Goal: Task Accomplishment & Management: Manage account settings

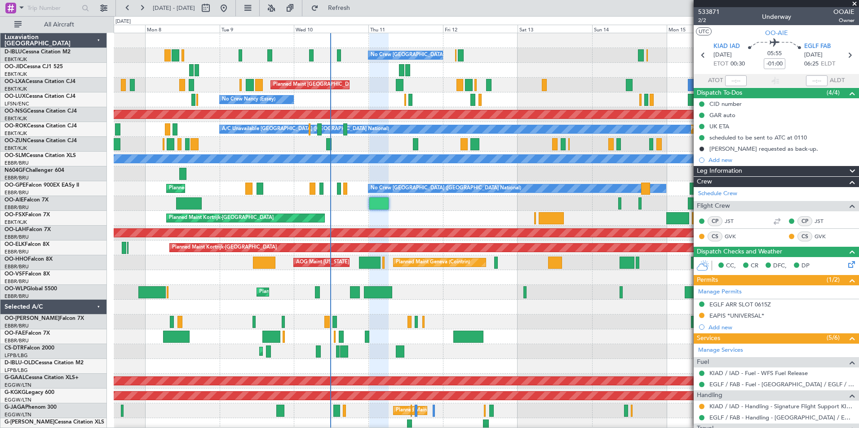
click at [419, 220] on div "No Crew [GEOGRAPHIC_DATA] ([GEOGRAPHIC_DATA] National) Planned Maint [GEOGRAPHI…" at bounding box center [486, 329] width 745 height 593
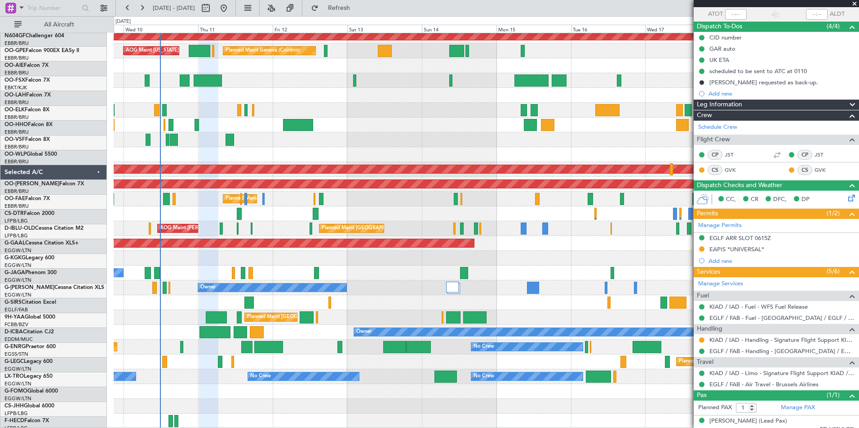
scroll to position [212, 0]
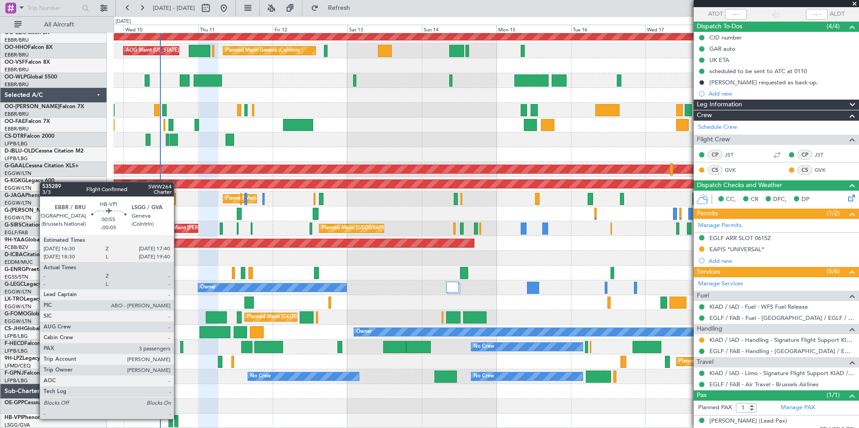
click at [178, 419] on div at bounding box center [176, 421] width 4 height 12
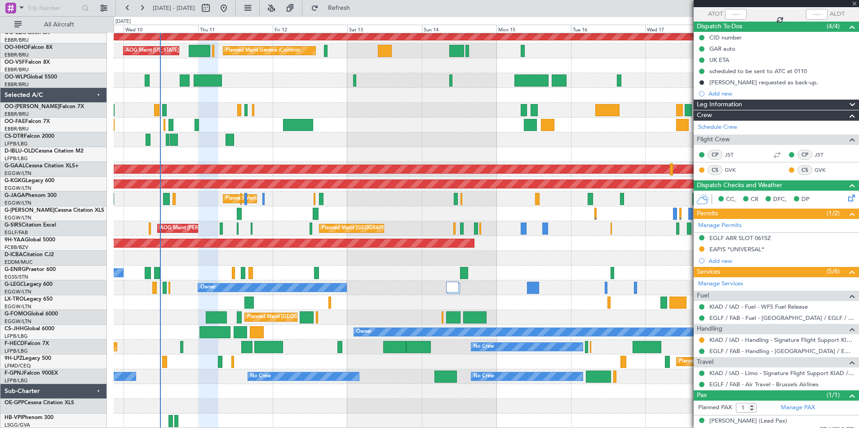
type input "-00:05"
type input "3"
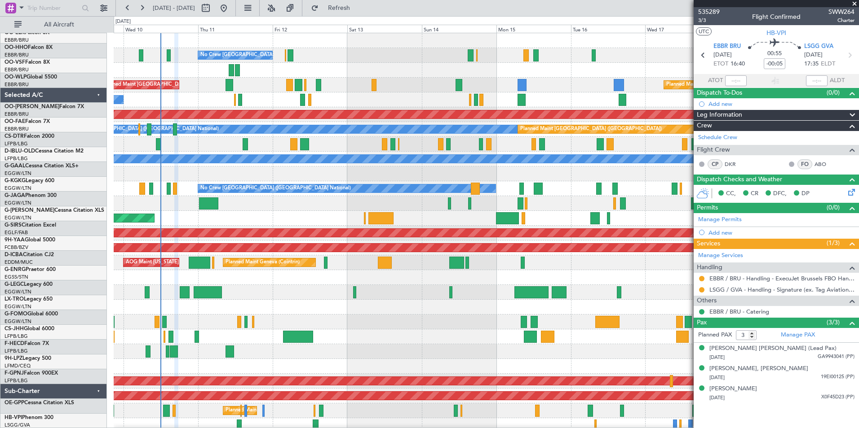
scroll to position [0, 0]
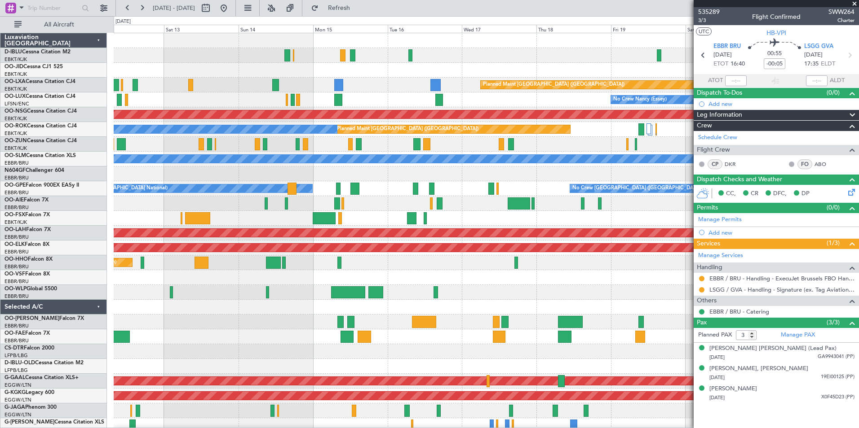
click at [423, 365] on div "No Crew [GEOGRAPHIC_DATA] ([GEOGRAPHIC_DATA] National) Planned Maint [GEOGRAPHI…" at bounding box center [486, 337] width 745 height 608
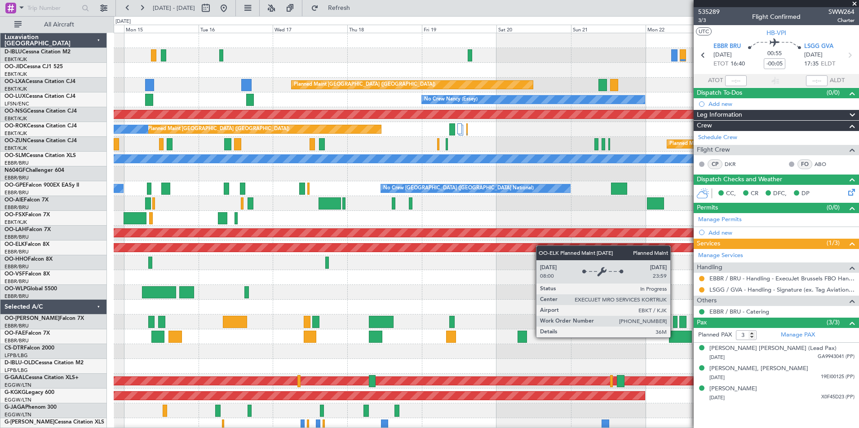
click at [363, 252] on div "A/C Unavailable [GEOGRAPHIC_DATA] ([GEOGRAPHIC_DATA] National) A/C Unavailable …" at bounding box center [486, 329] width 745 height 593
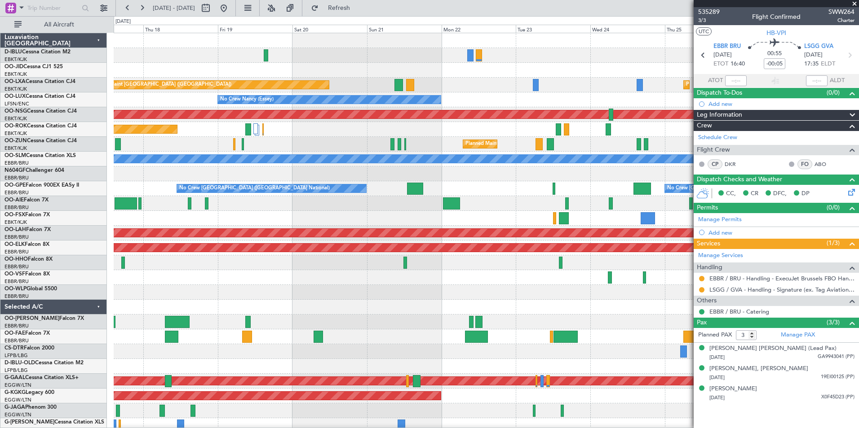
click at [344, 260] on div "A/C Unavailable [GEOGRAPHIC_DATA] ([GEOGRAPHIC_DATA] National) A/C Unavailable …" at bounding box center [486, 329] width 745 height 593
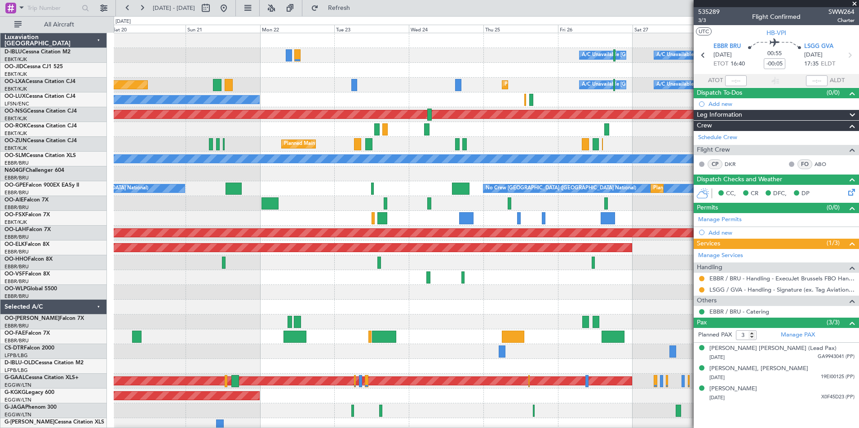
click at [324, 296] on div "A/C Unavailable [GEOGRAPHIC_DATA] ([GEOGRAPHIC_DATA] National) A/C Unavailable …" at bounding box center [486, 329] width 745 height 593
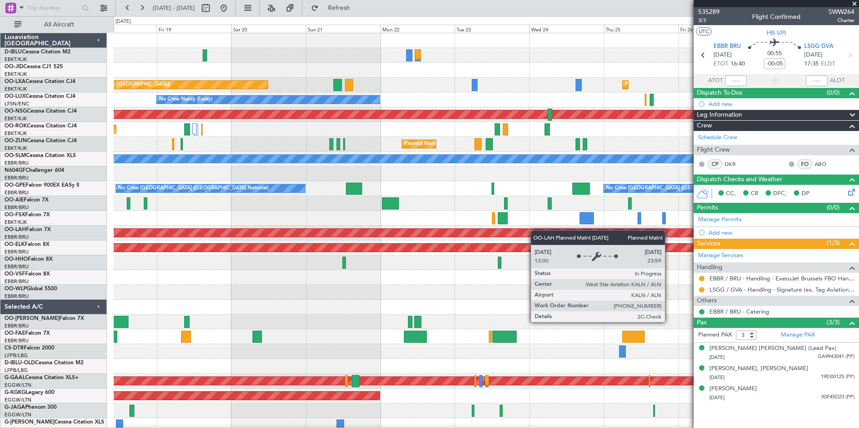
click at [555, 232] on div "A/C Unavailable [GEOGRAPHIC_DATA] ([GEOGRAPHIC_DATA] National) A/C Unavailable …" at bounding box center [486, 314] width 745 height 563
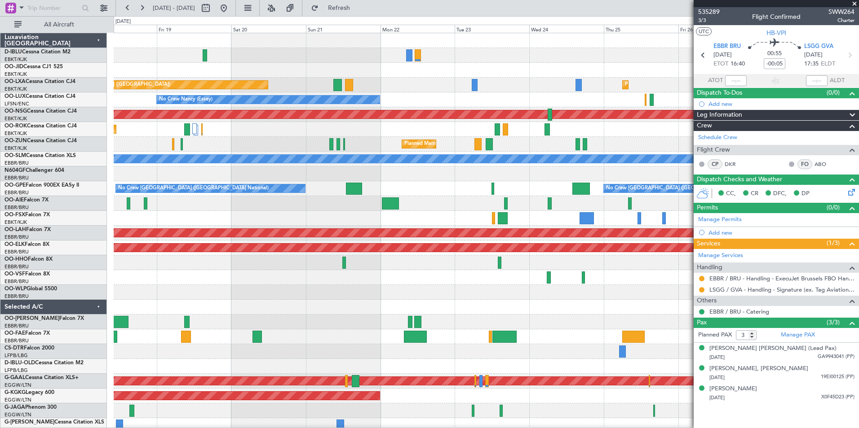
click at [606, 210] on div at bounding box center [486, 203] width 745 height 15
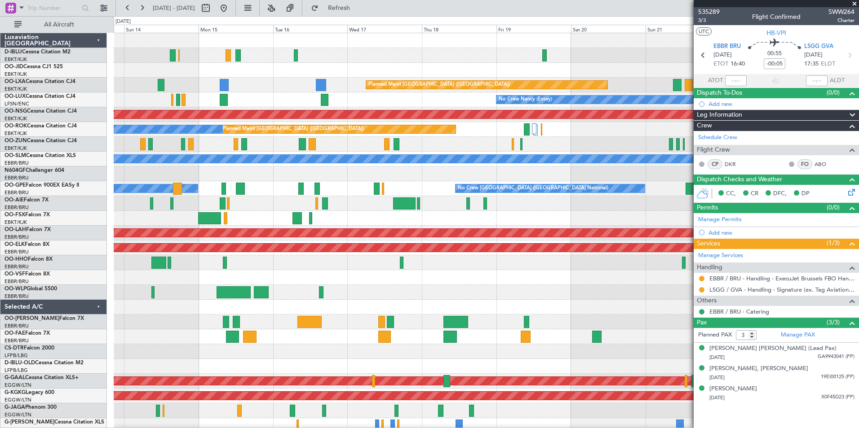
click at [590, 214] on div "A/C Unavailable [GEOGRAPHIC_DATA] ([GEOGRAPHIC_DATA] National) No Crew [GEOGRAP…" at bounding box center [486, 314] width 745 height 563
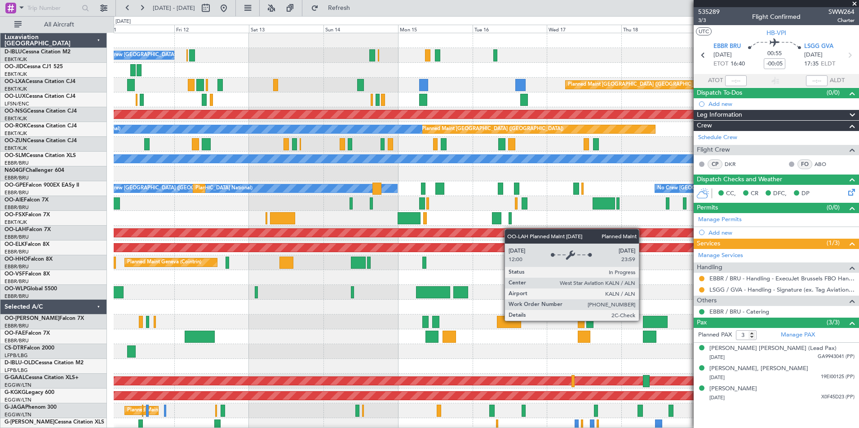
click at [617, 235] on div "No Crew [GEOGRAPHIC_DATA] ([GEOGRAPHIC_DATA] National) Planned Maint [GEOGRAPHI…" at bounding box center [486, 314] width 745 height 563
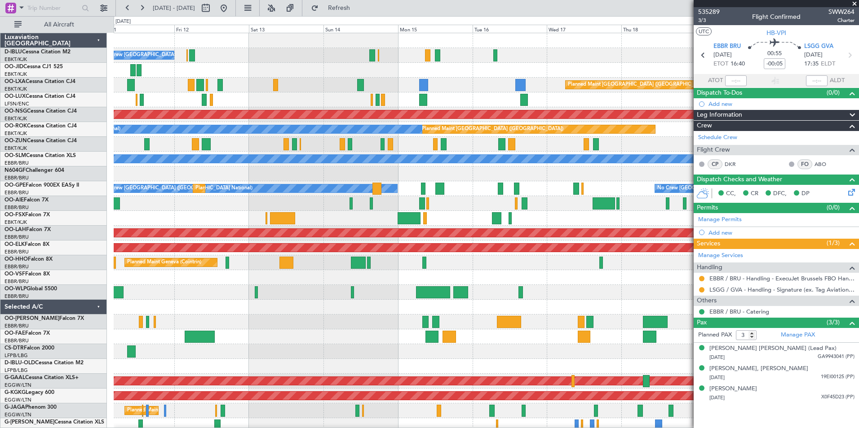
click at [621, 240] on div "Planned Maint [PERSON_NAME]-[GEOGRAPHIC_DATA][PERSON_NAME] ([GEOGRAPHIC_DATA][P…" at bounding box center [486, 233] width 745 height 15
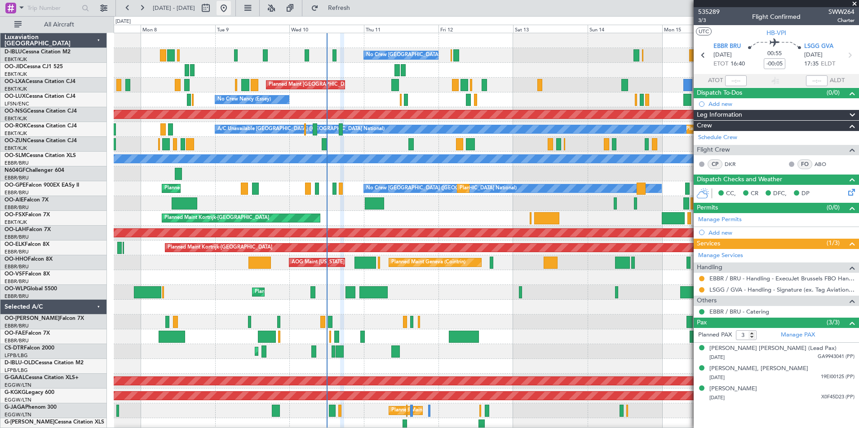
click at [231, 6] on button at bounding box center [223, 8] width 14 height 14
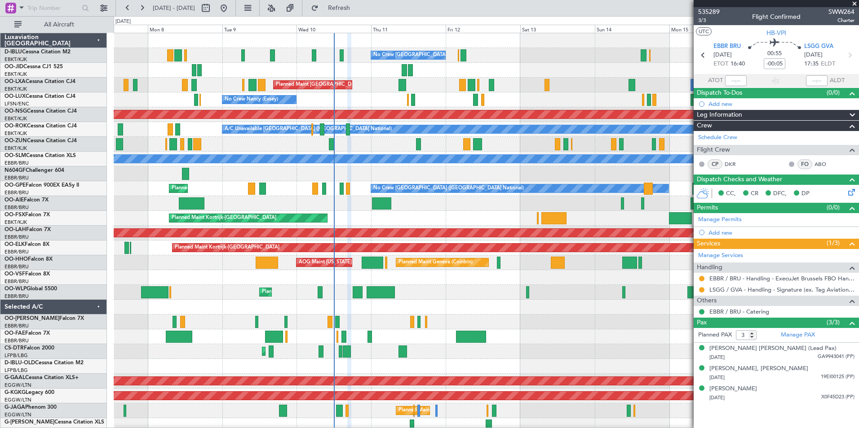
click at [448, 299] on div "Planned Maint Liege" at bounding box center [486, 292] width 745 height 15
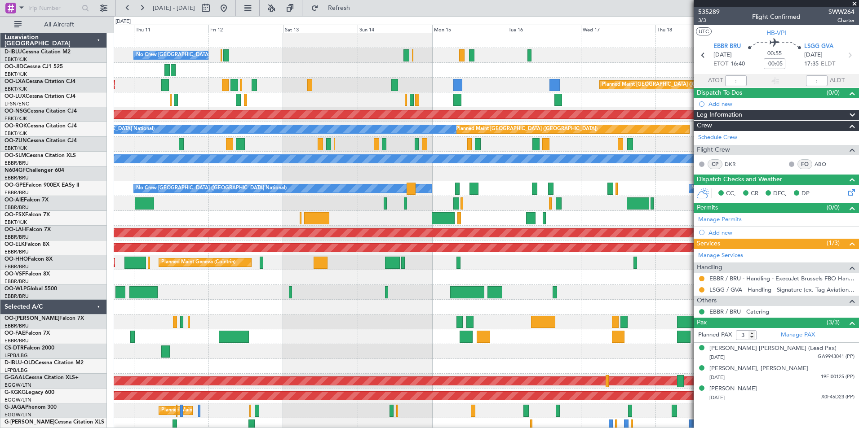
click at [332, 307] on div "No Crew Brussels (Brussels National) Planned Maint Brussels (Brussels National)…" at bounding box center [486, 329] width 745 height 593
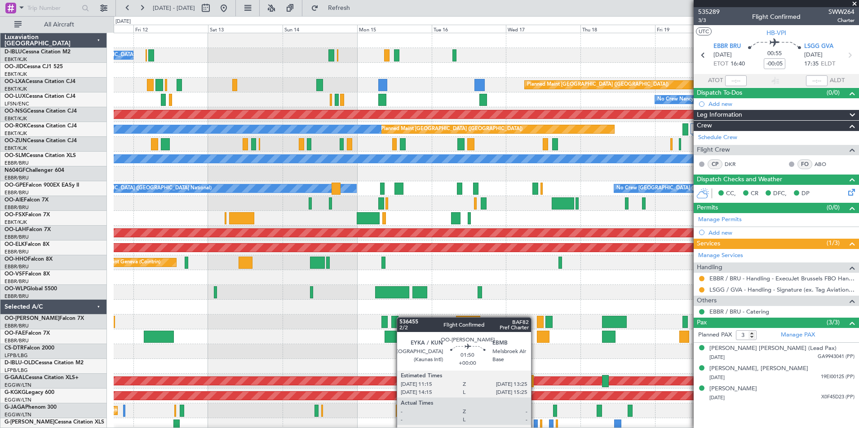
click at [394, 318] on div "No Crew Brussels (Brussels National) Planned Maint Paris (Le Bourget) Planned M…" at bounding box center [486, 329] width 745 height 593
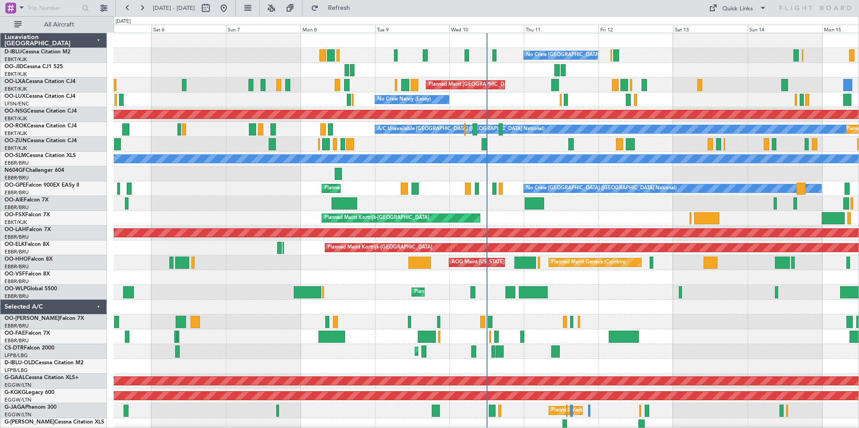
click at [656, 328] on div "No Crew Brussels (Brussels National) No Crew Brussels (Brussels National) AOG M…" at bounding box center [486, 329] width 745 height 593
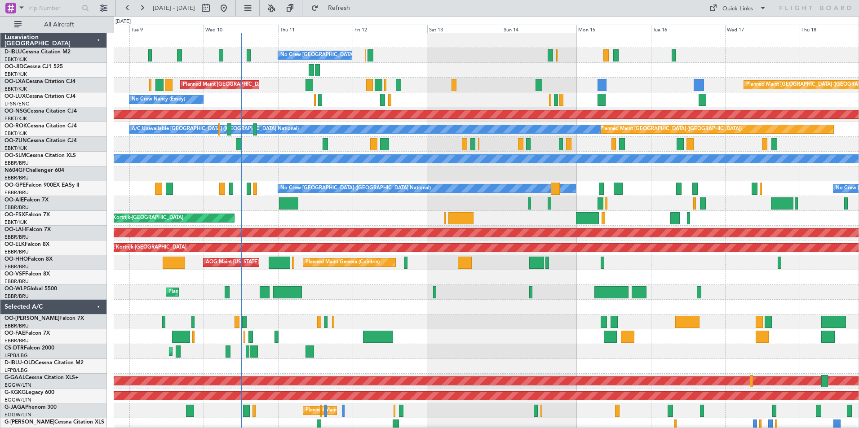
click at [482, 272] on div "No Crew Brussels (Brussels National) Planned Maint Brussels (Brussels National)…" at bounding box center [486, 329] width 745 height 593
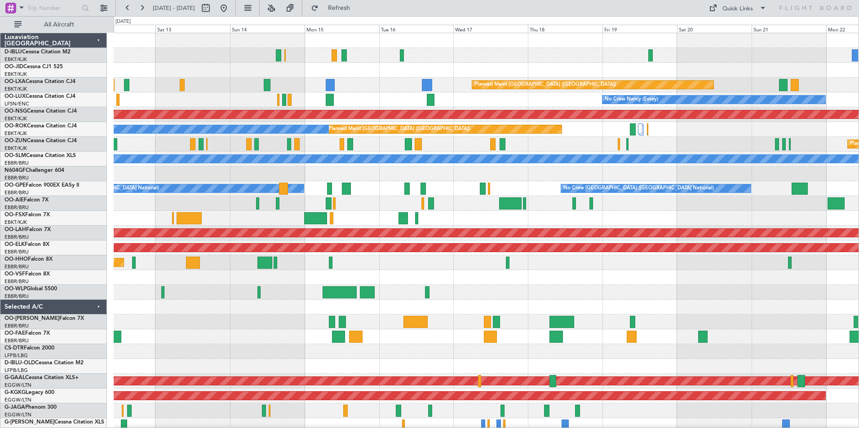
click at [401, 281] on div at bounding box center [486, 277] width 745 height 15
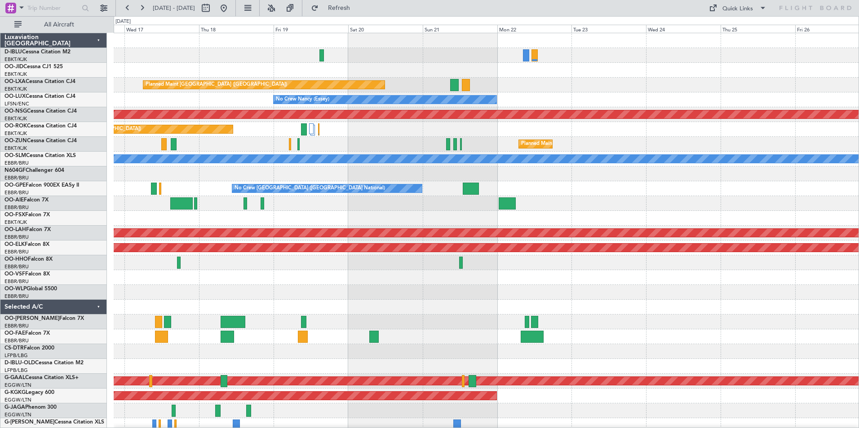
click at [417, 287] on div "Planned Maint Paris (Le Bourget) No Crew Nancy (Essey) Planned Maint Paris (Le …" at bounding box center [486, 329] width 745 height 593
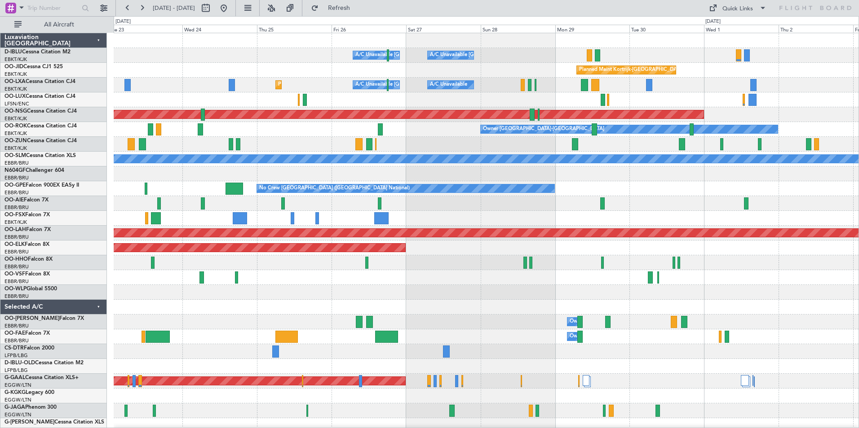
click at [203, 298] on div at bounding box center [486, 292] width 745 height 15
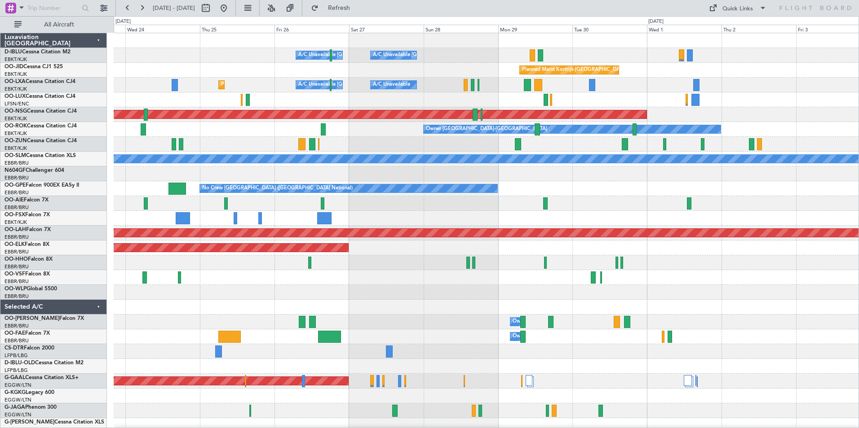
click at [260, 280] on div at bounding box center [486, 277] width 745 height 15
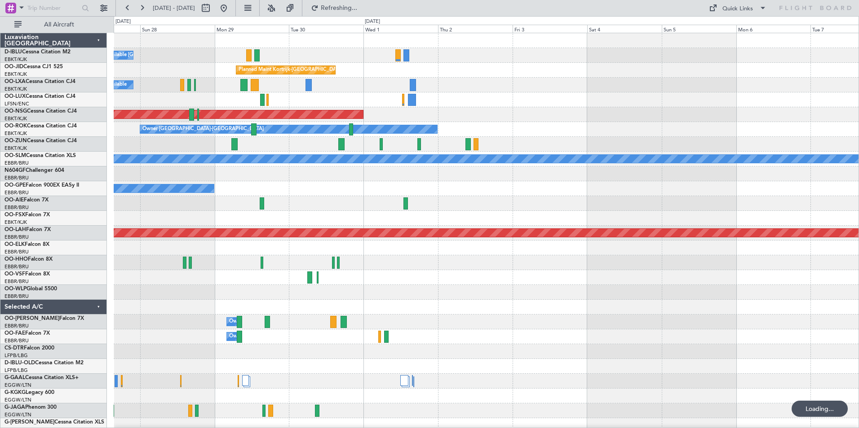
click at [427, 284] on div at bounding box center [486, 277] width 745 height 15
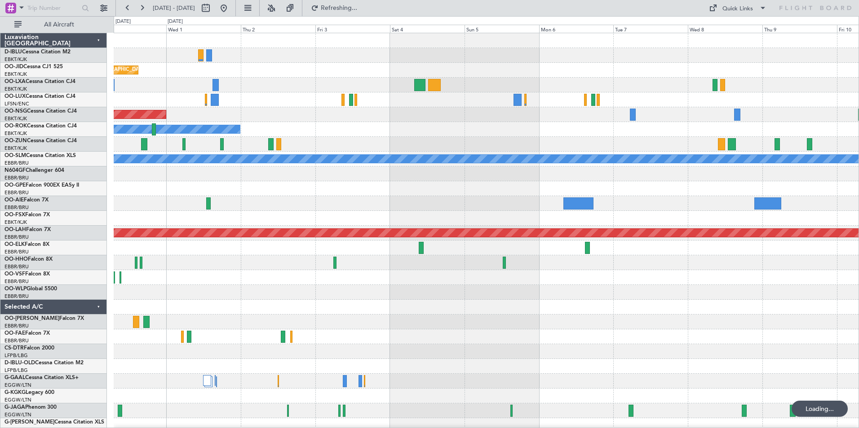
click at [626, 297] on div at bounding box center [486, 292] width 745 height 15
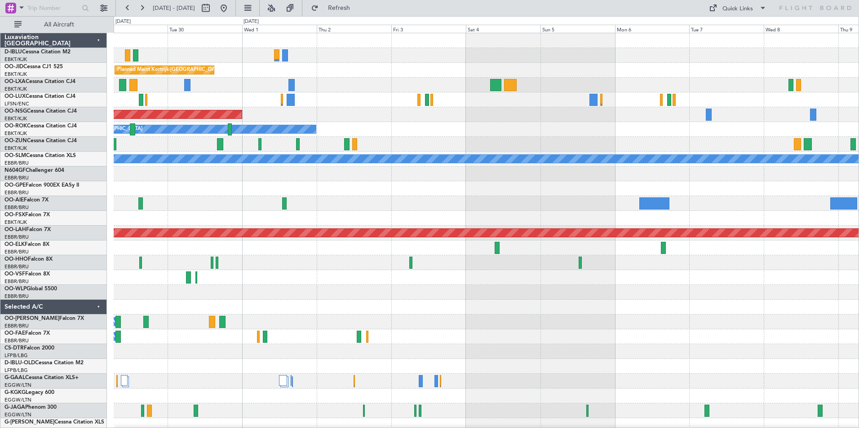
click at [497, 224] on div "A/C Unavailable Kortrijk-Wevelgem A/C Unavailable Brussels (Brussels National) …" at bounding box center [486, 314] width 745 height 563
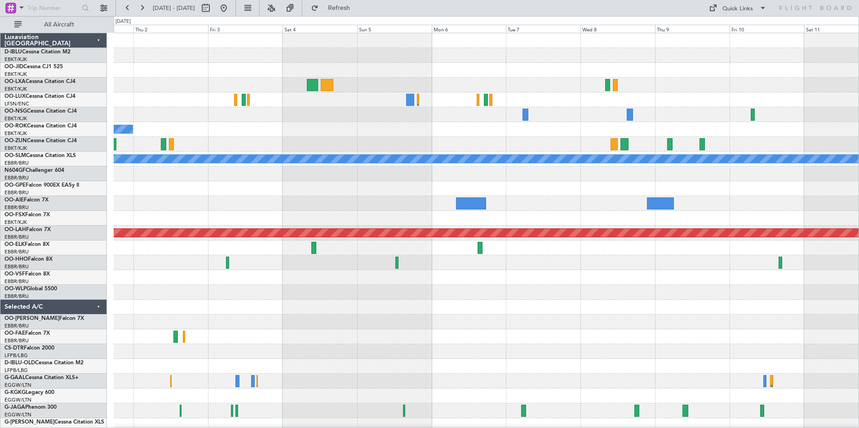
click at [338, 216] on div "Planned Maint Kortrijk-Wevelgem Planned Maint Paris (Le Bourget) Owner Kortrijk…" at bounding box center [486, 314] width 745 height 563
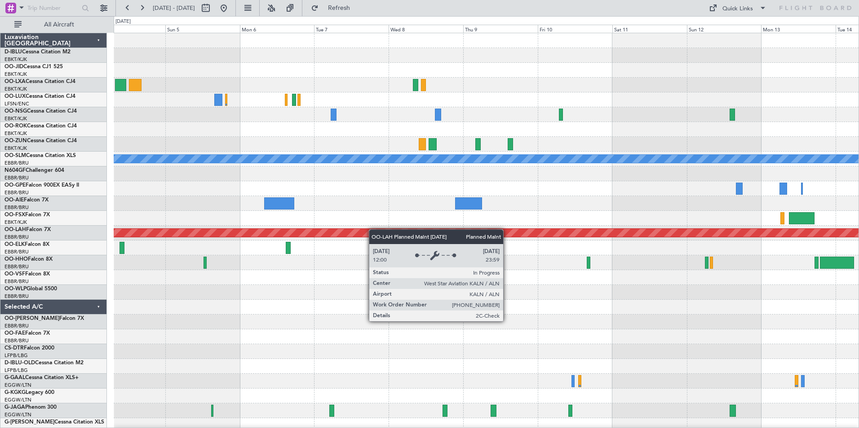
click at [331, 234] on div "Planned Maint Brussels (Brussels National) Owner Kortrijk-Wevelgem A/C Unavaila…" at bounding box center [486, 314] width 745 height 563
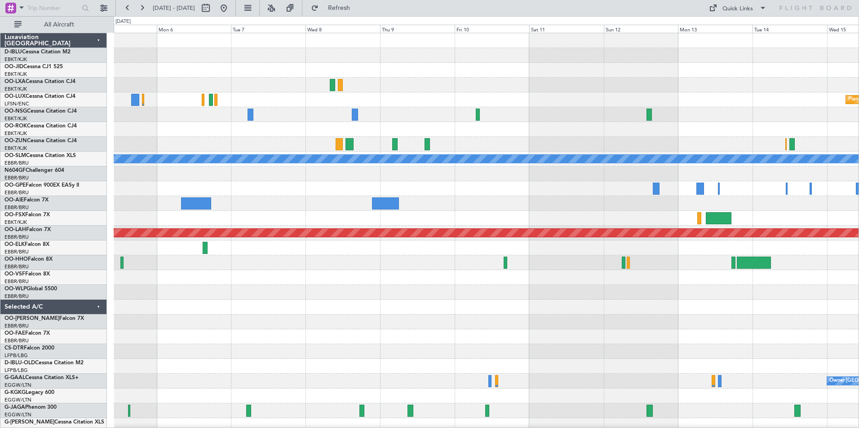
click at [560, 214] on div "Planned Maint Brussels (Brussels National) A/C Unavailable Monchengladbach Plan…" at bounding box center [486, 314] width 745 height 563
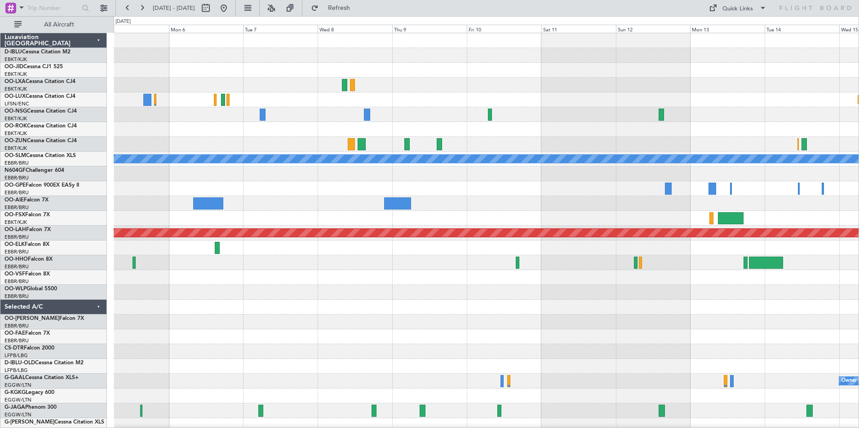
click at [707, 362] on div "Planned Maint Brussels (Brussels National) A/C Unavailable Monchengladbach Plan…" at bounding box center [486, 314] width 745 height 563
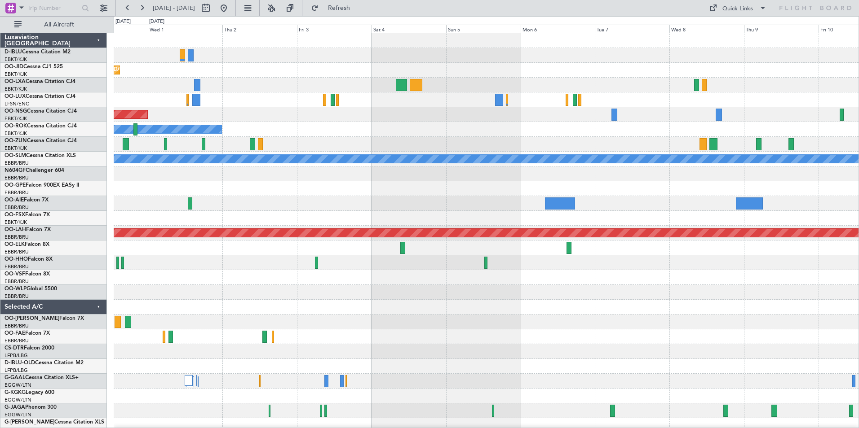
click at [688, 335] on div "Planned Maint Kortrijk-Wevelgem Planned Maint Paris (Le Bourget) Owner Kortrijk…" at bounding box center [486, 314] width 745 height 563
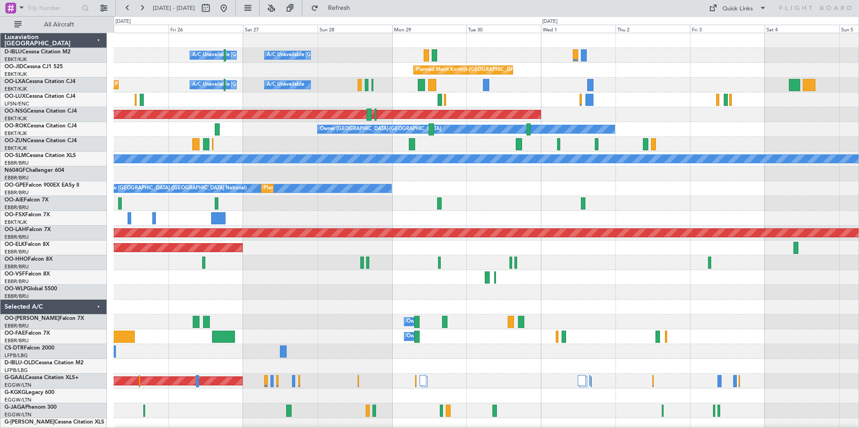
click at [561, 305] on div "A/C Unavailable Kortrijk-Wevelgem A/C Unavailable Brussels (Brussels National) …" at bounding box center [486, 314] width 745 height 563
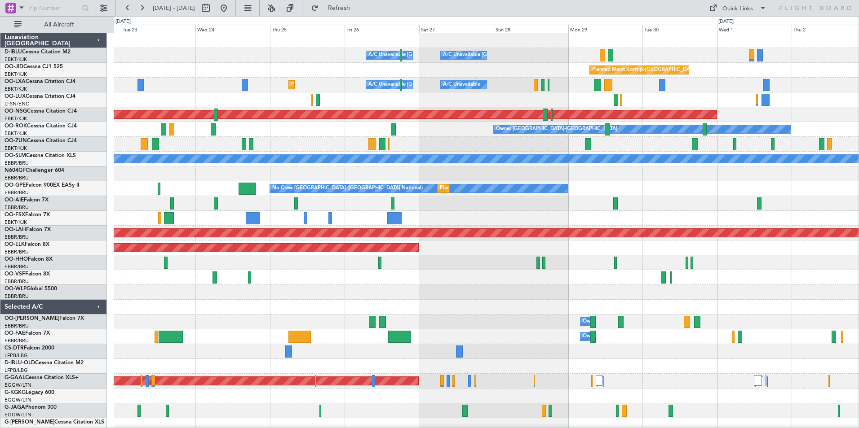
click at [596, 312] on div at bounding box center [486, 307] width 745 height 15
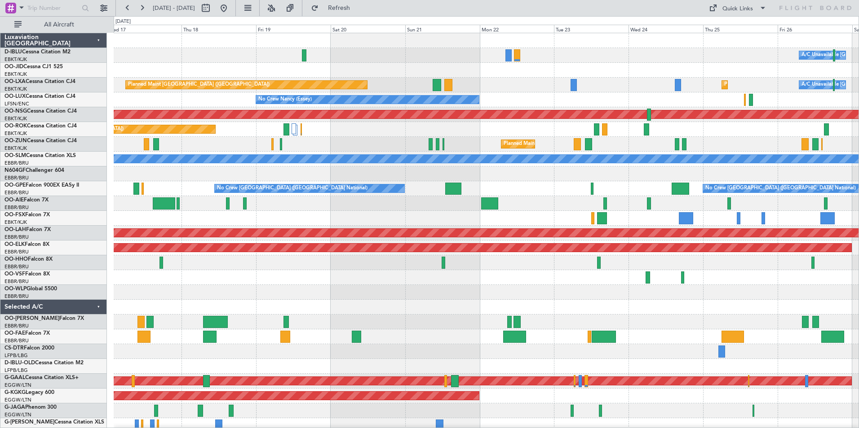
click at [618, 303] on div at bounding box center [486, 307] width 745 height 15
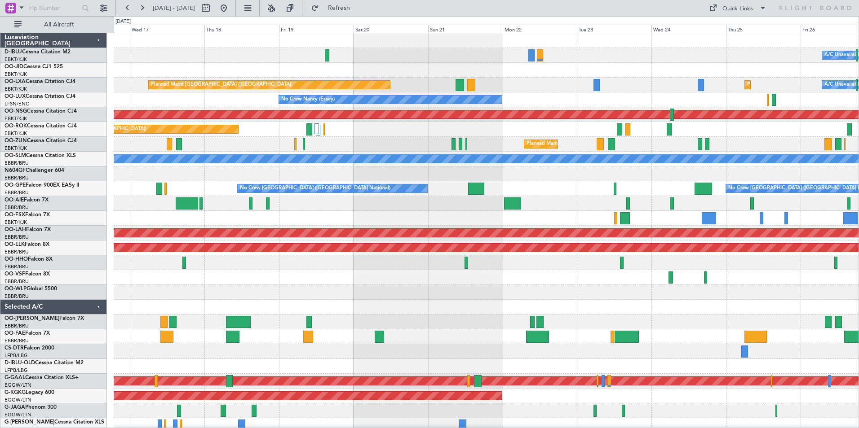
click at [589, 303] on div "A/C Unavailable Brussels (Brussels National) A/C Unavailable Kortrijk-Wevelgem …" at bounding box center [486, 314] width 745 height 563
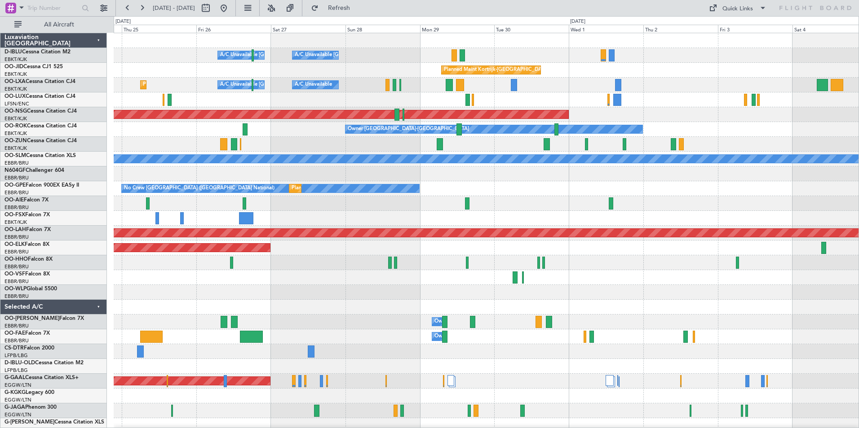
click at [216, 320] on div "A/C Unavailable Brussels (Brussels National) A/C Unavailable Kortrijk-Wevelgem …" at bounding box center [486, 329] width 745 height 593
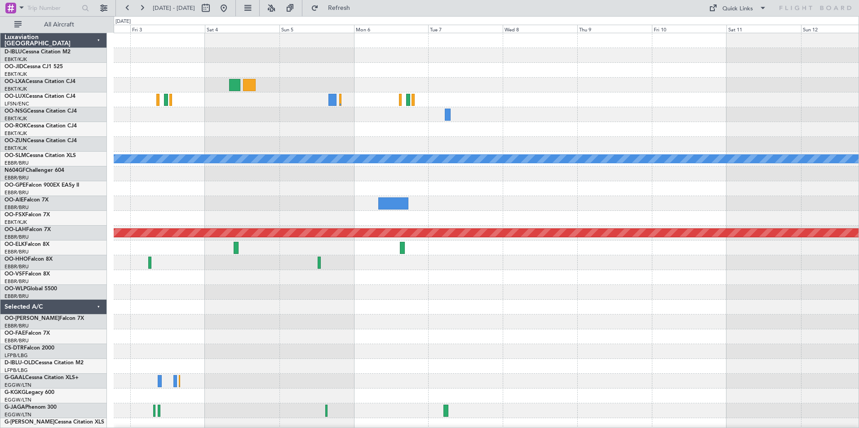
click at [223, 309] on div "Planned Maint Kortrijk-Wevelgem Planned Maint Brussels (Brussels National) Plan…" at bounding box center [486, 329] width 745 height 593
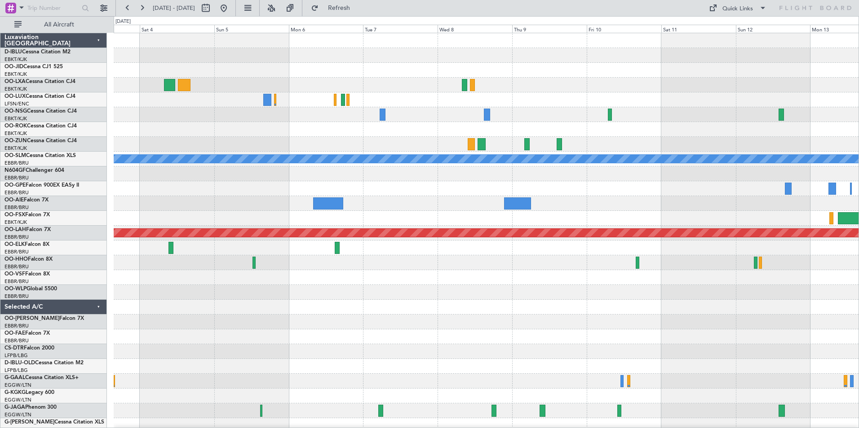
click at [478, 220] on div at bounding box center [486, 218] width 745 height 15
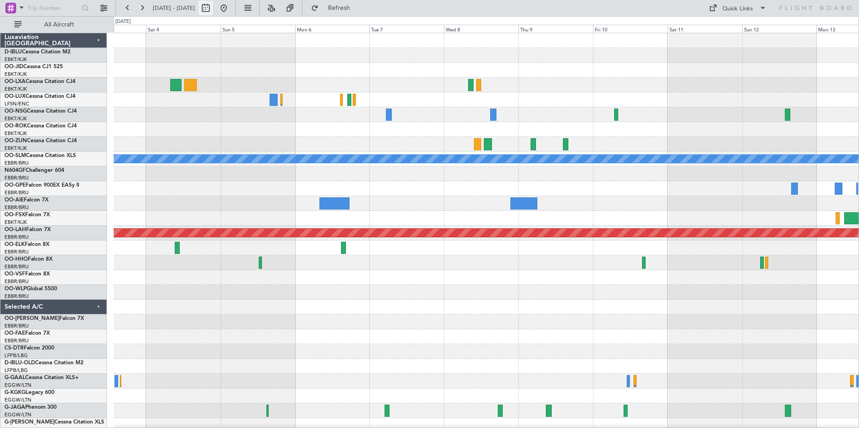
click at [213, 9] on button at bounding box center [205, 8] width 14 height 14
select select "10"
select select "2025"
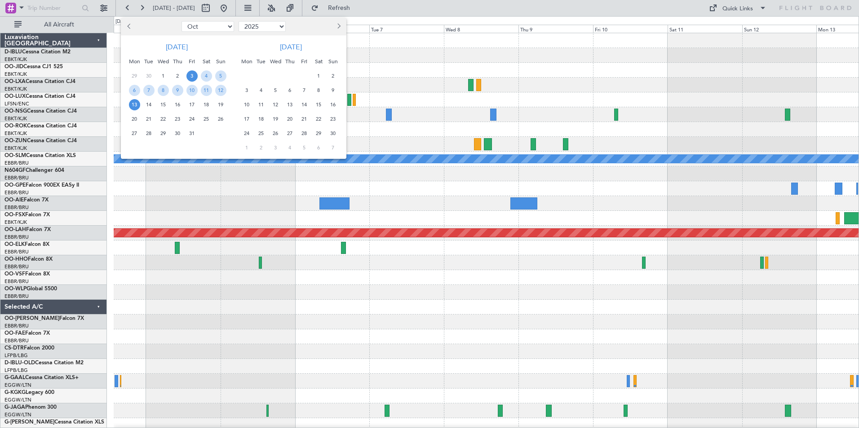
click at [555, 199] on div at bounding box center [429, 214] width 859 height 428
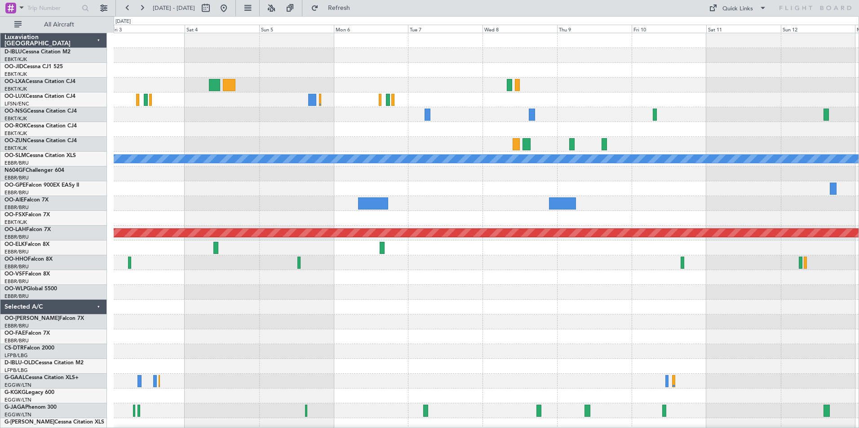
click at [399, 297] on div at bounding box center [486, 292] width 745 height 15
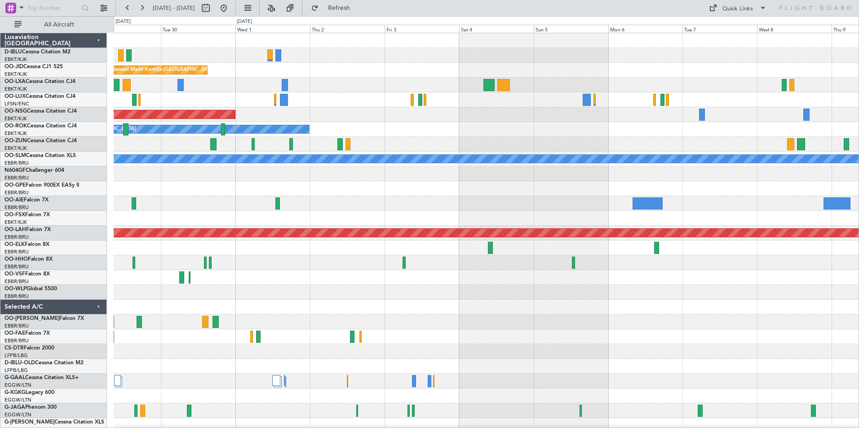
click at [556, 203] on div at bounding box center [486, 203] width 745 height 15
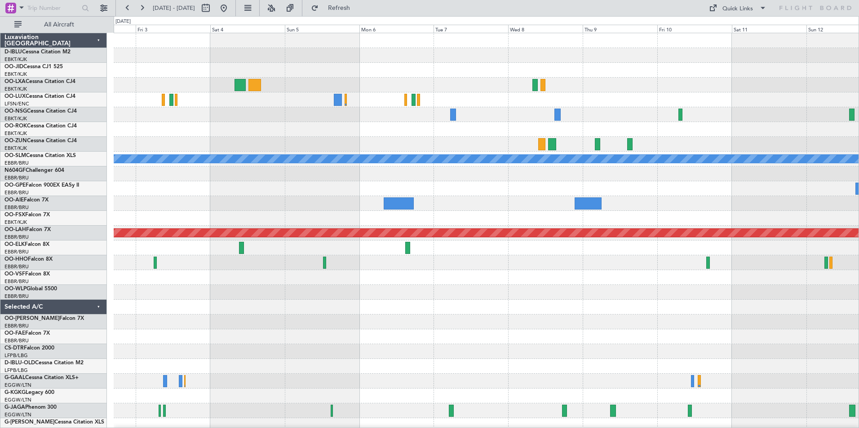
click at [101, 218] on div "Planned Maint Kortrijk-Wevelgem Planned Maint Paris (Le Bourget) Owner Kortrijk…" at bounding box center [429, 222] width 859 height 412
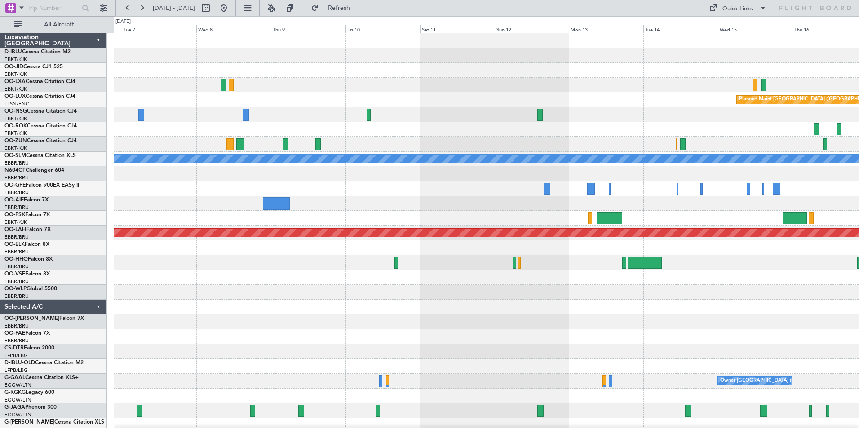
click at [463, 204] on div "Planned Maint Brussels (Brussels National) A/C Unavailable Monchengladbach Plan…" at bounding box center [486, 314] width 745 height 563
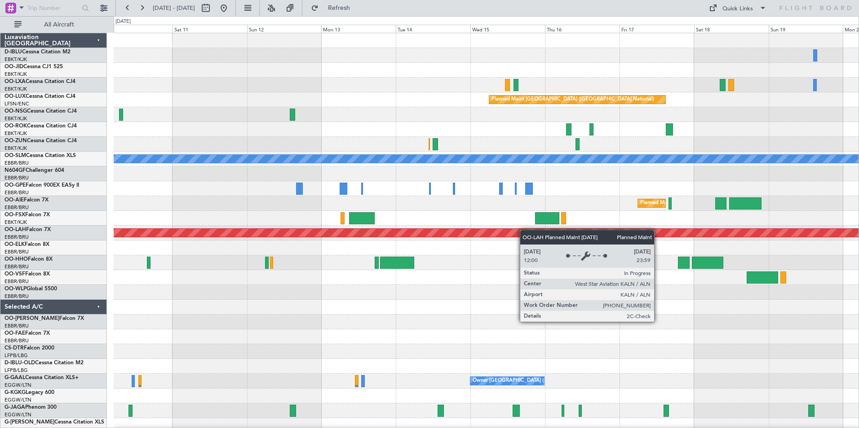
click at [443, 230] on div "Planned Maint Brussels (Brussels National) A/C Unavailable Monchengladbach No C…" at bounding box center [486, 329] width 745 height 593
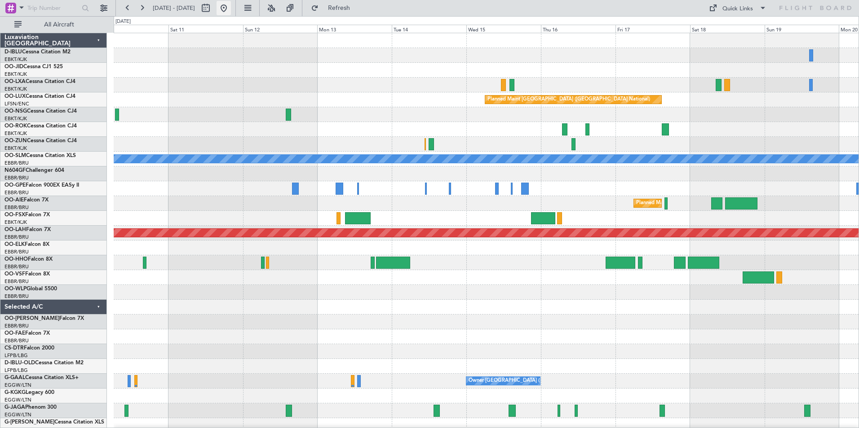
click at [231, 9] on button at bounding box center [223, 8] width 14 height 14
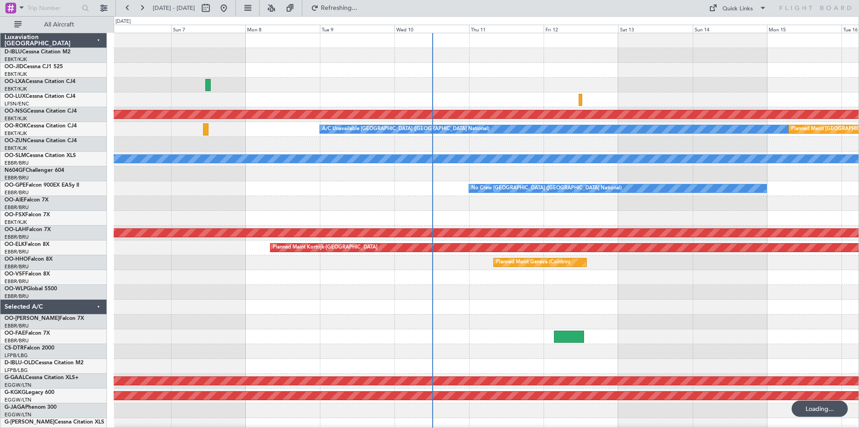
click at [627, 293] on div "Planned Maint Paris (Le Bourget) Planned Maint Paris (Le Bourget) A/C Unavailab…" at bounding box center [486, 314] width 745 height 563
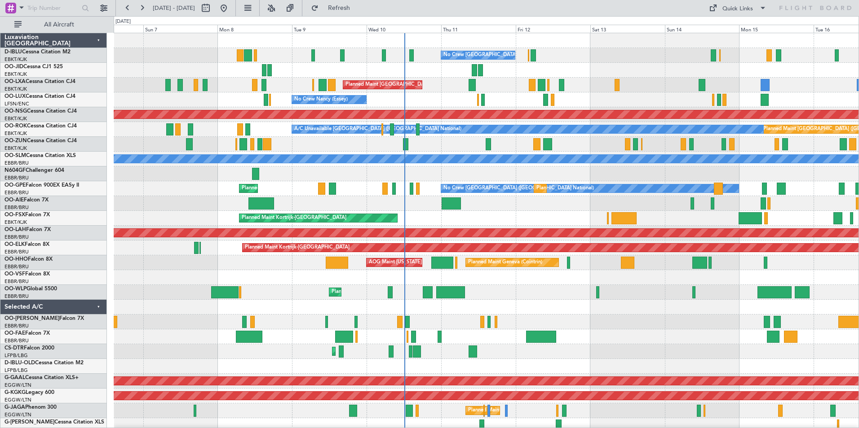
click at [579, 314] on div at bounding box center [486, 307] width 745 height 15
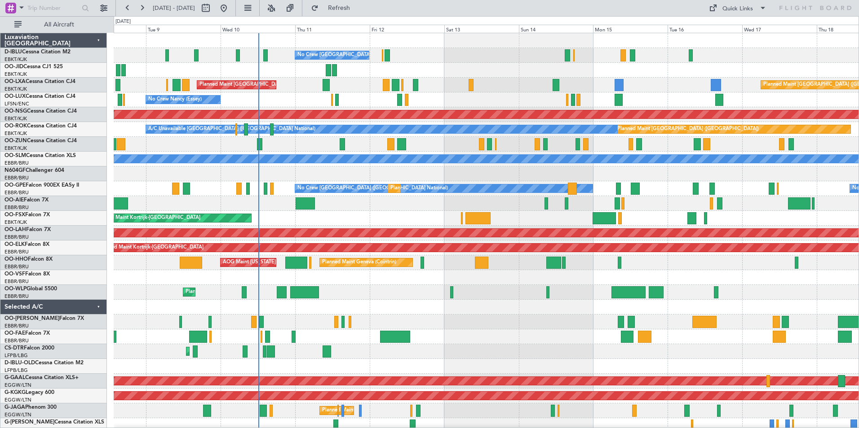
click at [503, 335] on div "No Crew Brussels (Brussels National) Planned Maint Brussels (Brussels National)…" at bounding box center [486, 329] width 745 height 593
click at [346, 224] on div "Planned Maint Kortrijk-[GEOGRAPHIC_DATA]" at bounding box center [486, 218] width 745 height 15
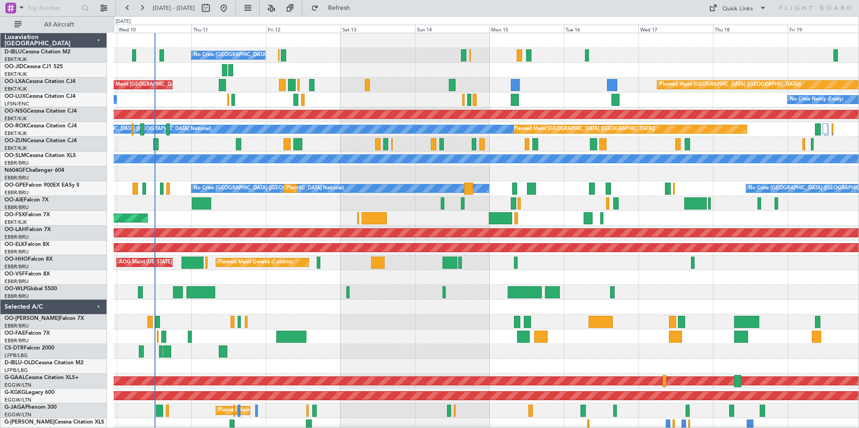
click at [454, 305] on div "No Crew Brussels (Brussels National) Planned Maint Brussels (Brussels National)…" at bounding box center [486, 337] width 745 height 608
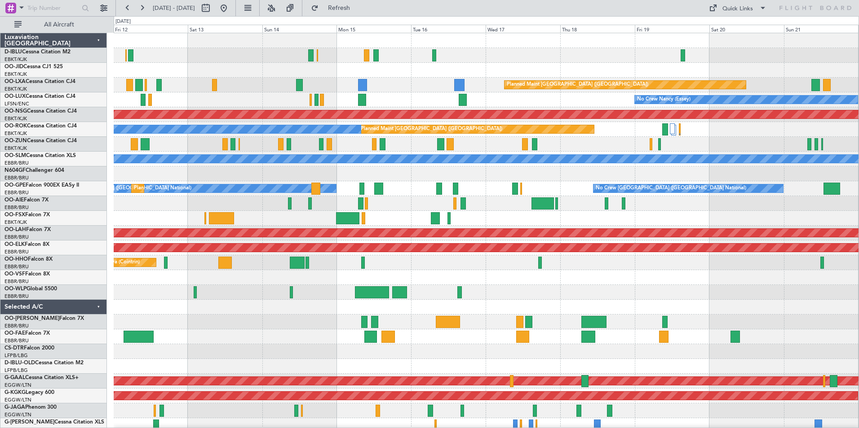
click at [440, 299] on div "Planned Maint Liege" at bounding box center [486, 292] width 745 height 15
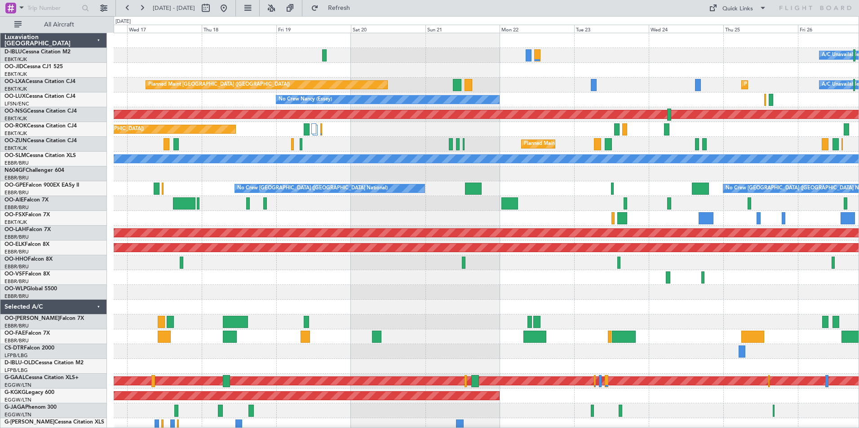
click at [361, 330] on div "A/C Unavailable Brussels (Brussels National) A/C Unavailable Kortrijk-Wevelgem …" at bounding box center [486, 337] width 745 height 608
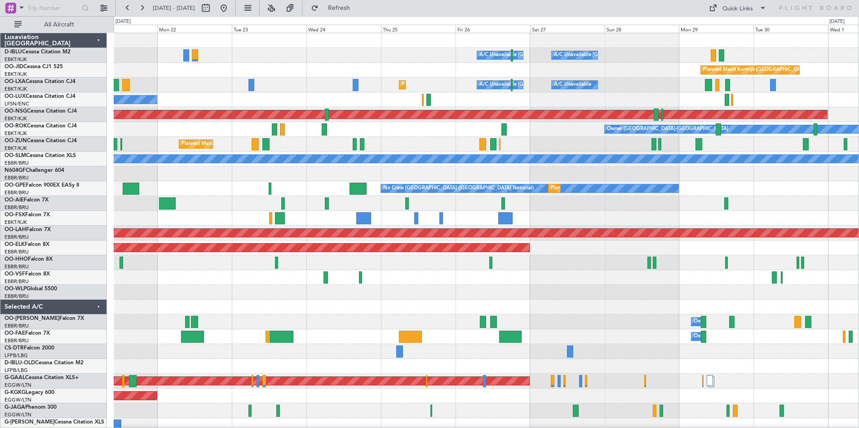
click at [299, 344] on div "A/C Unavailable Brussels (Brussels National) A/C Unavailable Kortrijk-Wevelgem …" at bounding box center [486, 337] width 745 height 608
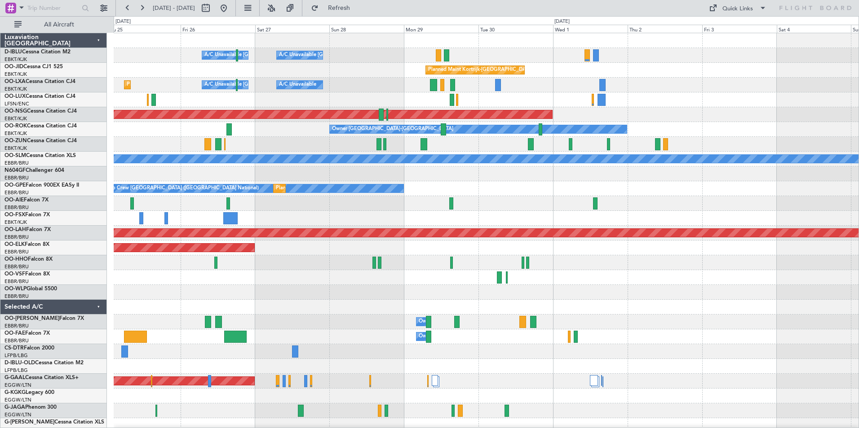
click at [326, 352] on div "A/C Unavailable Brussels (Brussels National) A/C Unavailable Kortrijk-Wevelgem …" at bounding box center [486, 337] width 745 height 608
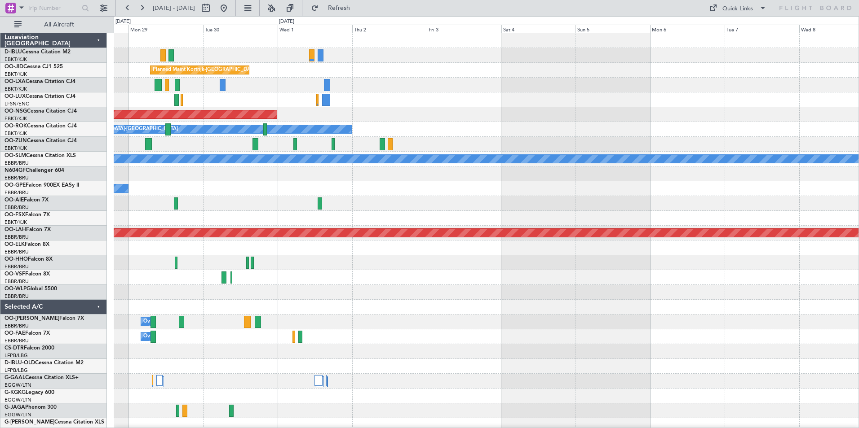
click at [436, 338] on div "A/C Unavailable Kortrijk-Wevelgem A/C Unavailable Brussels (Brussels National) …" at bounding box center [486, 337] width 745 height 608
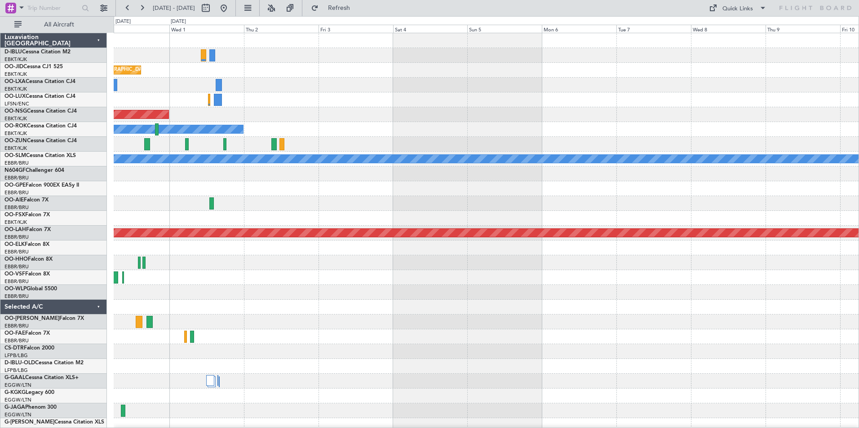
click at [548, 351] on div "A/C Unavailable Kortrijk-Wevelgem Planned Maint Kortrijk-Wevelgem A/C Unavailab…" at bounding box center [486, 337] width 745 height 608
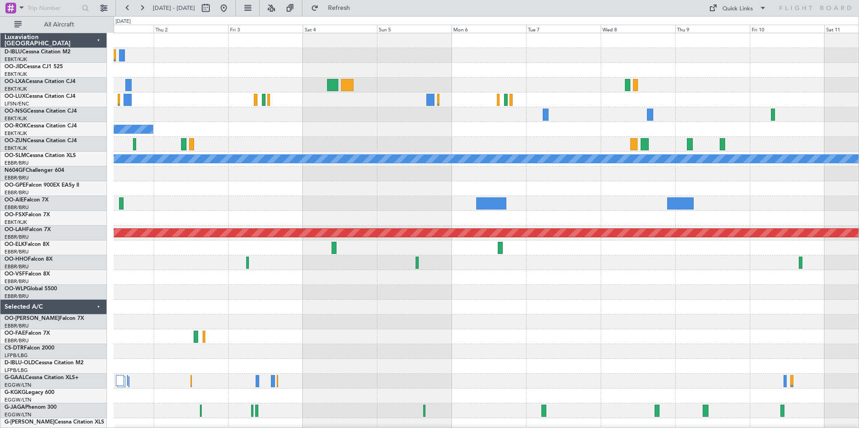
click at [631, 339] on div "Planned Maint Kortrijk-Wevelgem Planned Maint Paris (Le Bourget) Owner Kortrijk…" at bounding box center [486, 314] width 745 height 563
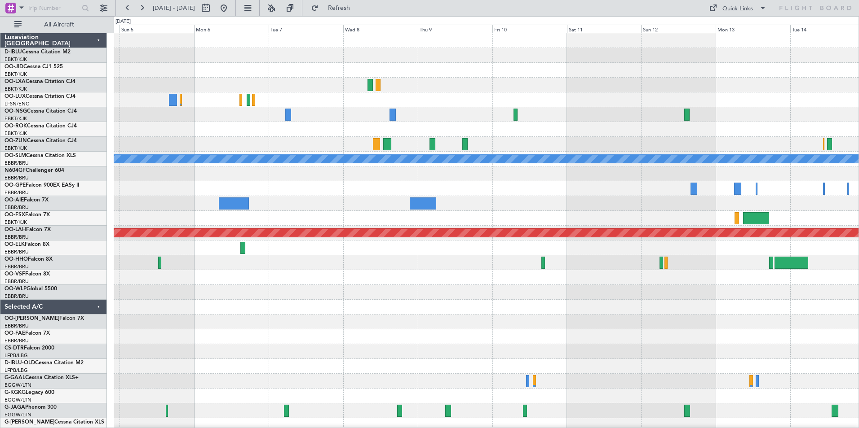
click at [401, 326] on div "Planned Maint Brussels (Brussels National) A/C Unavailable Monchengladbach Plan…" at bounding box center [486, 314] width 745 height 563
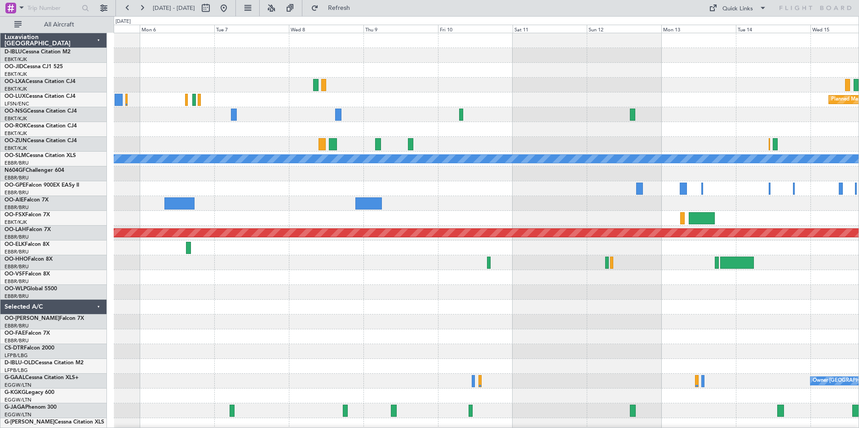
click at [372, 308] on div at bounding box center [486, 307] width 745 height 15
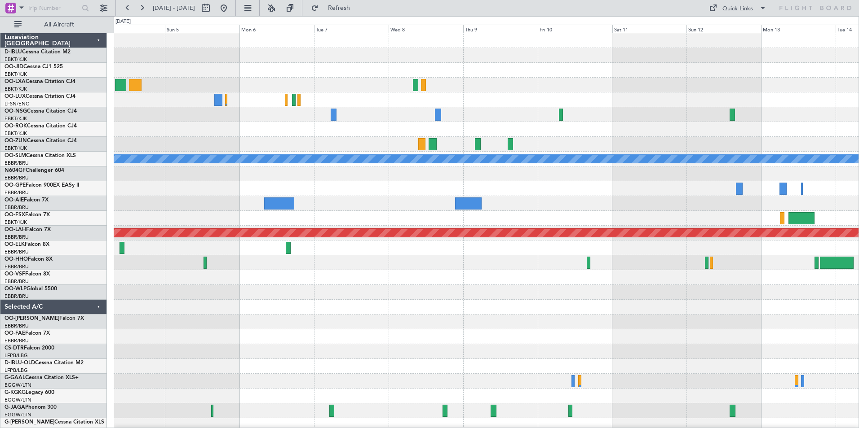
click at [498, 331] on div "Planned Maint Brussels (Brussels National) Owner Kortrijk-Wevelgem A/C Unavaila…" at bounding box center [486, 314] width 745 height 563
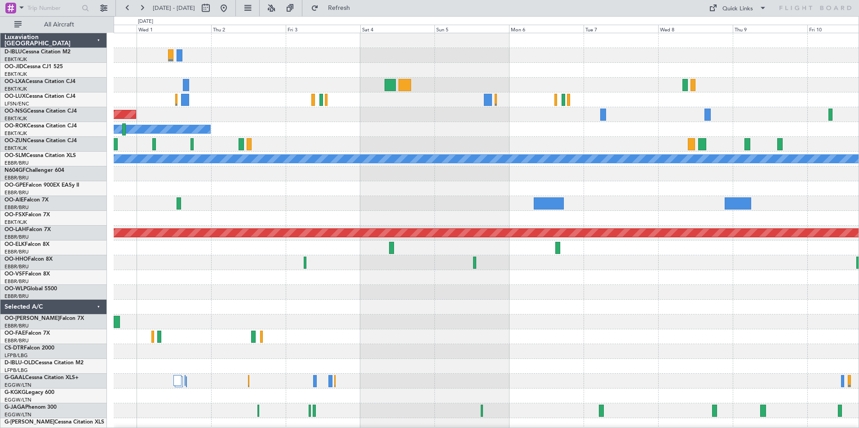
click at [570, 296] on div at bounding box center [486, 292] width 745 height 15
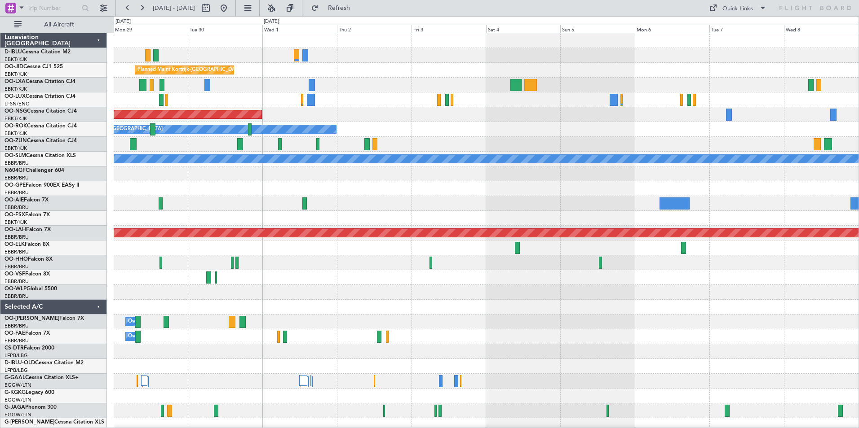
click at [536, 235] on div "A/C Unavailable Kortrijk-Wevelgem A/C Unavailable Brussels (Brussels National) …" at bounding box center [486, 314] width 745 height 563
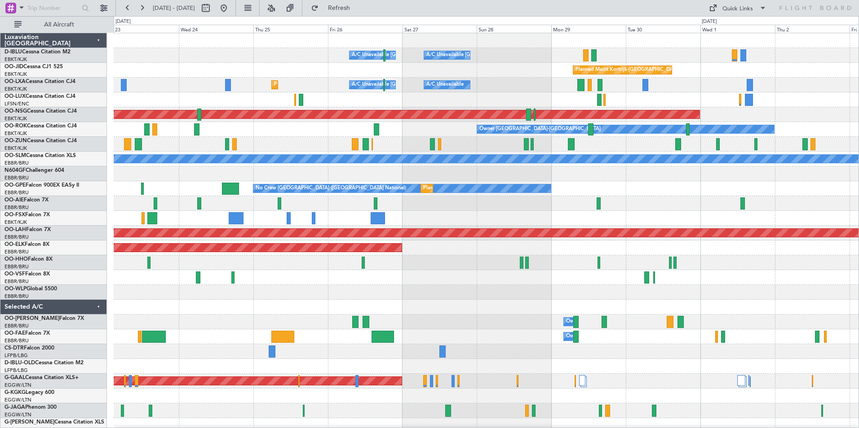
click at [613, 268] on div at bounding box center [486, 263] width 745 height 15
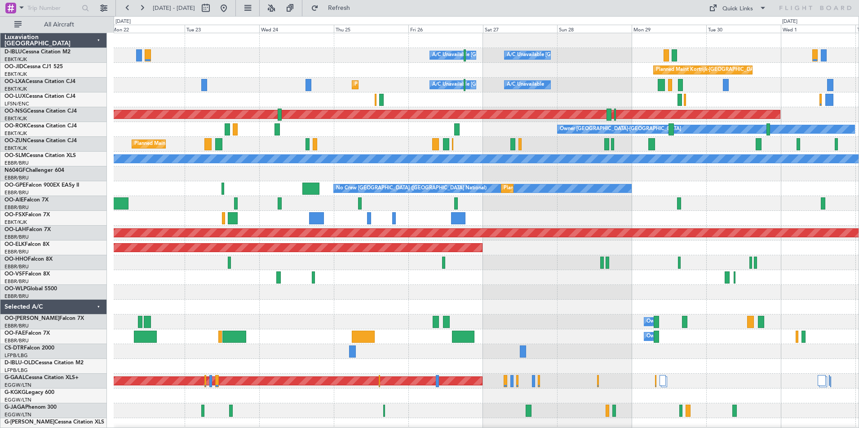
click at [655, 273] on div "A/C Unavailable Kortrijk-Wevelgem A/C Unavailable Brussels (Brussels National) …" at bounding box center [486, 314] width 745 height 563
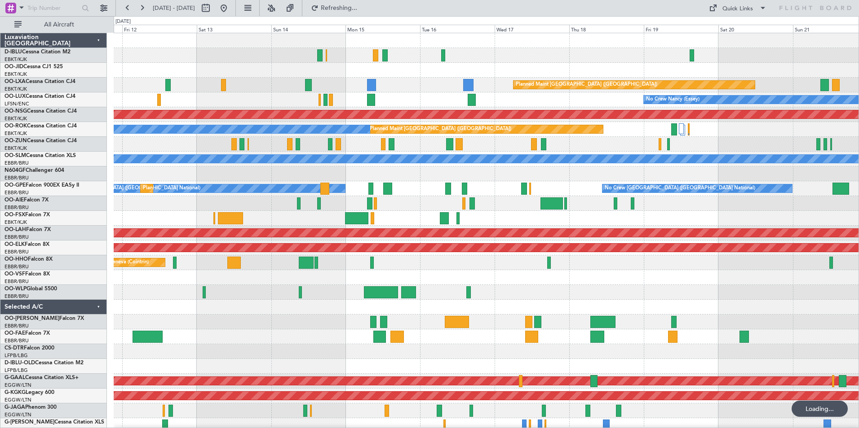
click at [525, 253] on div "Planned Maint Kortrijk-[GEOGRAPHIC_DATA]" at bounding box center [486, 248] width 745 height 15
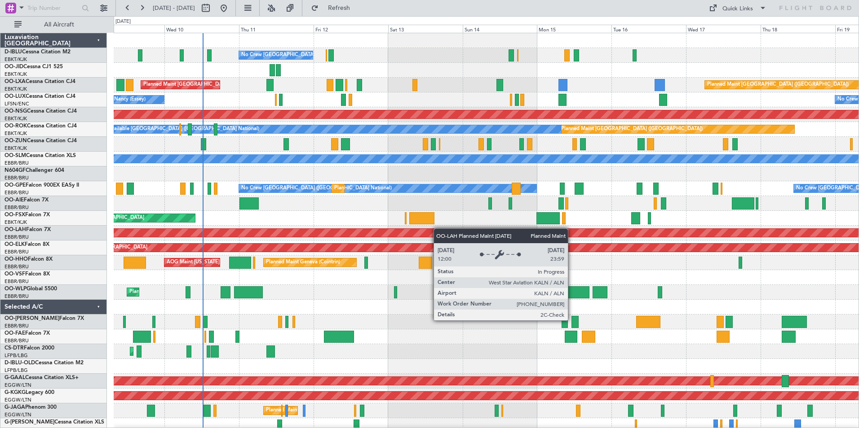
click at [517, 231] on div "No Crew Brussels (Brussels National) Planned Maint Paris (Le Bourget) Planned M…" at bounding box center [486, 329] width 745 height 593
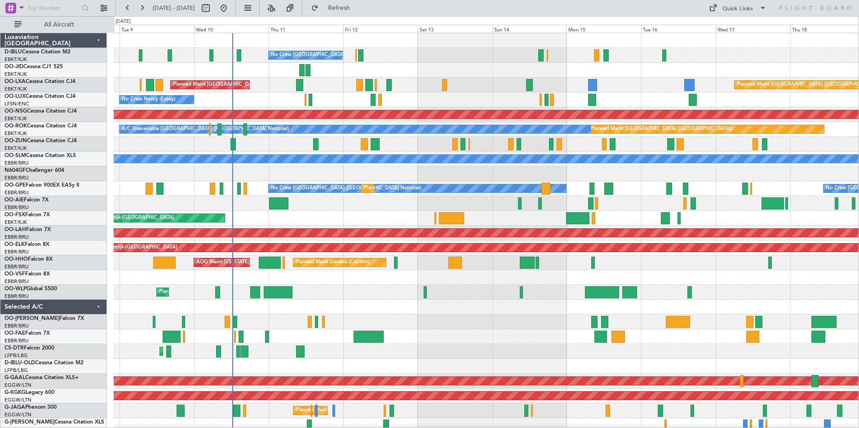
click at [320, 222] on div "No Crew Brussels (Brussels National) Planned Maint Paris (Le Bourget) Planned M…" at bounding box center [486, 329] width 745 height 593
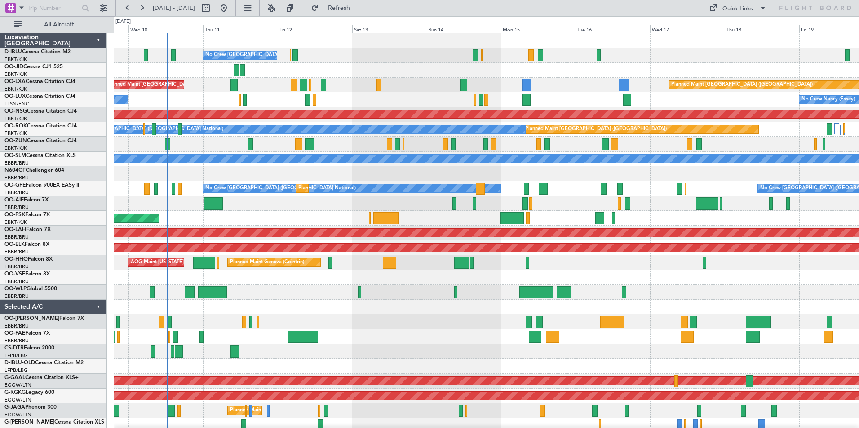
click at [413, 204] on div at bounding box center [486, 203] width 745 height 15
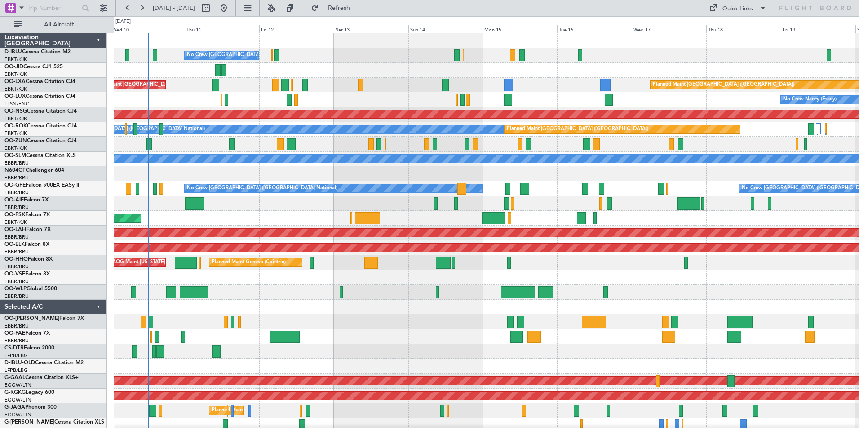
click at [445, 213] on div "No Crew Brussels (Brussels National) Planned Maint Brussels (Brussels National)…" at bounding box center [486, 337] width 745 height 608
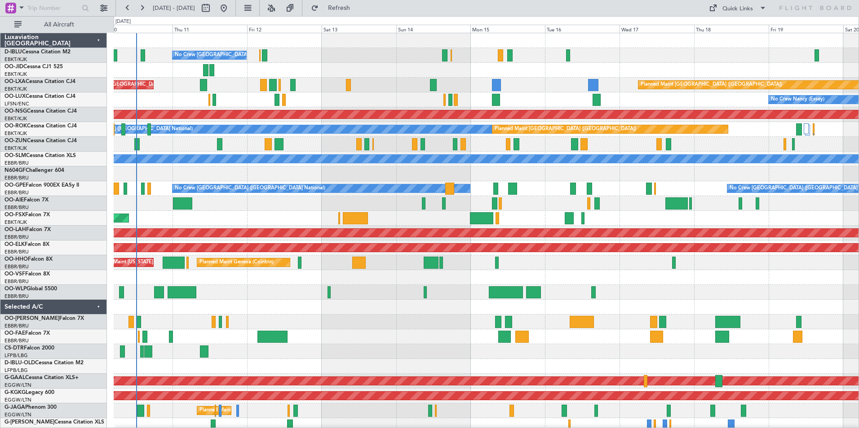
click at [432, 215] on div "Planned Maint Kortrijk-[GEOGRAPHIC_DATA]" at bounding box center [486, 218] width 745 height 15
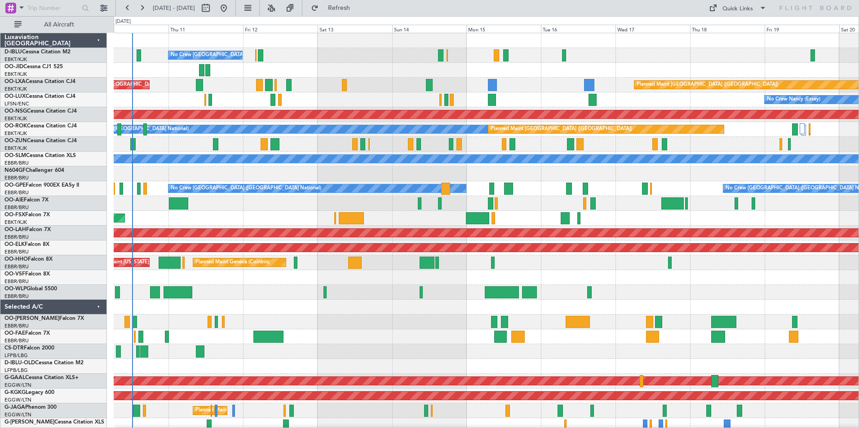
click at [650, 274] on div at bounding box center [486, 277] width 745 height 15
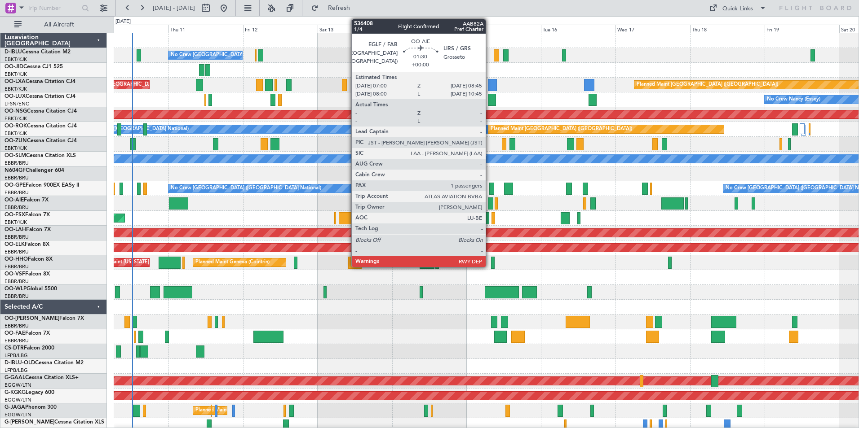
click at [489, 205] on div at bounding box center [491, 204] width 6 height 12
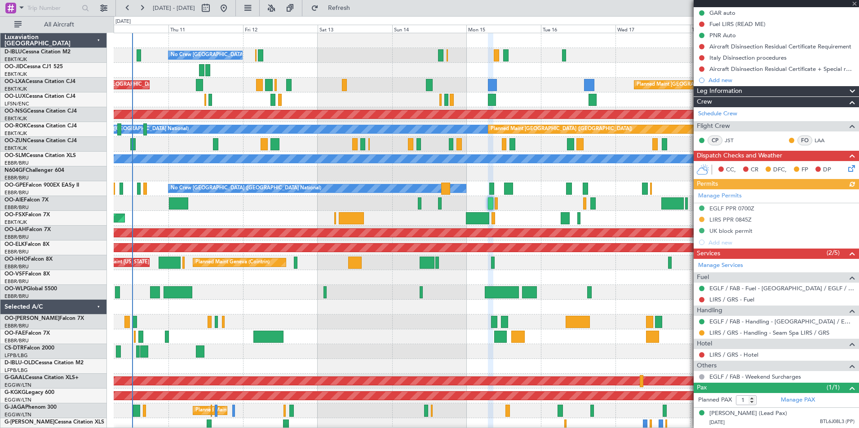
scroll to position [100, 0]
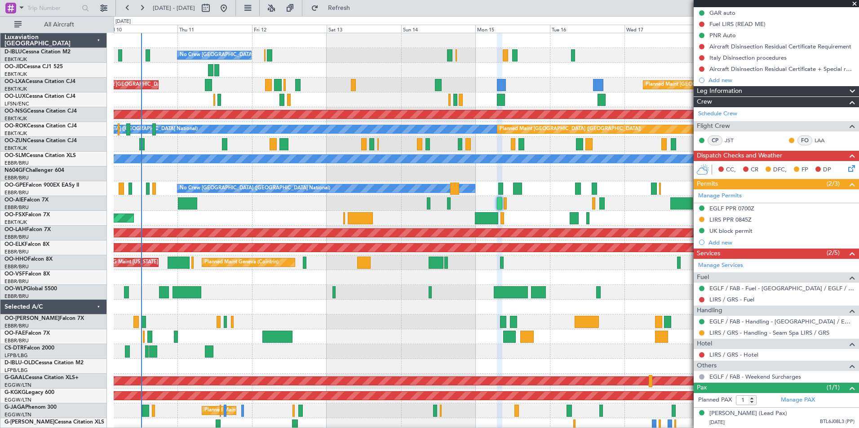
click at [261, 207] on div at bounding box center [486, 203] width 745 height 15
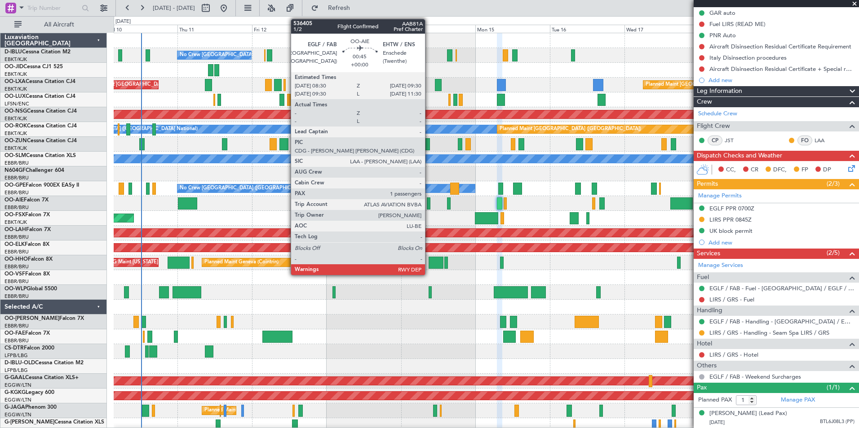
click at [216, 1] on button at bounding box center [223, 8] width 14 height 14
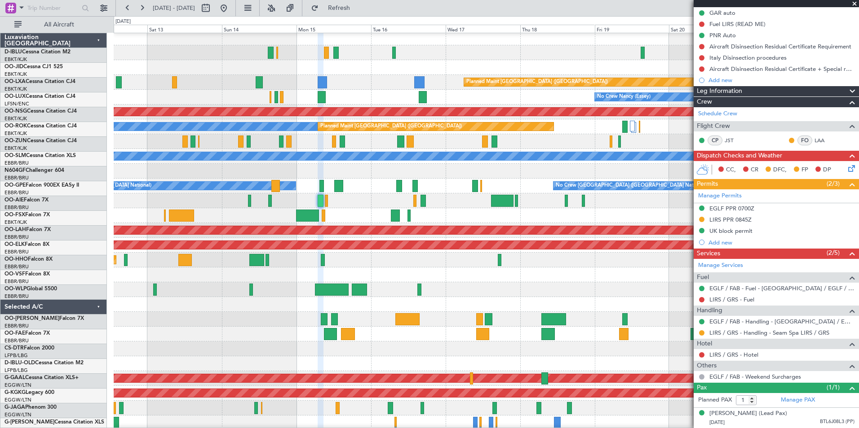
click at [91, 270] on div "No Crew Brussels (Brussels National) Planned Maint Paris (Le Bourget) Planned M…" at bounding box center [429, 222] width 859 height 412
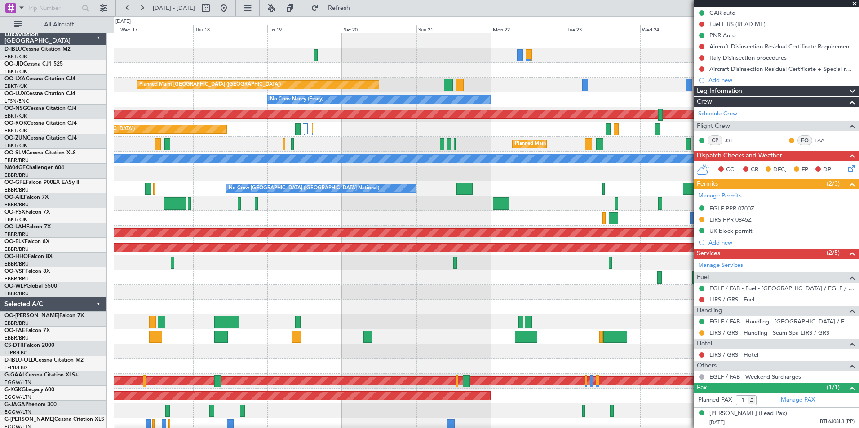
scroll to position [0, 0]
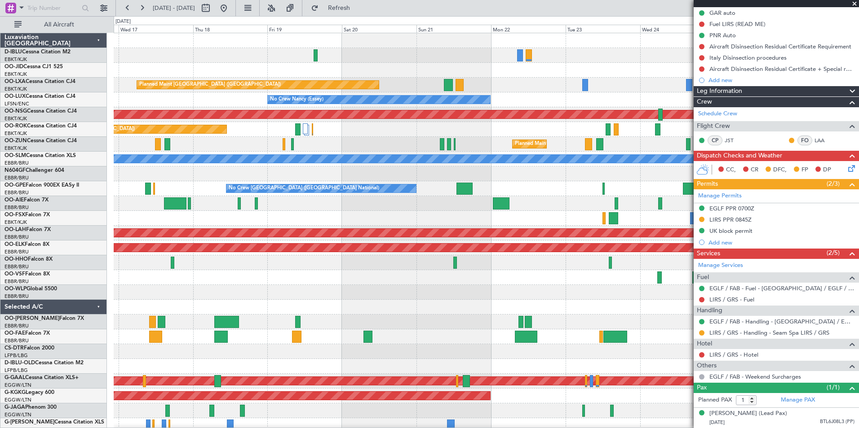
click at [180, 277] on div at bounding box center [486, 277] width 745 height 15
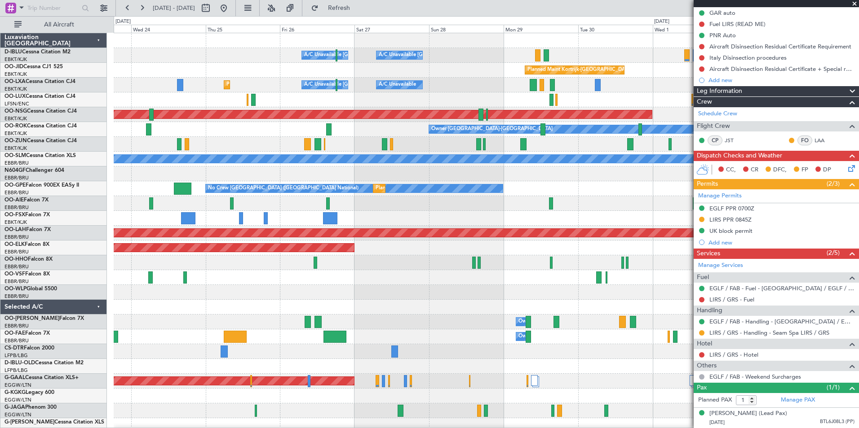
click at [58, 279] on div "A/C Unavailable Brussels (Brussels National) A/C Unavailable Kortrijk-Wevelgem …" at bounding box center [429, 222] width 859 height 412
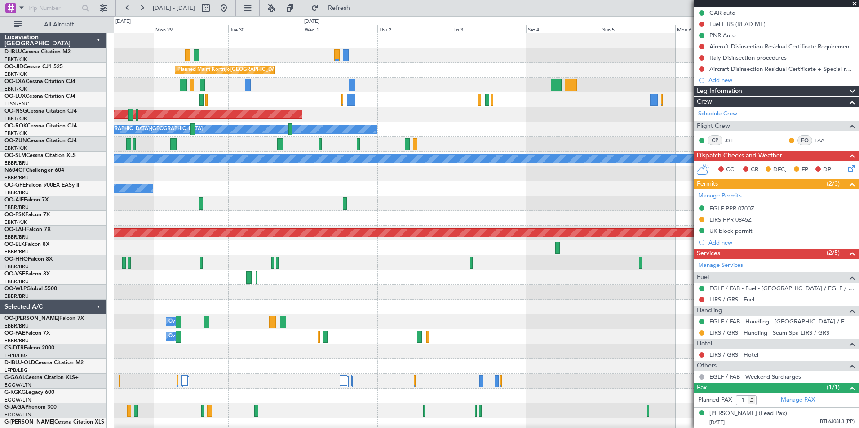
click at [126, 273] on div at bounding box center [486, 277] width 745 height 15
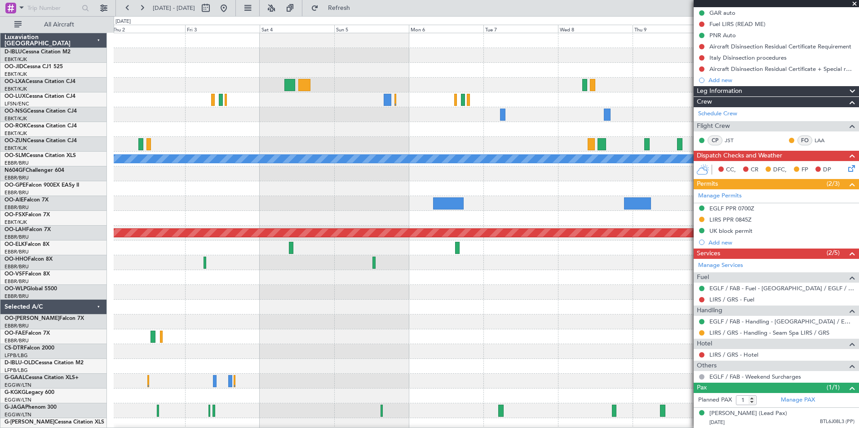
click at [134, 273] on div at bounding box center [486, 277] width 745 height 15
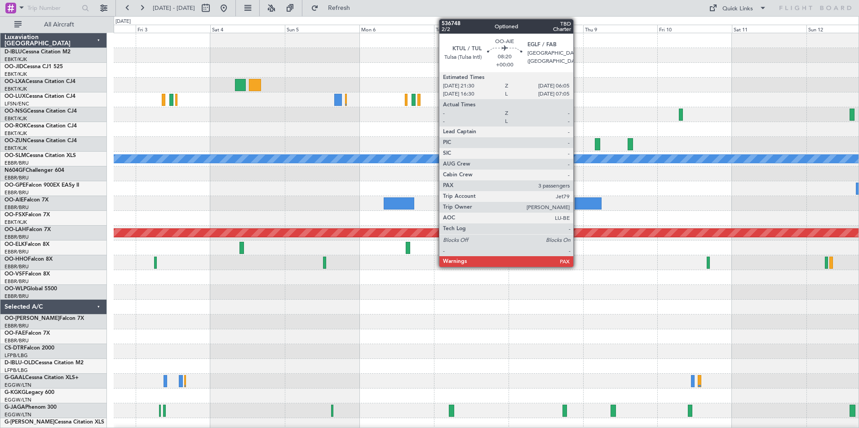
click at [577, 209] on div at bounding box center [587, 204] width 27 height 12
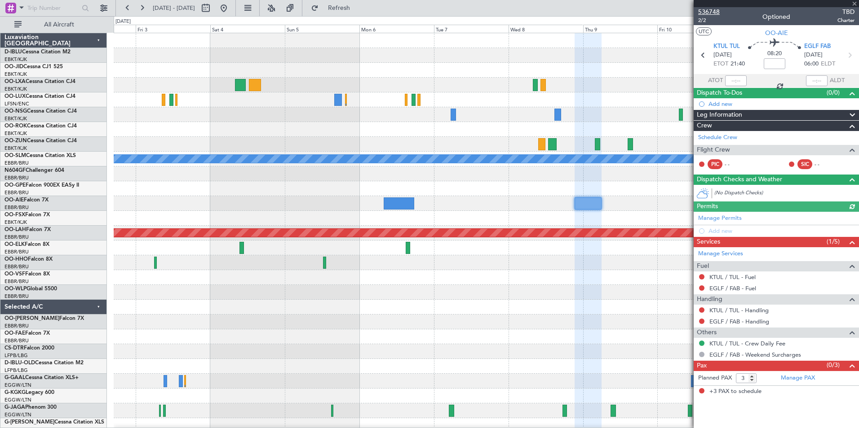
click at [714, 11] on span "536748" at bounding box center [709, 11] width 22 height 9
click at [716, 46] on span "KTUL TUL" at bounding box center [726, 46] width 26 height 9
click at [231, 6] on button at bounding box center [223, 8] width 14 height 14
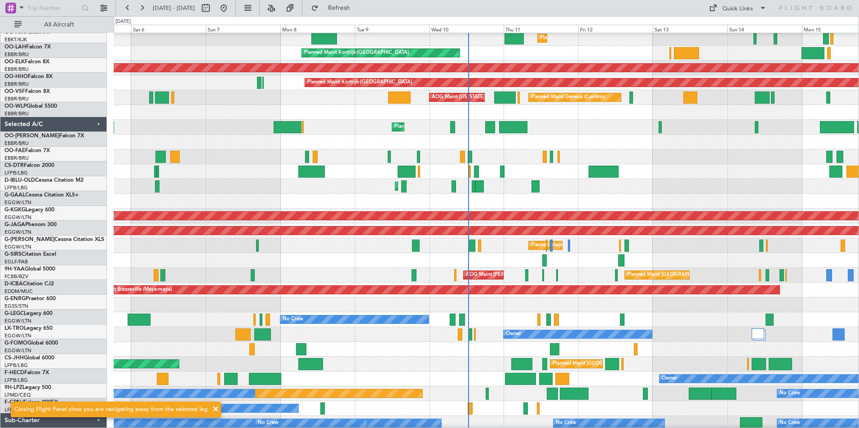
scroll to position [212, 0]
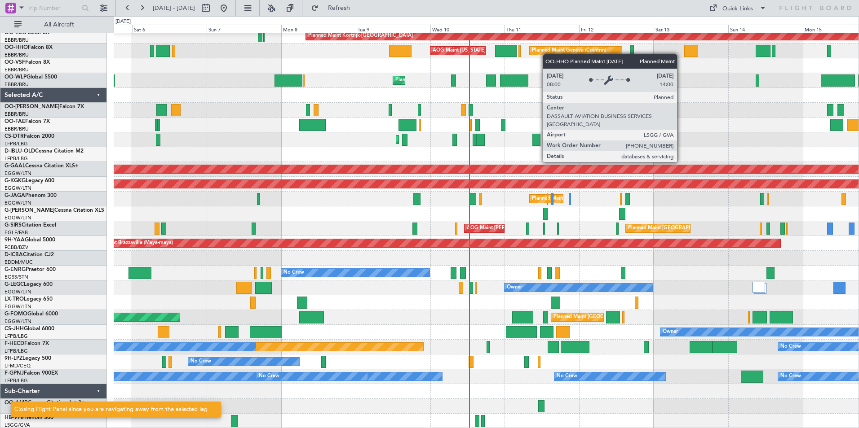
click at [547, 54] on div "Planned Maint Alton-st Louis (St Louis Regl) Planned Maint Kortrijk-Wevelgem Pl…" at bounding box center [486, 125] width 745 height 608
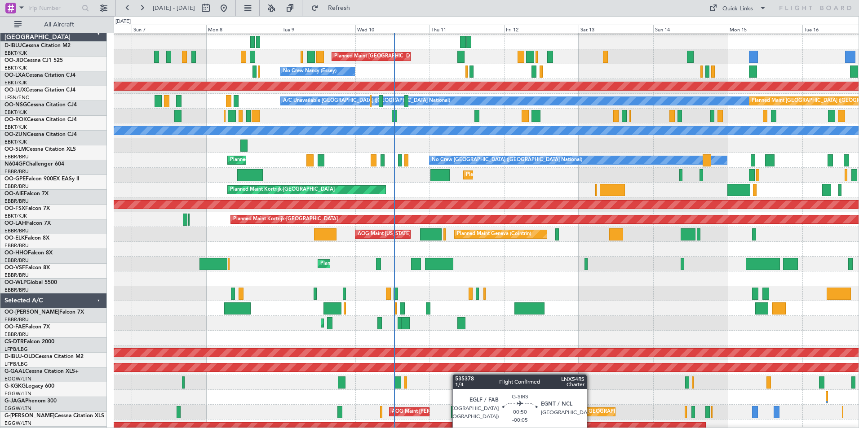
click at [448, 405] on div "Owner" at bounding box center [486, 397] width 745 height 15
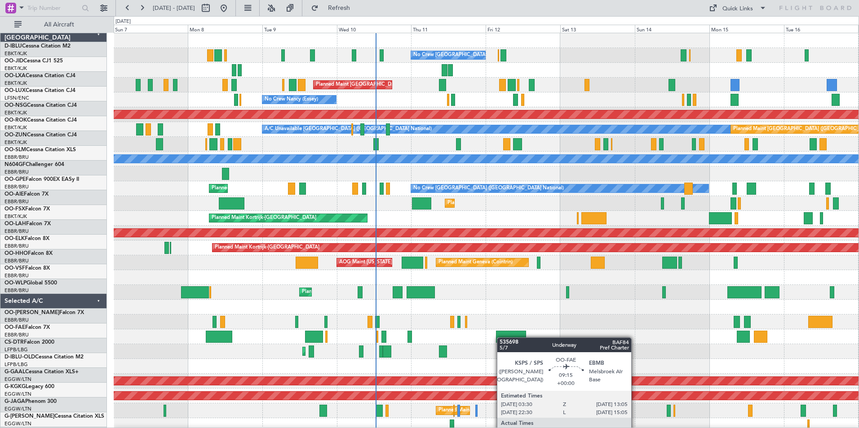
scroll to position [0, 0]
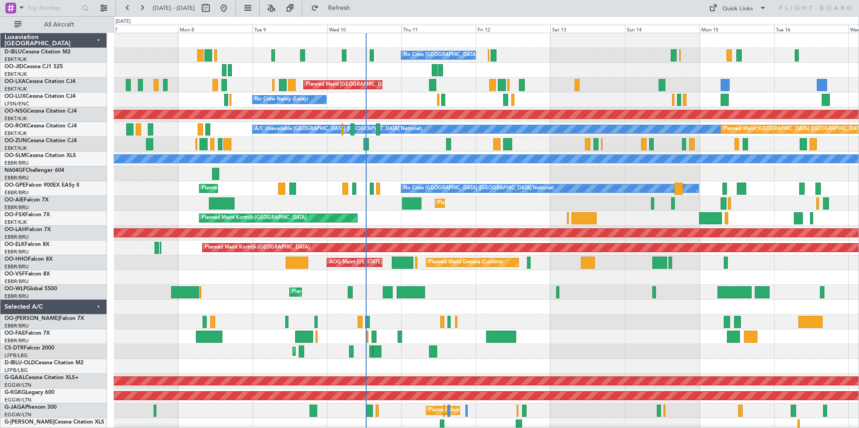
click at [491, 366] on div "No Crew Brussels (Brussels National) Planned Maint Brussels (Brussels National)…" at bounding box center [486, 337] width 745 height 608
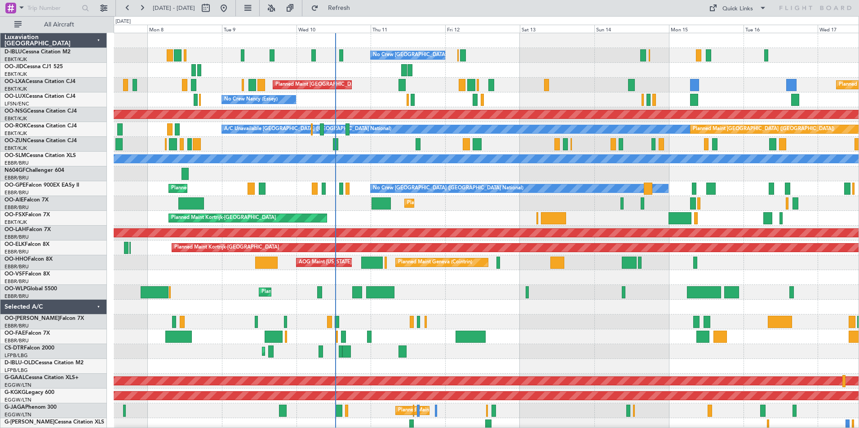
click at [532, 358] on div "No Crew Brussels (Brussels National) Planned Maint Brussels (Brussels National)…" at bounding box center [486, 337] width 745 height 608
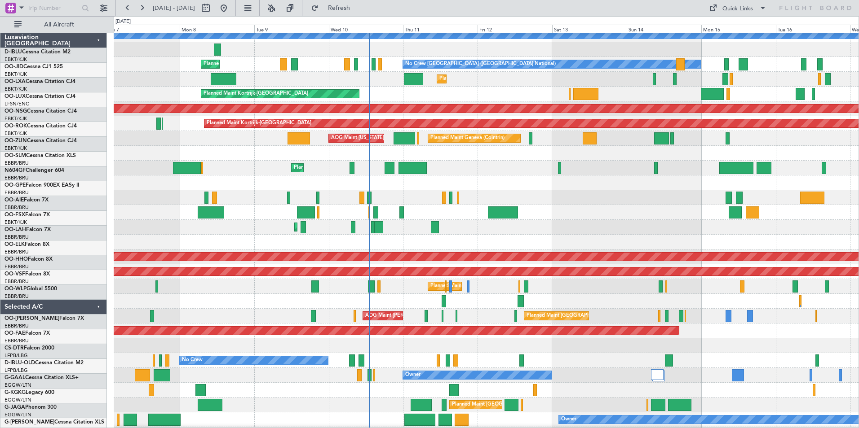
click at [450, 168] on div "Planned Maint Liege" at bounding box center [486, 168] width 745 height 15
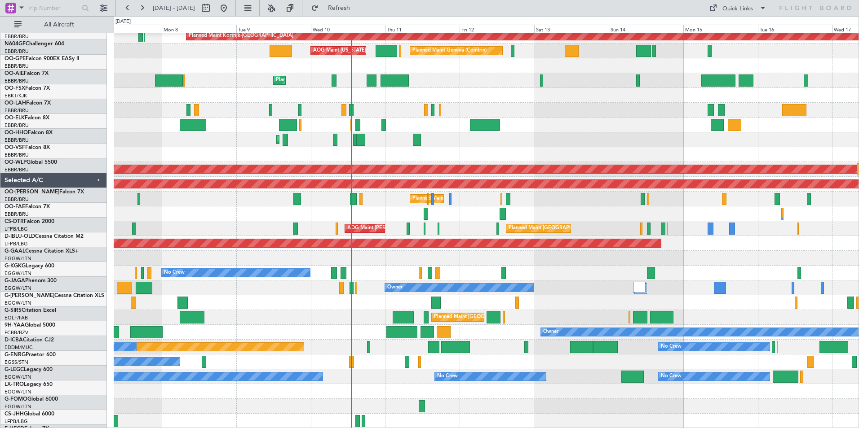
scroll to position [212, 0]
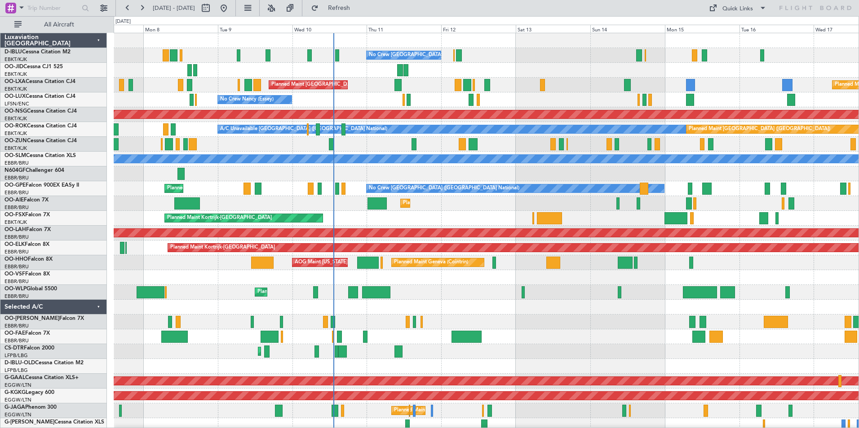
click at [577, 428] on html "07 Sep 2025 - 17 Sep 2025 Refresh Quick Links All Aircraft No Crew Brussels (Br…" at bounding box center [429, 214] width 859 height 428
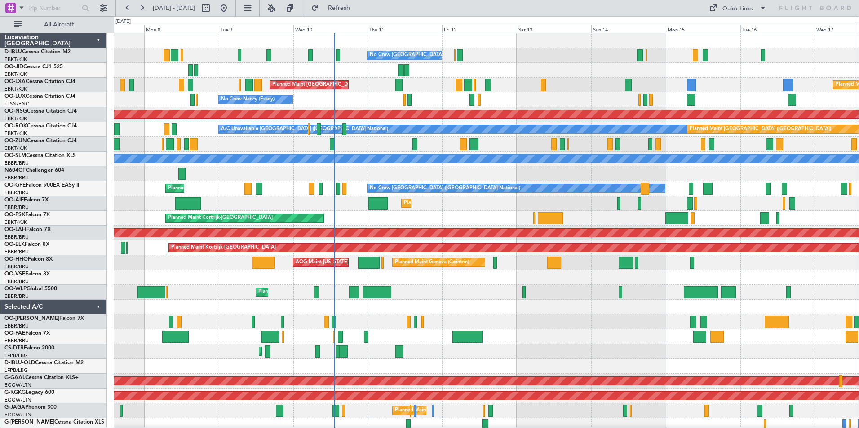
click at [568, 350] on div "No Crew Brussels (Brussels National) Planned Maint Brussels (Brussels National)…" at bounding box center [486, 337] width 745 height 608
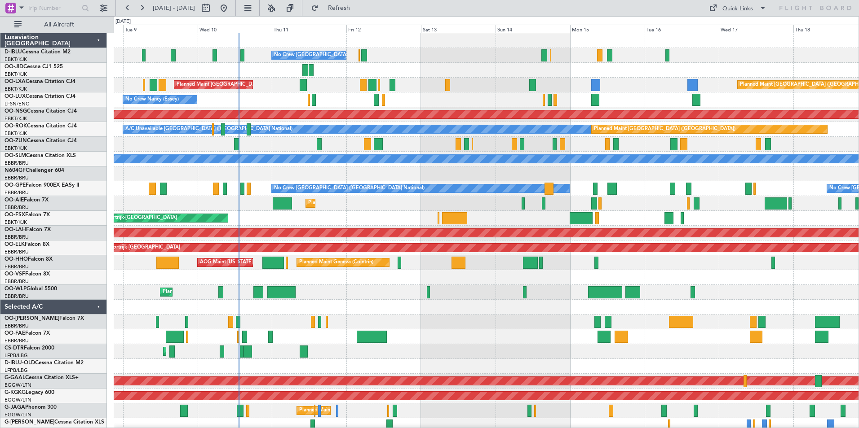
click at [477, 337] on div "No Crew Brussels (Brussels National) Planned Maint Brussels (Brussels National)…" at bounding box center [486, 337] width 745 height 608
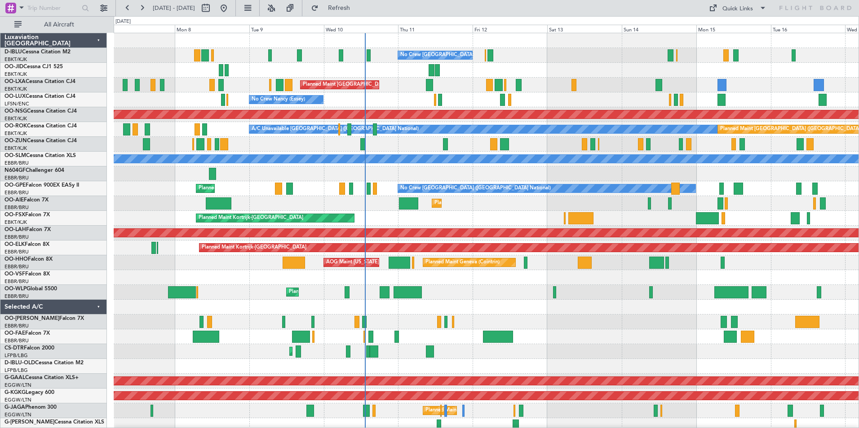
click at [458, 223] on div "No Crew Brussels (Brussels National) Planned Maint Brussels (Brussels National)…" at bounding box center [486, 344] width 745 height 622
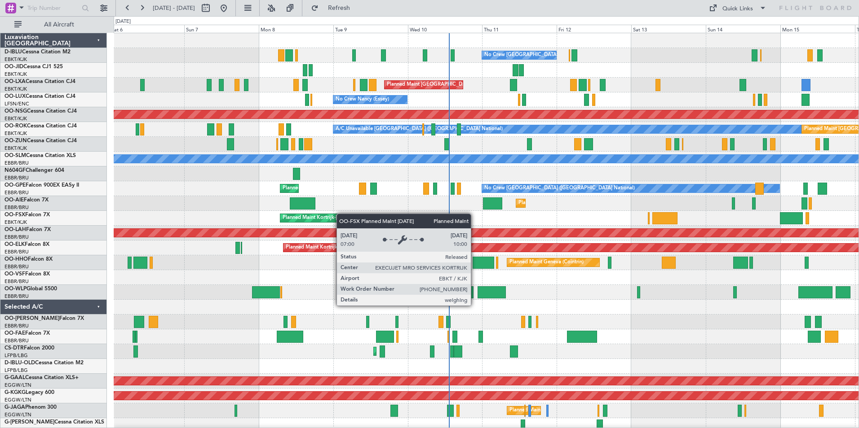
click at [385, 217] on div "No Crew Brussels (Brussels National) No Crew Brussels (Brussels National) Plann…" at bounding box center [486, 337] width 745 height 608
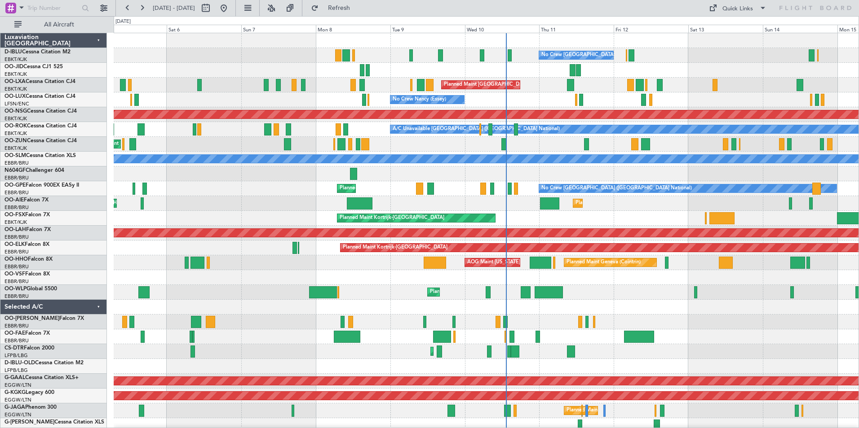
click at [467, 204] on div "Planned Maint London (Farnborough) Unplanned Maint Brussels (Brussels National)…" at bounding box center [486, 203] width 745 height 15
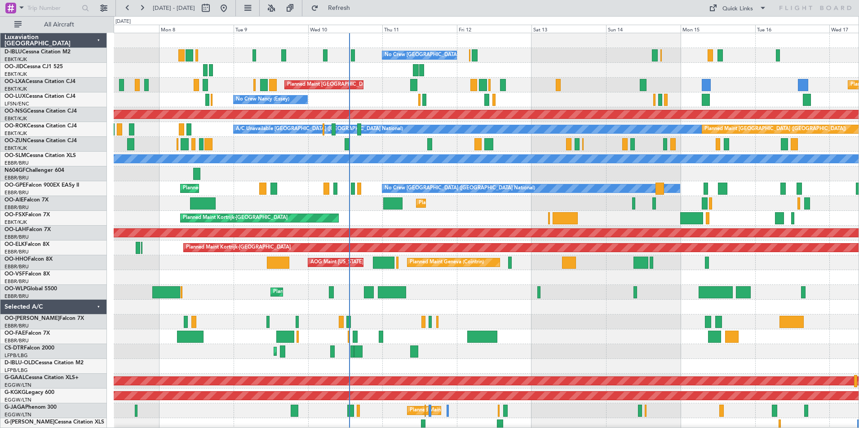
click at [273, 203] on div "Planned Maint London (Farnborough) Unplanned Maint Brussels (Brussels National)" at bounding box center [486, 203] width 745 height 15
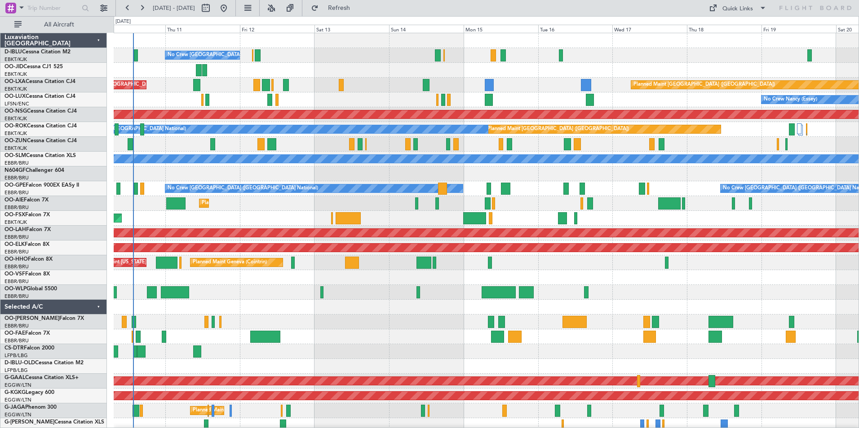
click at [418, 257] on div "No Crew Brussels (Brussels National) Planned Maint Paris (Le Bourget) Planned M…" at bounding box center [486, 337] width 745 height 608
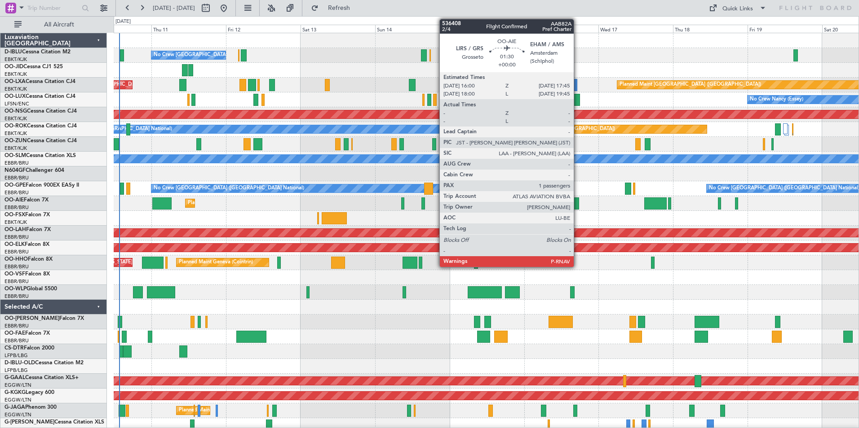
click at [578, 203] on div at bounding box center [576, 204] width 6 height 12
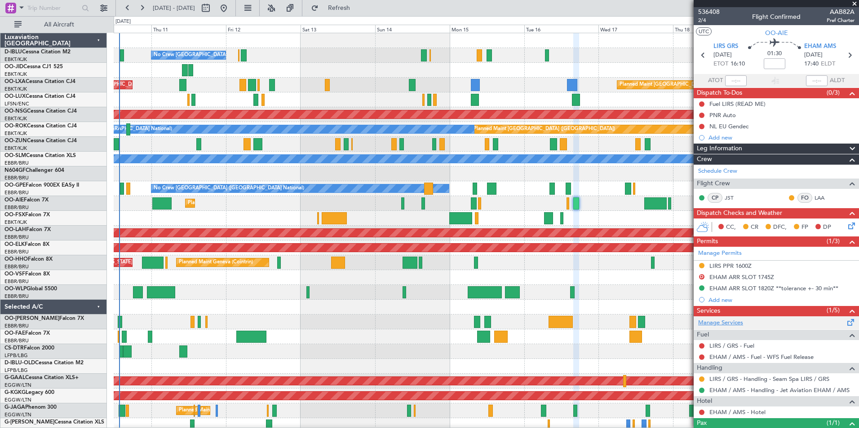
click at [734, 324] on link "Manage Services" at bounding box center [720, 323] width 45 height 9
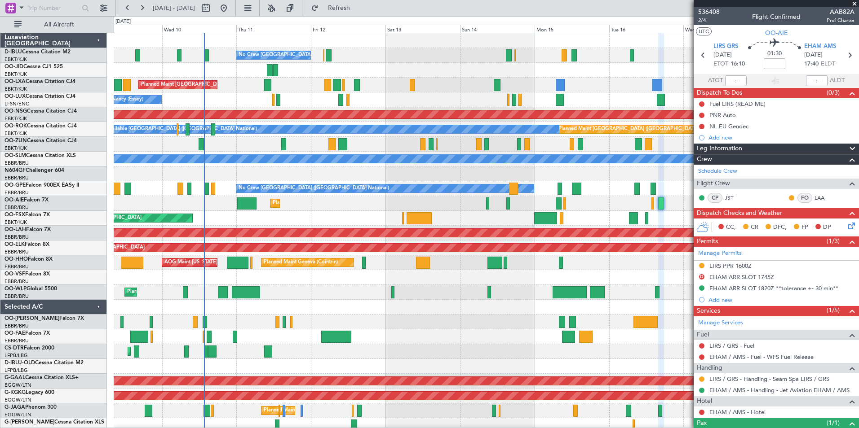
click at [350, 214] on div "Planned Maint Kortrijk-[GEOGRAPHIC_DATA]" at bounding box center [486, 218] width 745 height 15
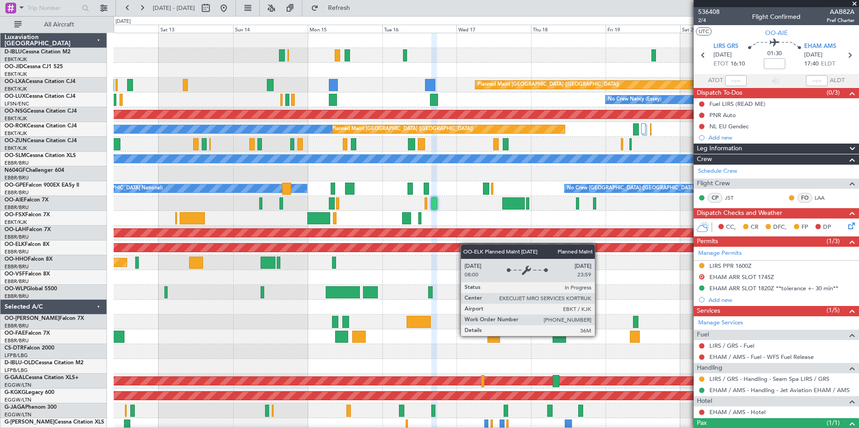
click at [382, 251] on div "No Crew Brussels (Brussels National) Planned Maint Paris (Le Bourget) Planned M…" at bounding box center [486, 344] width 745 height 622
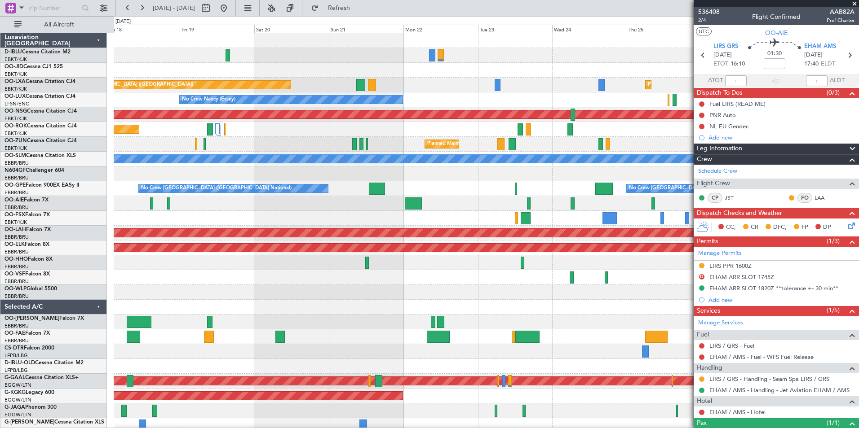
click at [193, 254] on div "A/C Unavailable Brussels (Brussels National) A/C Unavailable Kortrijk-Wevelgem …" at bounding box center [486, 344] width 745 height 622
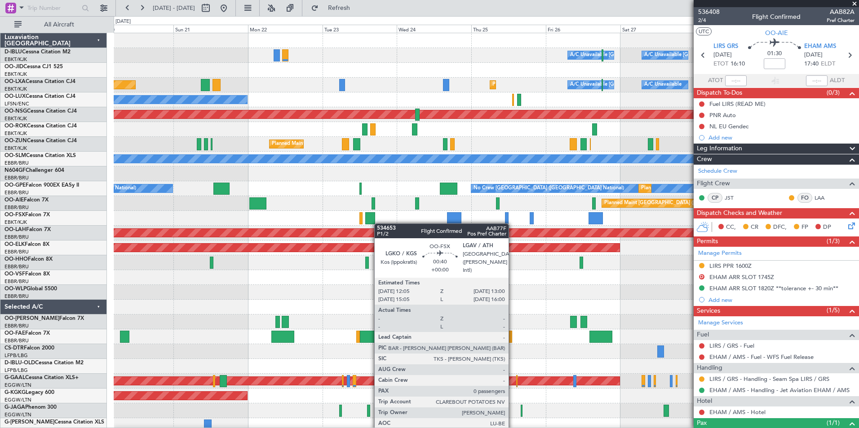
click at [317, 236] on div "A/C Unavailable Brussels (Brussels National) A/C Unavailable Kortrijk-Wevelgem …" at bounding box center [486, 344] width 745 height 622
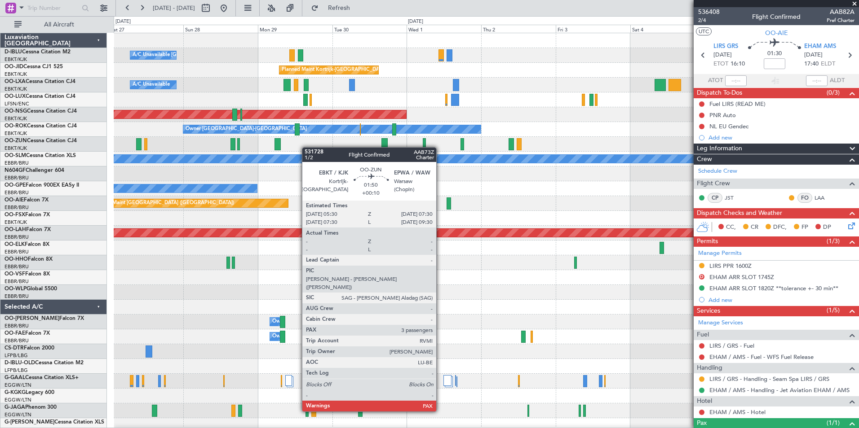
click at [236, 161] on div "A/C Unavailable Kortrijk-Wevelgem A/C Unavailable Brussels (Brussels National) …" at bounding box center [486, 314] width 745 height 563
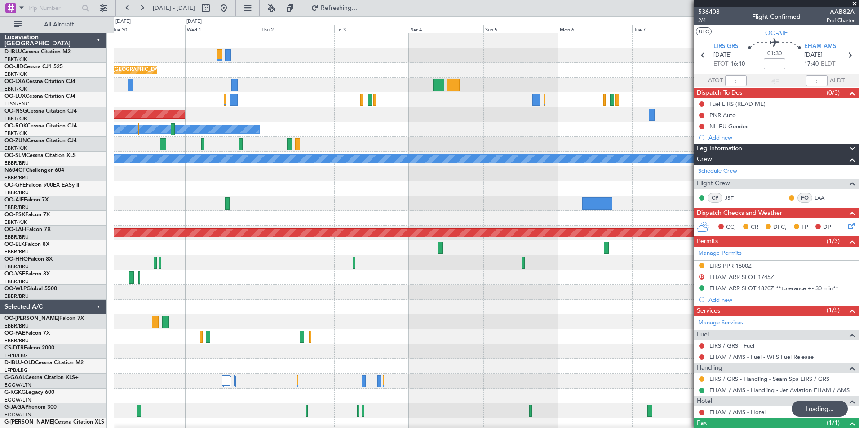
click at [448, 130] on div "Owner [GEOGRAPHIC_DATA]-[GEOGRAPHIC_DATA]" at bounding box center [486, 129] width 745 height 15
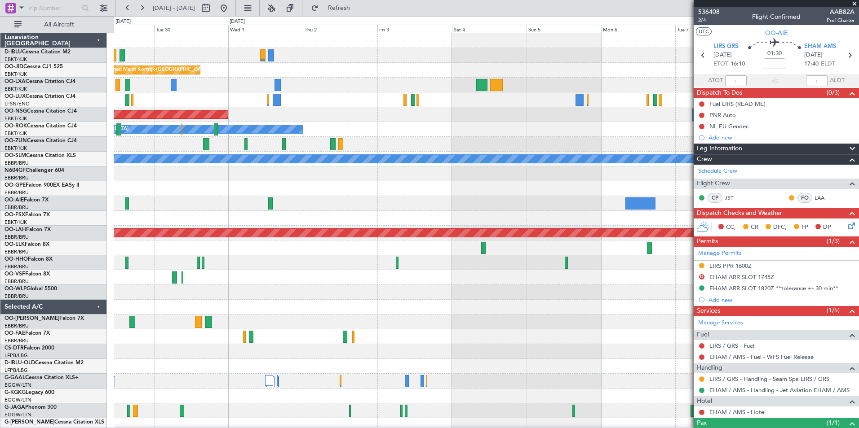
click at [525, 119] on div "Planned Maint [GEOGRAPHIC_DATA] ([GEOGRAPHIC_DATA])" at bounding box center [486, 114] width 745 height 15
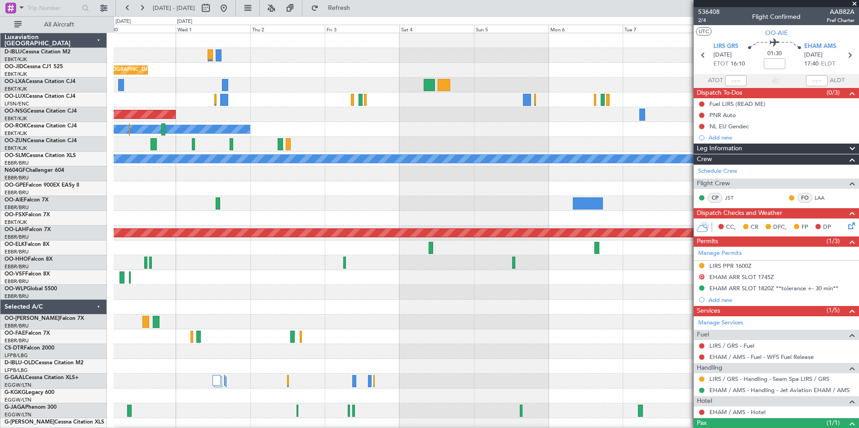
click at [435, 126] on div "A/C Unavailable Kortrijk-Wevelgem Planned Maint Kortrijk-Wevelgem A/C Unavailab…" at bounding box center [486, 314] width 745 height 563
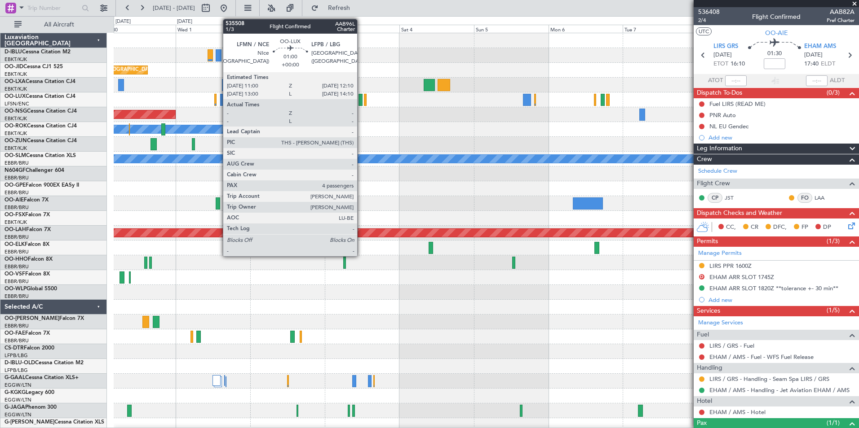
click at [361, 99] on div at bounding box center [360, 100] width 4 height 12
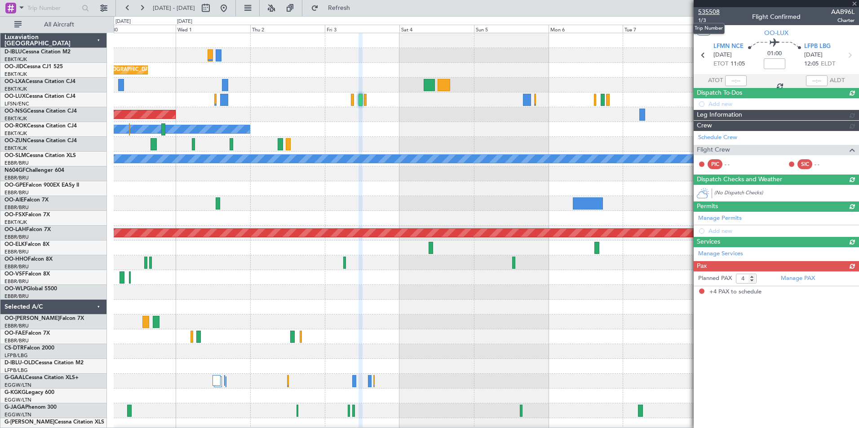
click at [705, 11] on span "535508" at bounding box center [709, 11] width 22 height 9
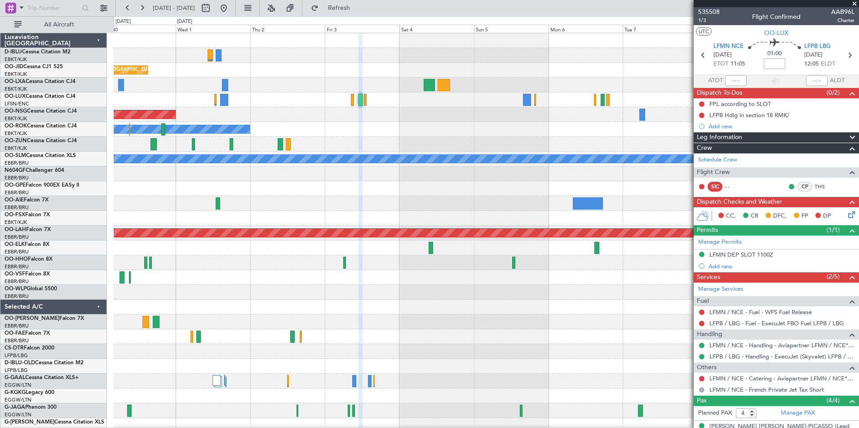
click at [854, 7] on span at bounding box center [854, 4] width 9 height 8
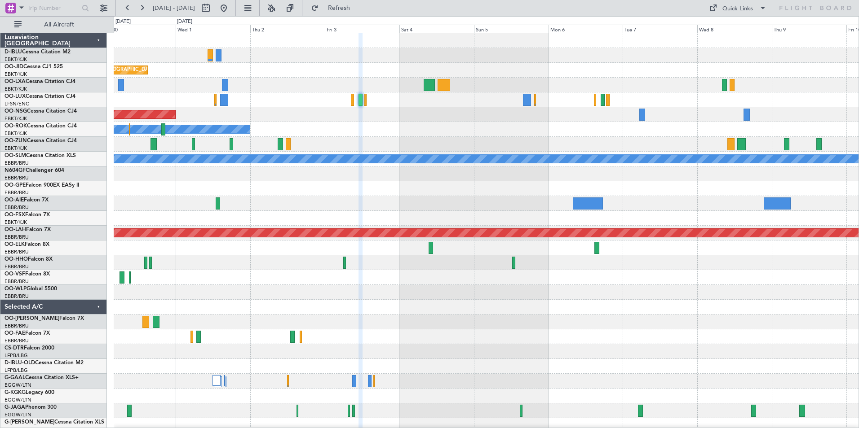
type input "0"
click at [747, 13] on div "Quick Links" at bounding box center [737, 8] width 31 height 9
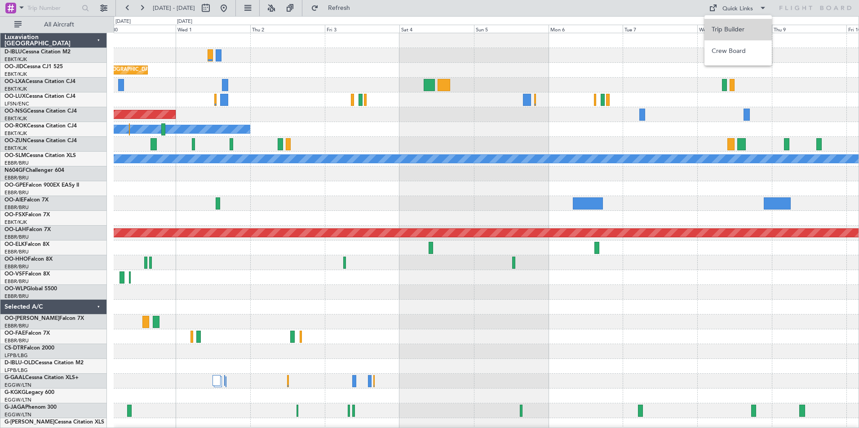
click at [745, 25] on button "Trip Builder" at bounding box center [737, 30] width 67 height 22
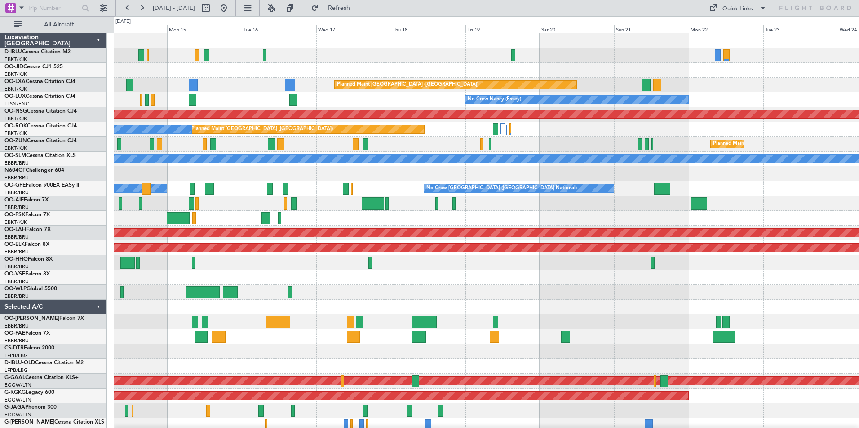
click at [320, 223] on div at bounding box center [486, 218] width 745 height 15
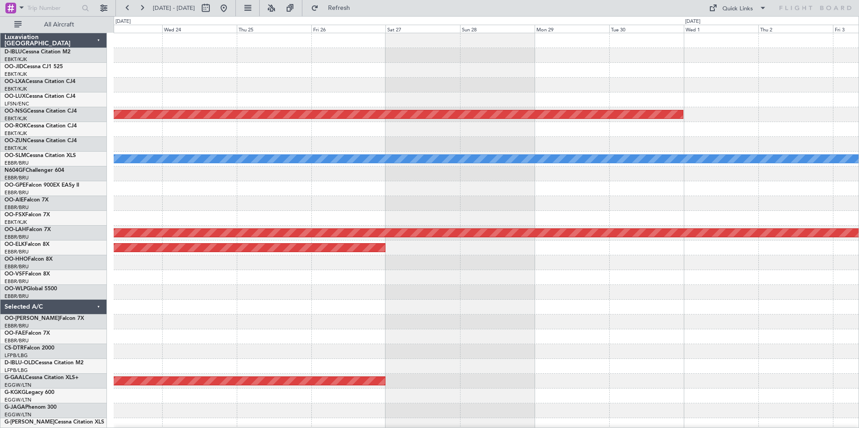
click at [298, 201] on div at bounding box center [486, 203] width 745 height 15
click at [428, 212] on div "No Crew Nancy (Essey) Planned Maint Paris (Le Bourget) Planned Maint Kortrijk-W…" at bounding box center [486, 337] width 745 height 608
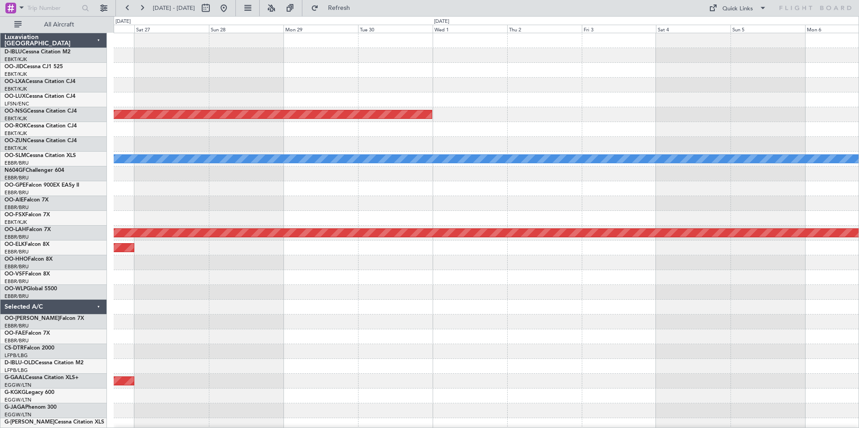
click at [476, 214] on div "Planned Maint Paris (Le Bourget) A/C Unavailable Monchengladbach Planned Maint …" at bounding box center [486, 337] width 745 height 608
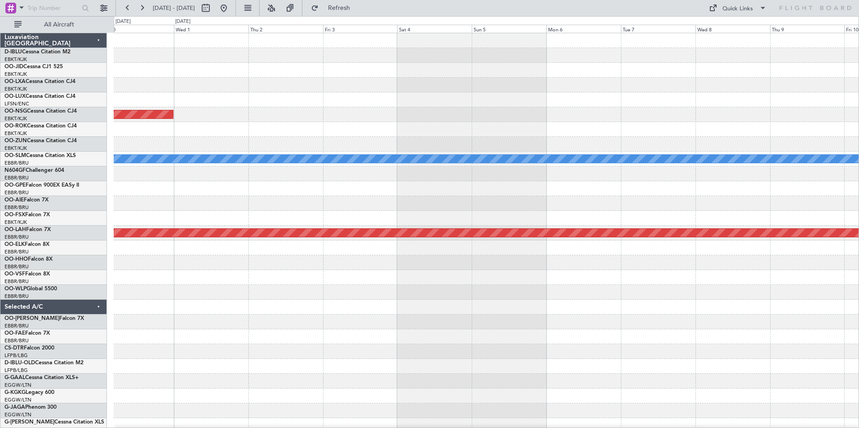
click at [502, 205] on div "Planned Maint Paris (Le Bourget) A/C Unavailable Monchengladbach Planned Maint …" at bounding box center [486, 337] width 745 height 608
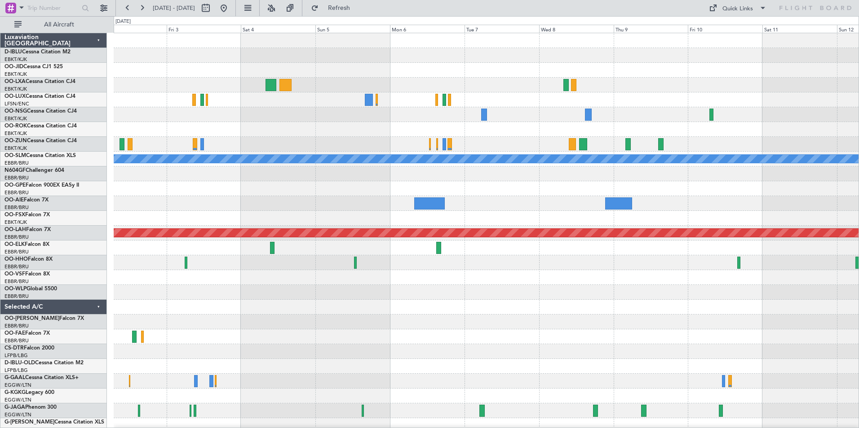
click at [528, 204] on div "Planned Maint Kortrijk-Wevelgem Planned Maint Paris (Le Bourget) Owner Kortrijk…" at bounding box center [486, 314] width 745 height 563
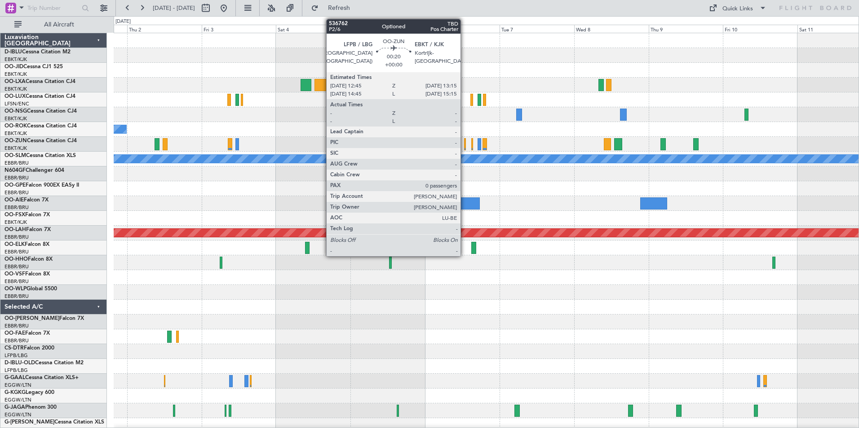
click at [464, 149] on div at bounding box center [465, 144] width 2 height 12
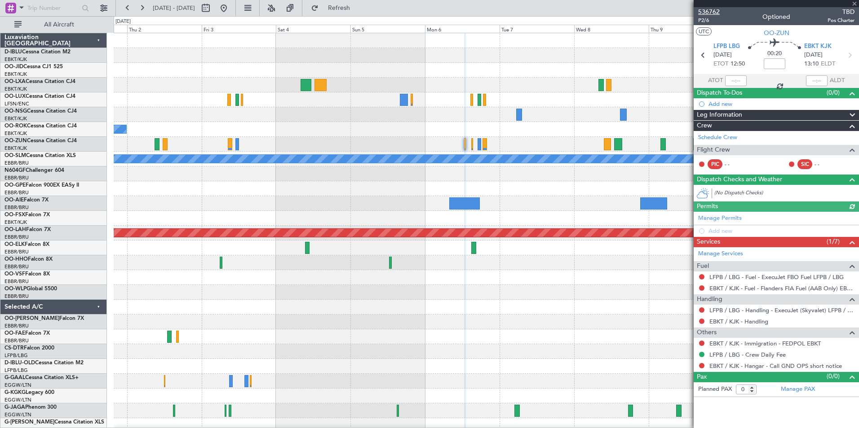
click at [714, 11] on span "536762" at bounding box center [709, 11] width 22 height 9
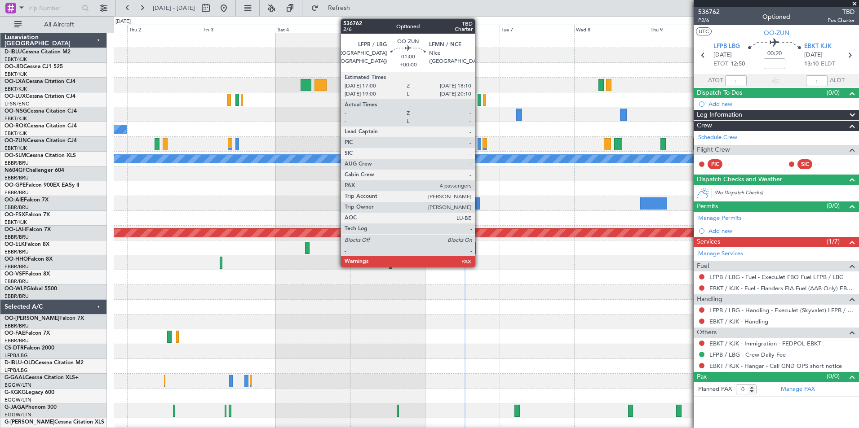
click at [479, 138] on div at bounding box center [479, 144] width 4 height 12
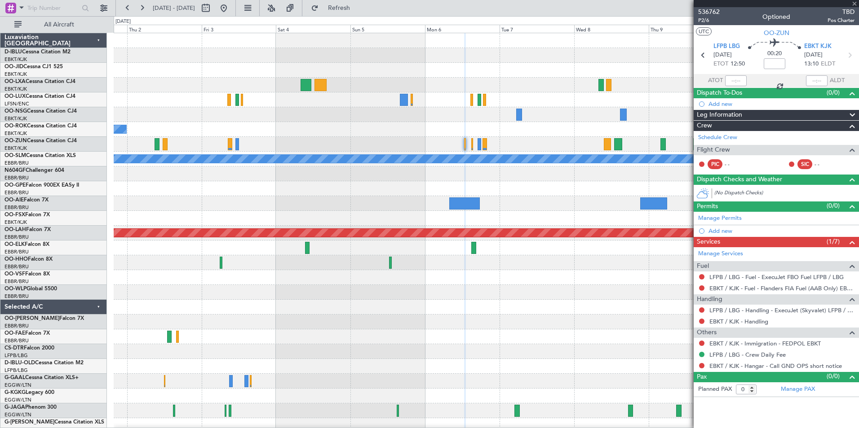
type input "4"
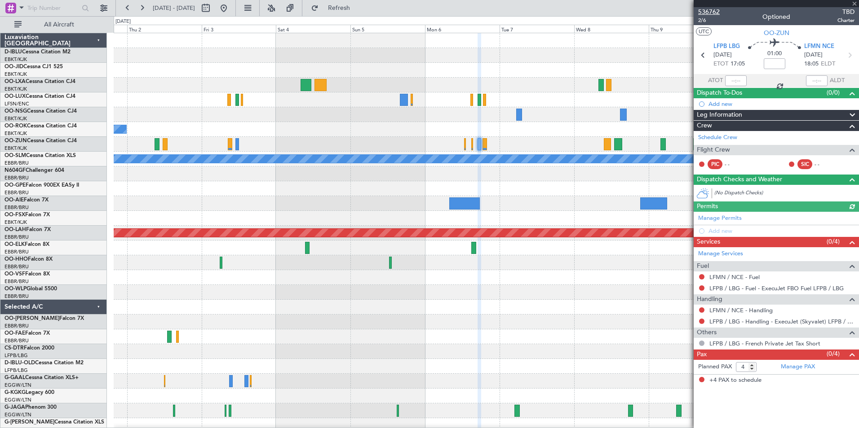
click at [714, 11] on span "536762" at bounding box center [709, 11] width 22 height 9
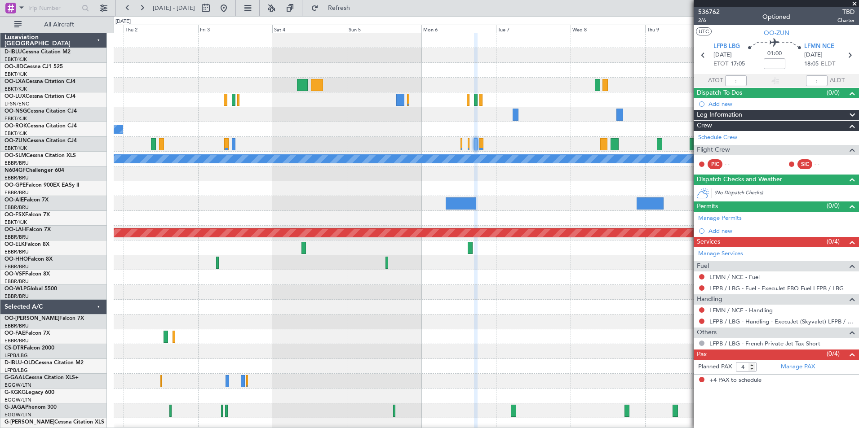
click at [526, 204] on div "Planned Maint [GEOGRAPHIC_DATA] ([GEOGRAPHIC_DATA])" at bounding box center [486, 203] width 745 height 15
click at [231, 12] on button at bounding box center [223, 8] width 14 height 14
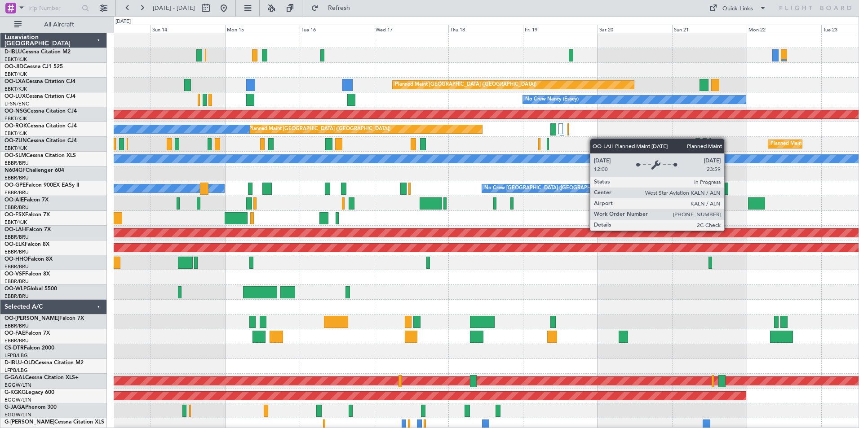
click at [413, 248] on div "No Crew Brussels (Brussels National) Planned Maint Paris (Le Bourget) No Crew N…" at bounding box center [486, 337] width 745 height 608
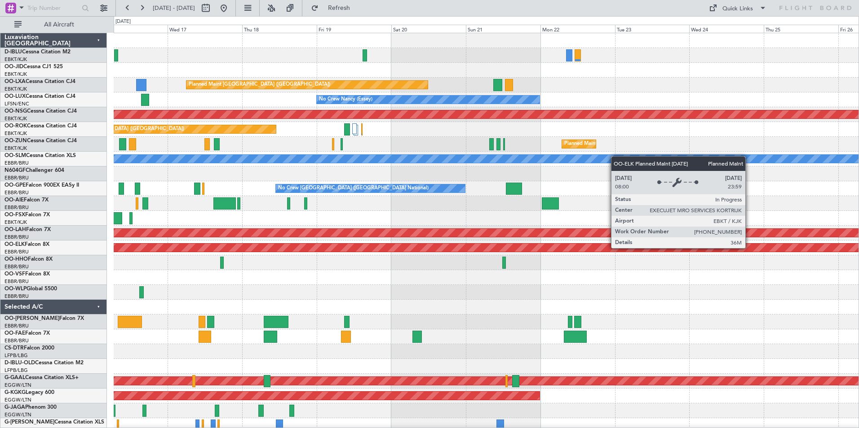
scroll to position [0, 0]
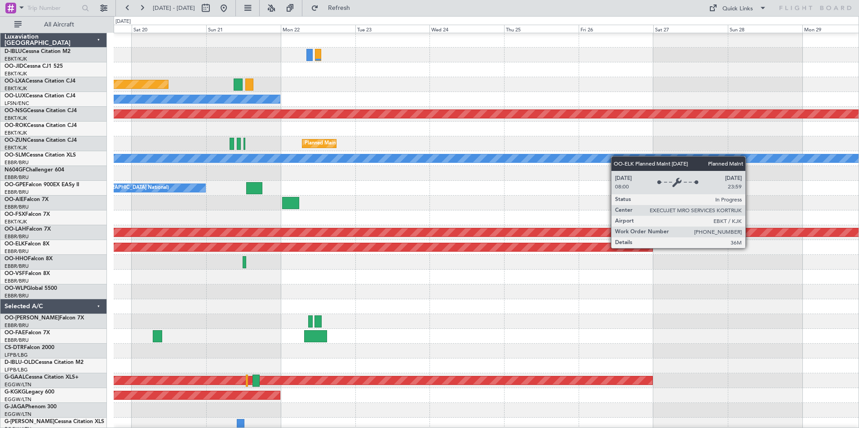
click at [473, 247] on div "Planned Maint Kortrijk-[GEOGRAPHIC_DATA]" at bounding box center [11, 247] width 1283 height 8
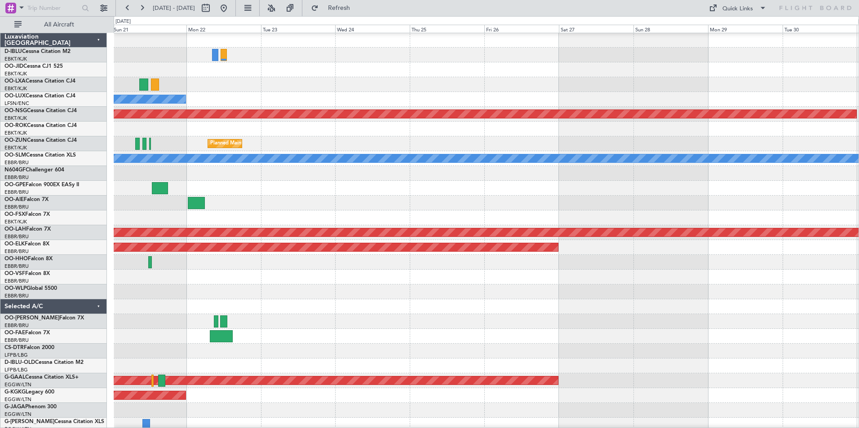
click at [604, 246] on div "Planned Maint Kortrijk-[GEOGRAPHIC_DATA]" at bounding box center [486, 247] width 745 height 15
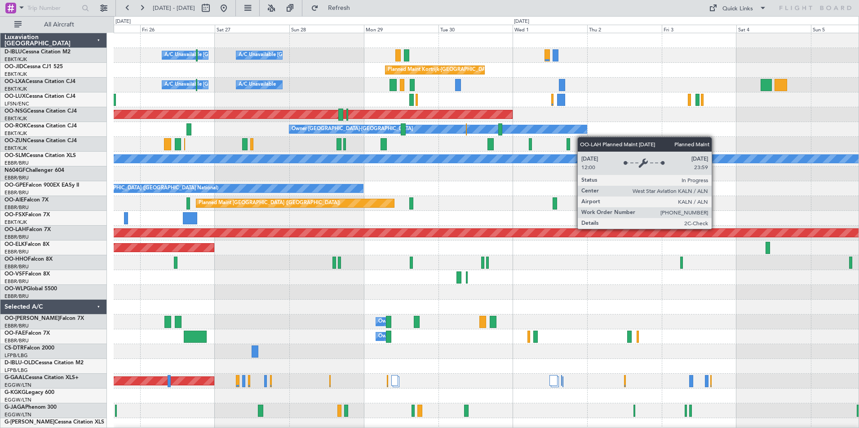
click at [516, 218] on div "A/C Unavailable Brussels (Brussels National) A/C Unavailable Kortrijk-Wevelgem …" at bounding box center [486, 314] width 745 height 563
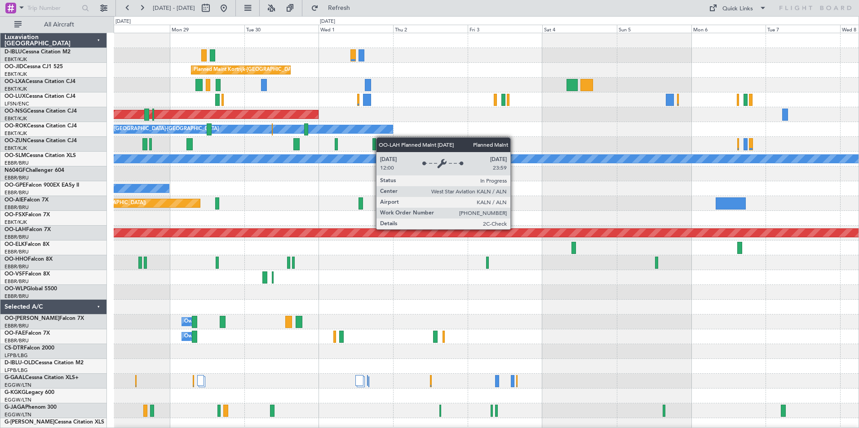
click at [512, 229] on div "A/C Unavailable Brussels (Brussels National) A/C Unavailable Kortrijk-Wevelgem …" at bounding box center [486, 314] width 745 height 563
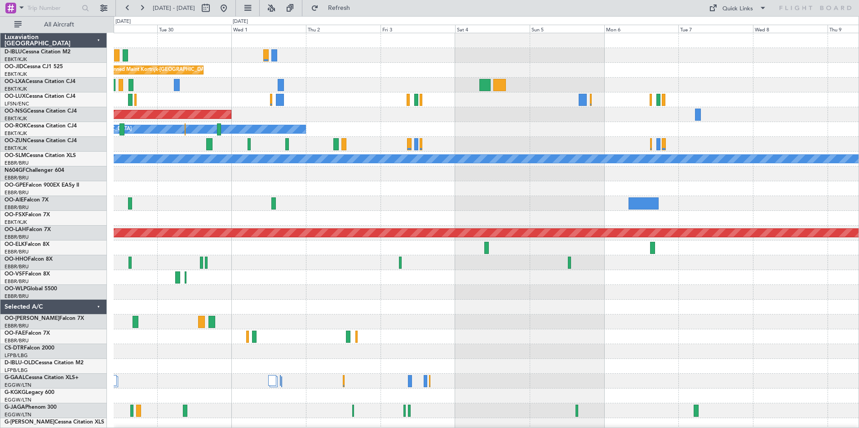
click at [657, 202] on div "Planned Maint [GEOGRAPHIC_DATA] ([GEOGRAPHIC_DATA])" at bounding box center [486, 203] width 745 height 15
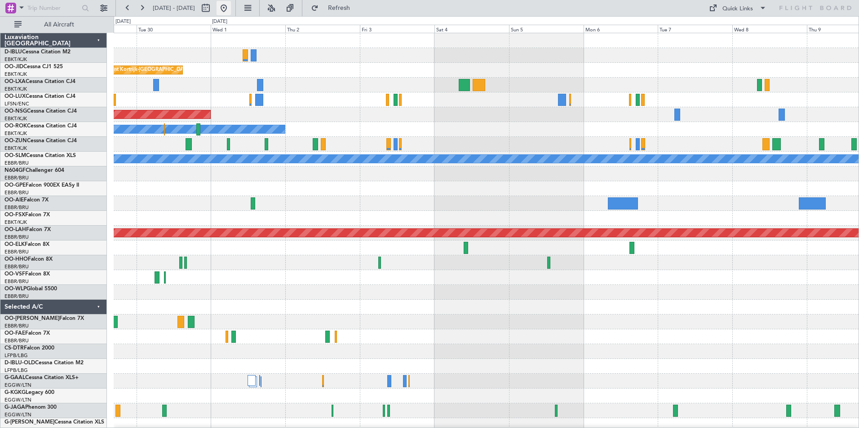
click at [231, 10] on button at bounding box center [223, 8] width 14 height 14
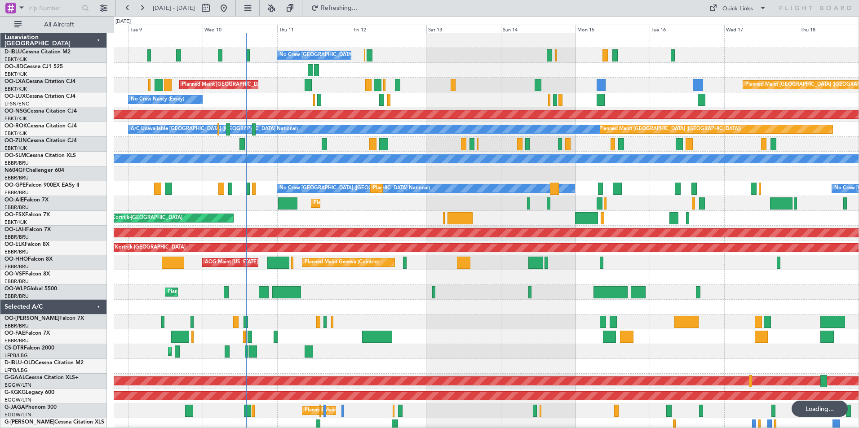
click at [478, 350] on div "No Crew Brussels (Brussels National) Planned Maint Brussels (Brussels National)…" at bounding box center [486, 337] width 745 height 608
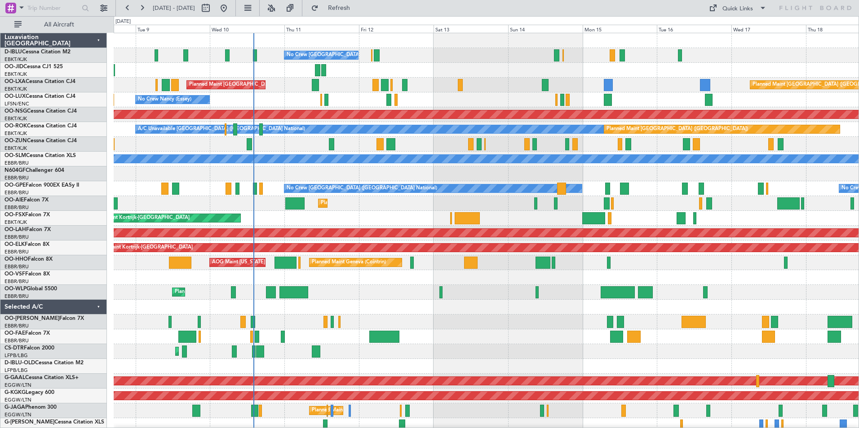
click at [478, 346] on div "No Crew Brussels (Brussels National) Planned Maint Brussels (Brussels National)…" at bounding box center [486, 344] width 745 height 622
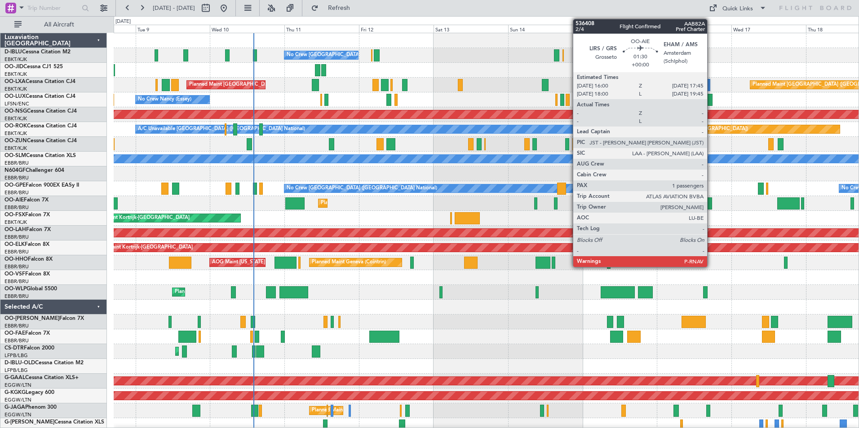
click at [711, 200] on div at bounding box center [709, 204] width 6 height 12
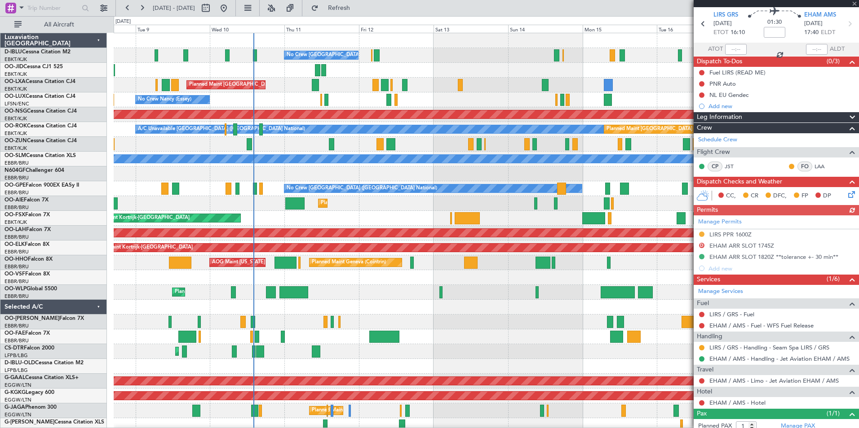
scroll to position [66, 0]
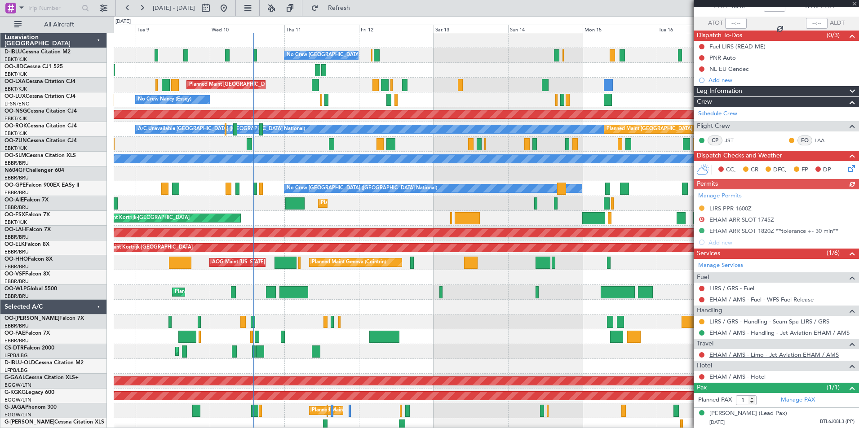
click at [778, 351] on link "EHAM / AMS - Limo - Jet Aviation EHAM / AMS" at bounding box center [773, 355] width 129 height 8
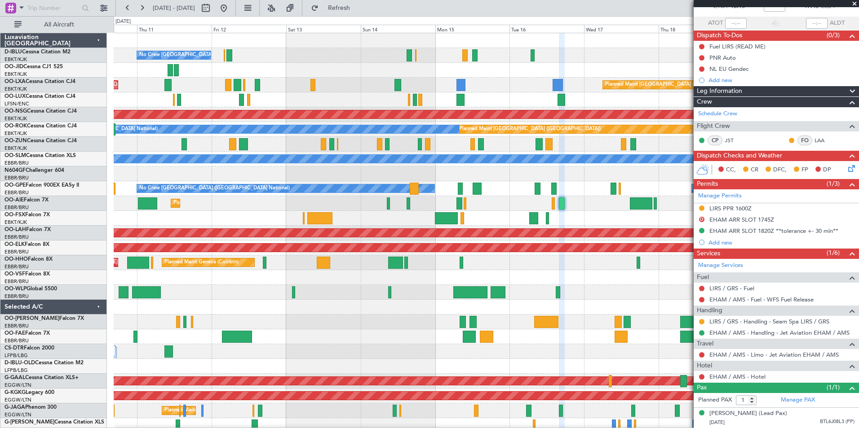
click at [360, 342] on div "No Crew Brussels (Brussels National) Planned Maint Paris (Le Bourget) Planned M…" at bounding box center [486, 344] width 745 height 622
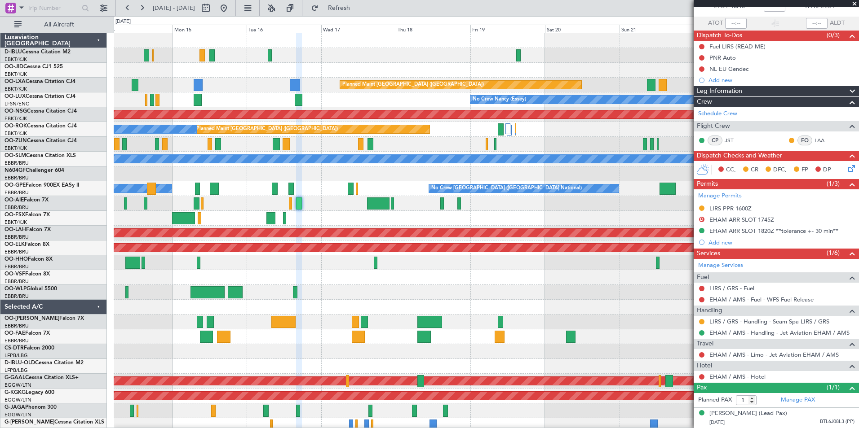
click at [385, 323] on div "A/C Unavailable Brussels (Brussels National) No Crew Brussels (Brussels Nationa…" at bounding box center [486, 344] width 745 height 622
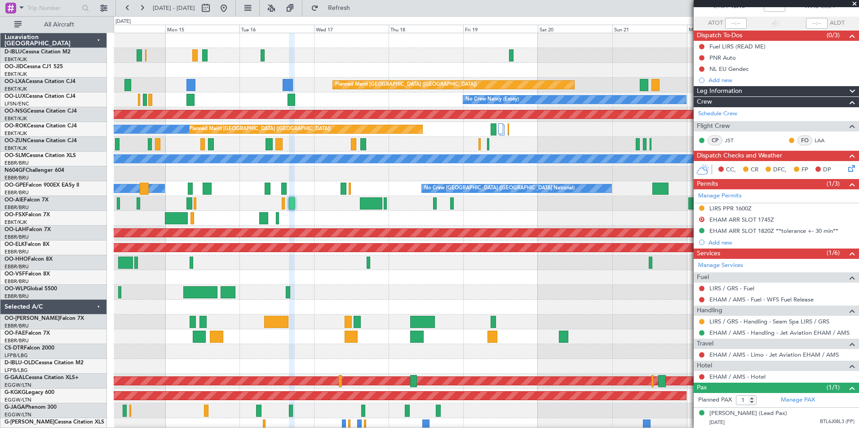
click at [324, 308] on div "A/C Unavailable Brussels (Brussels National) No Crew Brussels (Brussels Nationa…" at bounding box center [486, 344] width 745 height 622
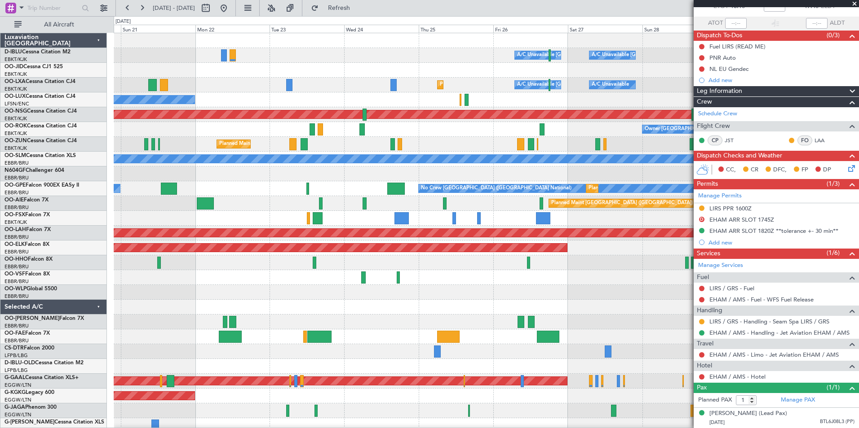
click at [360, 321] on div "A/C Unavailable Brussels (Brussels National) A/C Unavailable Kortrijk-Wevelgem …" at bounding box center [486, 344] width 745 height 622
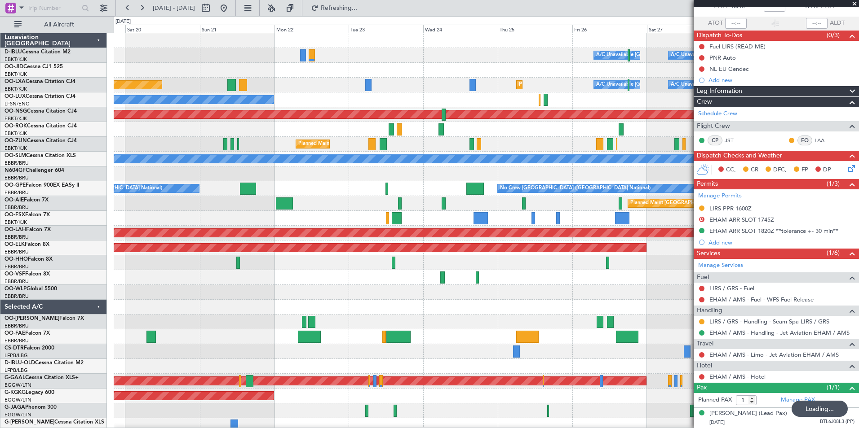
click at [523, 287] on div "A/C Unavailable Brussels (Brussels National) A/C Unavailable Kortrijk-Wevelgem …" at bounding box center [486, 314] width 745 height 563
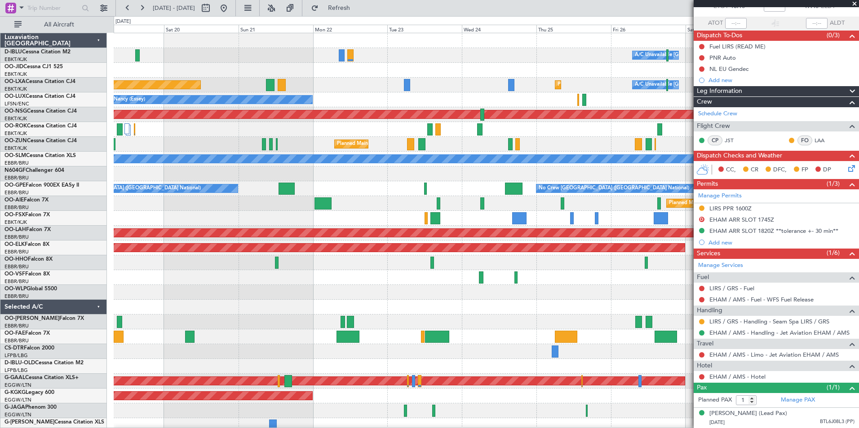
scroll to position [0, 0]
click at [443, 189] on div "No Crew Brussels (Brussels National) Planned Maint Brussels (Brussels National)…" at bounding box center [486, 188] width 745 height 15
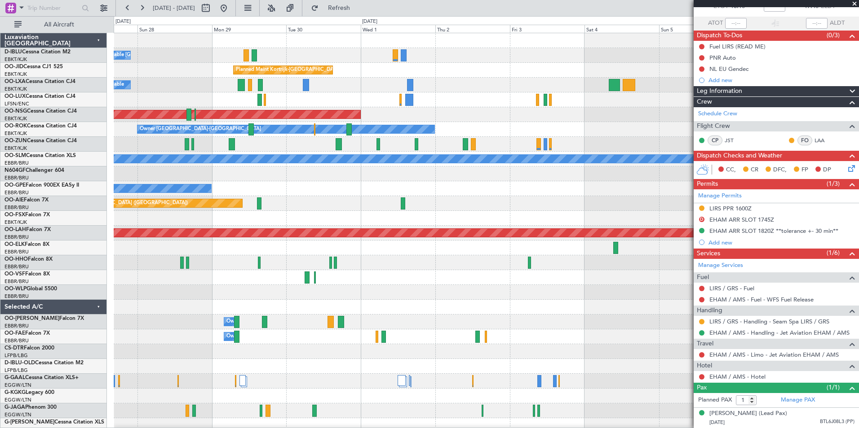
click at [147, 279] on div "A/C Unavailable Kortrijk-Wevelgem A/C Unavailable Brussels (Brussels National) …" at bounding box center [486, 314] width 745 height 563
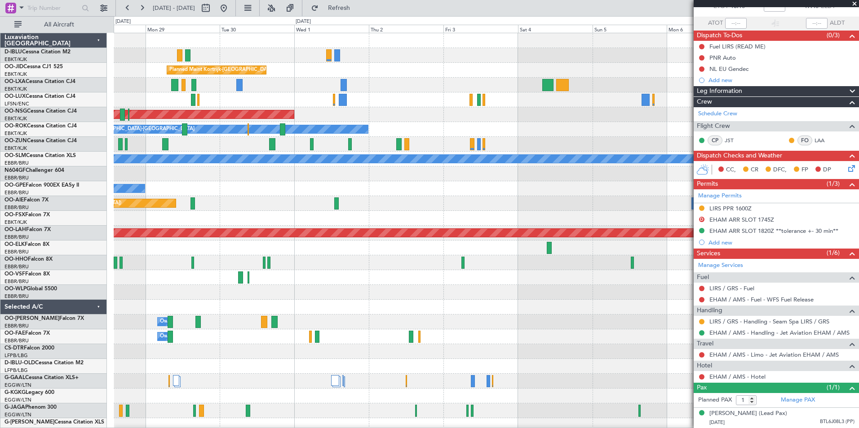
click at [319, 284] on div "A/C Unavailable Brussels (Brussels National) A/C Unavailable Kortrijk-Wevelgem …" at bounding box center [486, 314] width 745 height 563
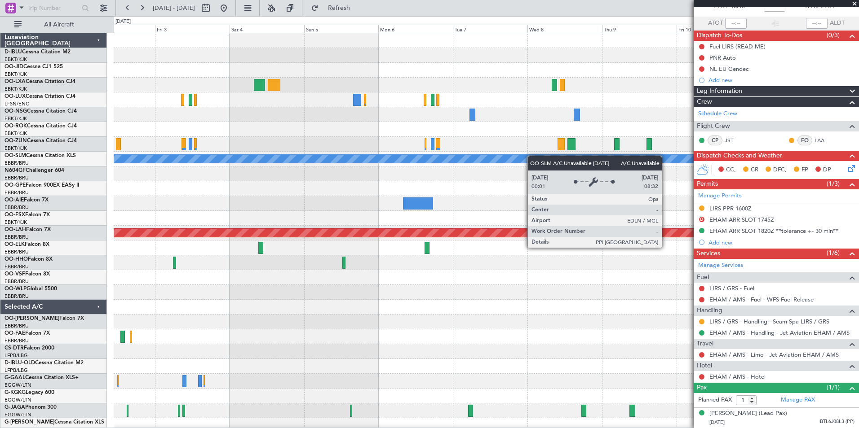
click at [386, 148] on div at bounding box center [486, 144] width 745 height 15
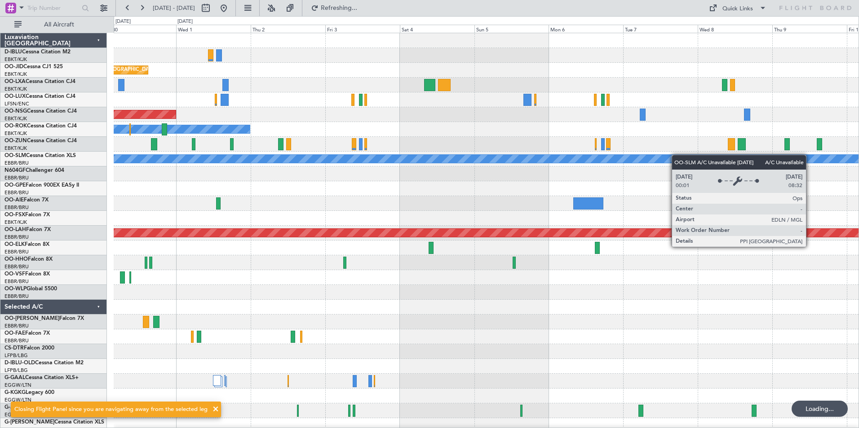
click at [677, 155] on div "A/C Unavailable Kortrijk-Wevelgem Planned Maint Kortrijk-Wevelgem A/C Unavailab…" at bounding box center [486, 314] width 745 height 563
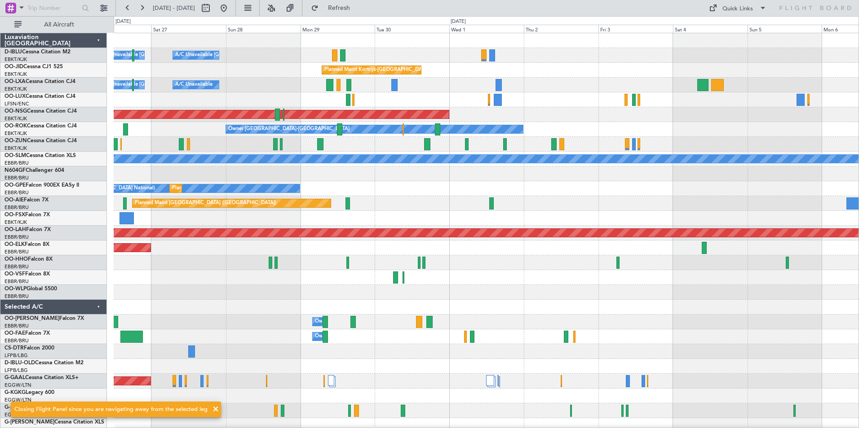
click at [794, 171] on div "A/C Unavailable Kortrijk-Wevelgem A/C Unavailable Brussels (Brussels National) …" at bounding box center [486, 314] width 745 height 563
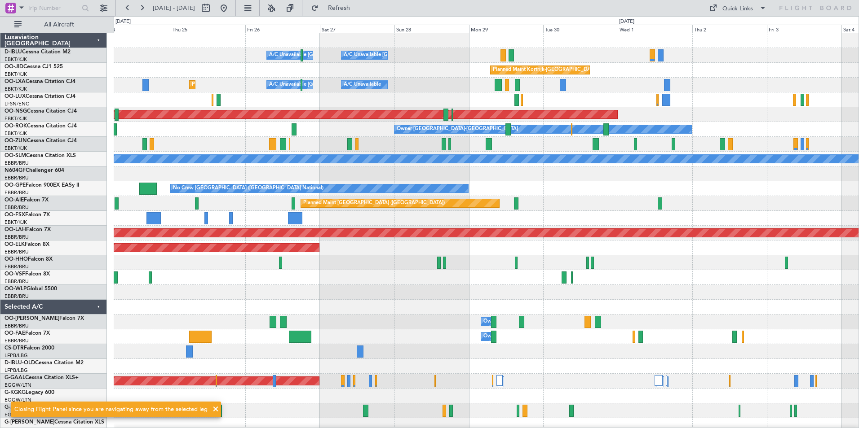
click at [742, 170] on div "A/C Unavailable Brussels (Brussels National) A/C Unavailable Kortrijk-Wevelgem …" at bounding box center [486, 314] width 745 height 563
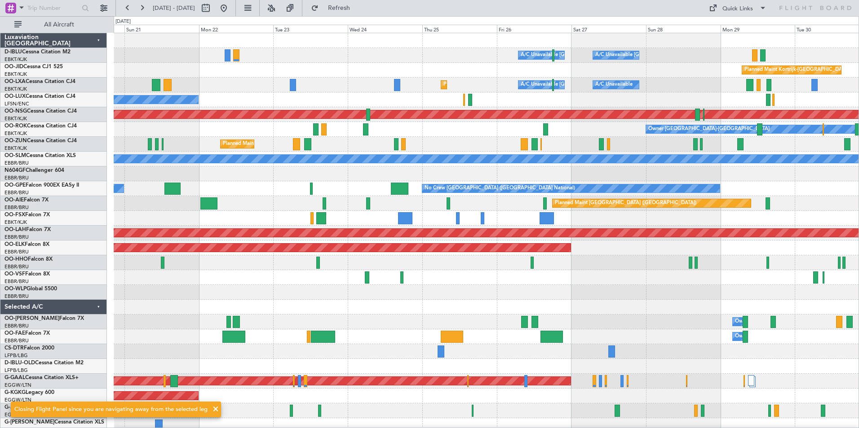
click at [692, 154] on div "A/C Unavailable Brussels (Brussels National) A/C Unavailable Kortrijk-Wevelgem …" at bounding box center [486, 314] width 745 height 563
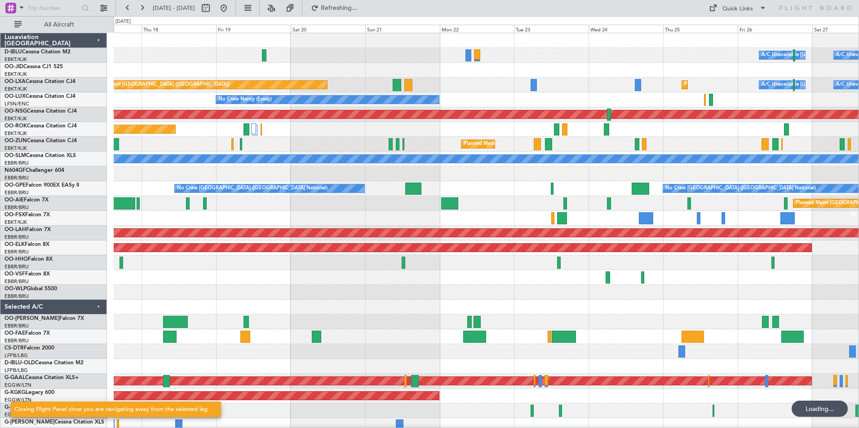
click at [617, 125] on div "A/C Unavailable Brussels (Brussels National) A/C Unavailable Kortrijk-Wevelgem …" at bounding box center [486, 314] width 745 height 563
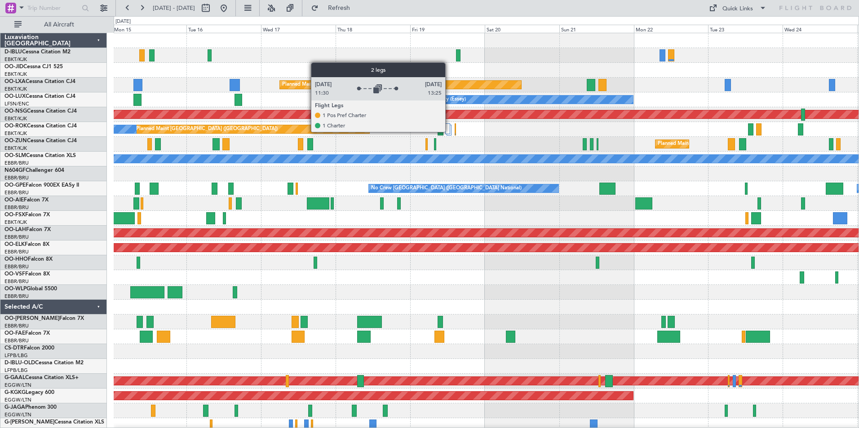
click at [449, 132] on div at bounding box center [447, 128] width 5 height 11
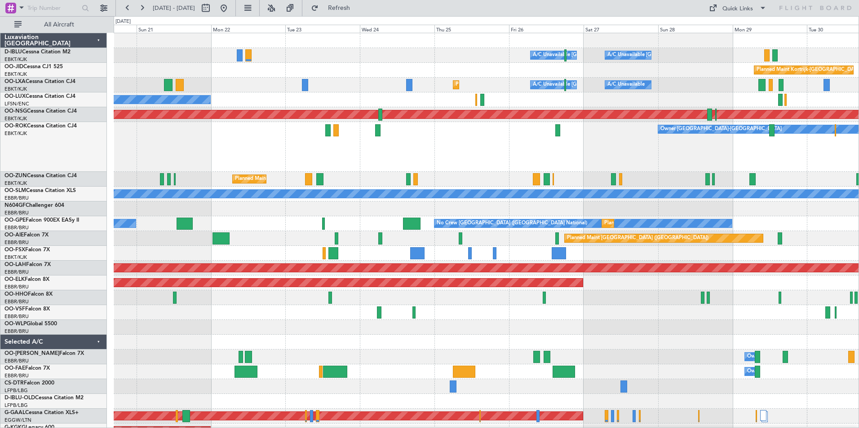
click at [347, 207] on div "A/C Unavailable Brussels (Brussels National) A/C Unavailable Kortrijk-Wevelgem …" at bounding box center [486, 347] width 745 height 628
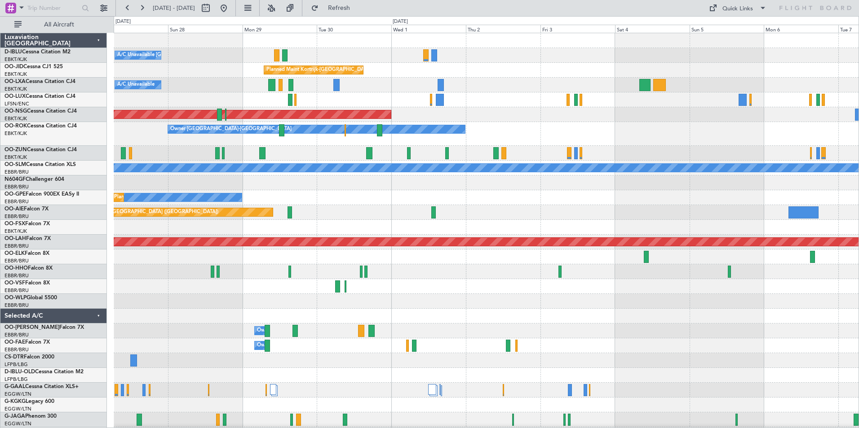
click at [421, 310] on div "A/C Unavailable Kortrijk-Wevelgem A/C Unavailable Brussels (Brussels National) …" at bounding box center [486, 319] width 745 height 572
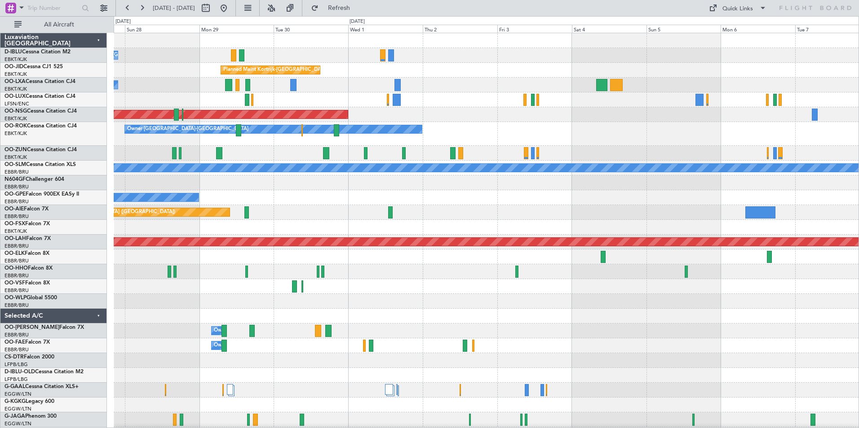
click at [379, 299] on div "A/C Unavailable Kortrijk-Wevelgem A/C Unavailable Brussels (Brussels National) …" at bounding box center [486, 319] width 745 height 572
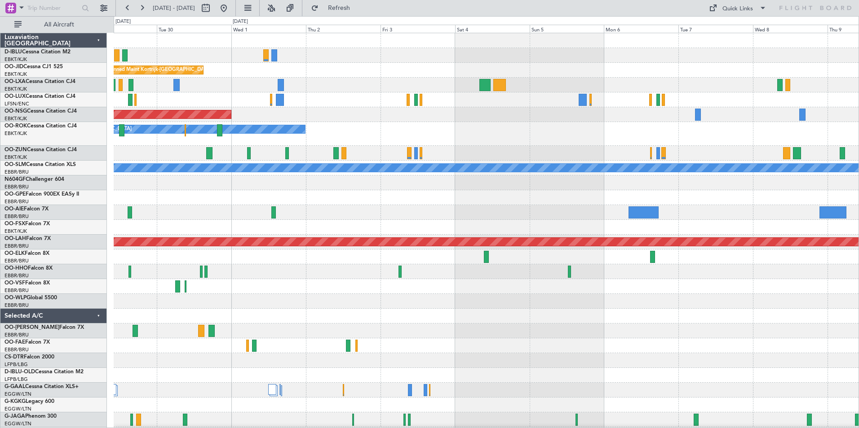
click at [467, 332] on div "A/C Unavailable Kortrijk-Wevelgem Planned Maint Kortrijk-Wevelgem A/C Unavailab…" at bounding box center [486, 319] width 745 height 572
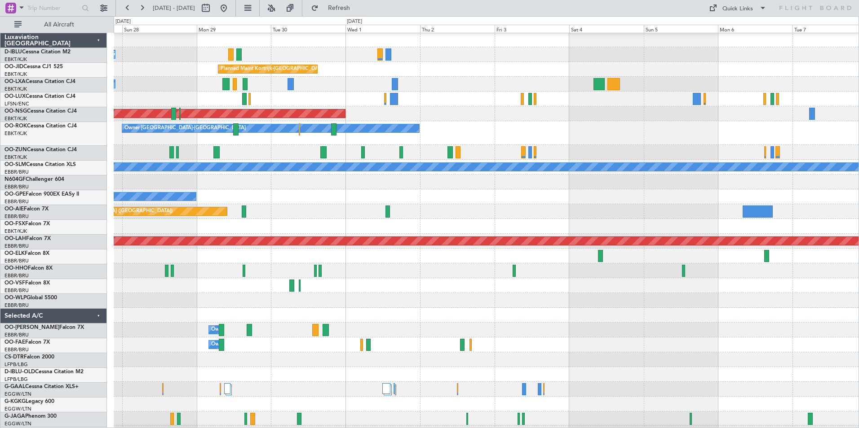
scroll to position [1, 0]
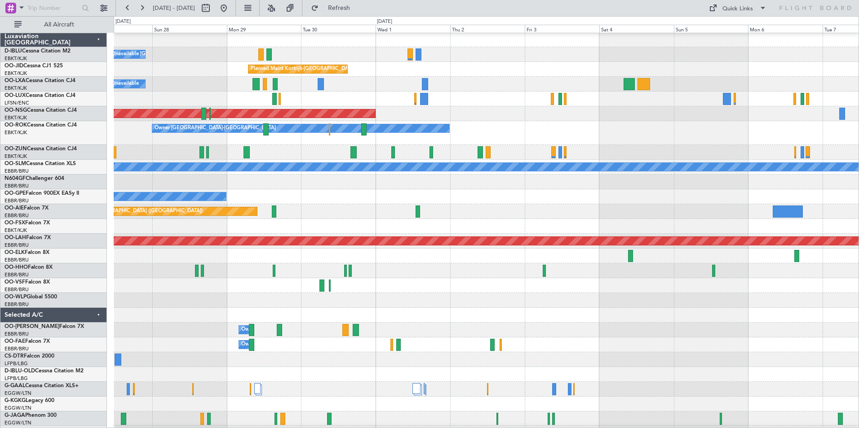
click at [438, 222] on div at bounding box center [486, 226] width 745 height 15
click at [556, 226] on div "A/C Unavailable Kortrijk-Wevelgem A/C Unavailable Brussels (Brussels National) …" at bounding box center [486, 318] width 745 height 572
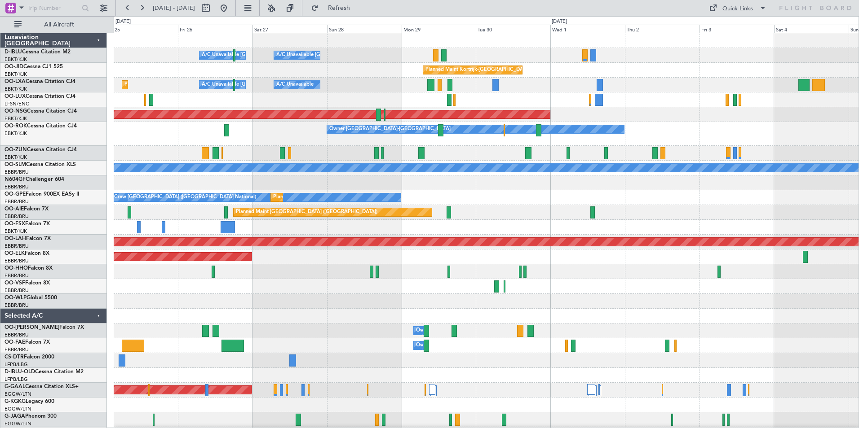
click at [594, 229] on div at bounding box center [486, 227] width 745 height 15
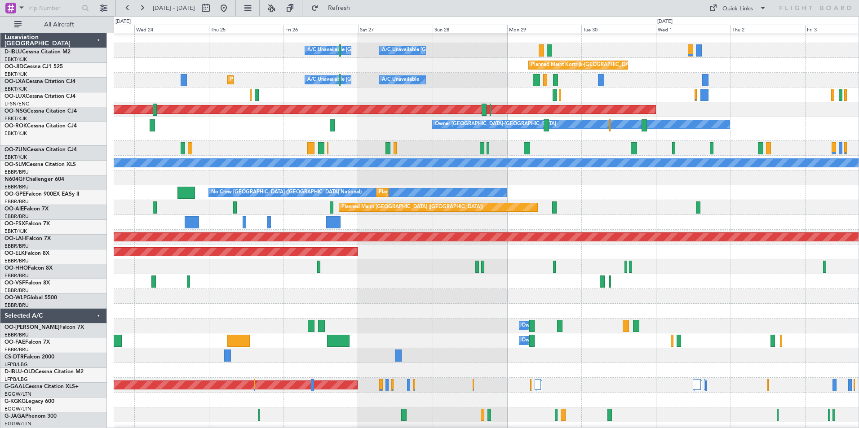
scroll to position [9, 0]
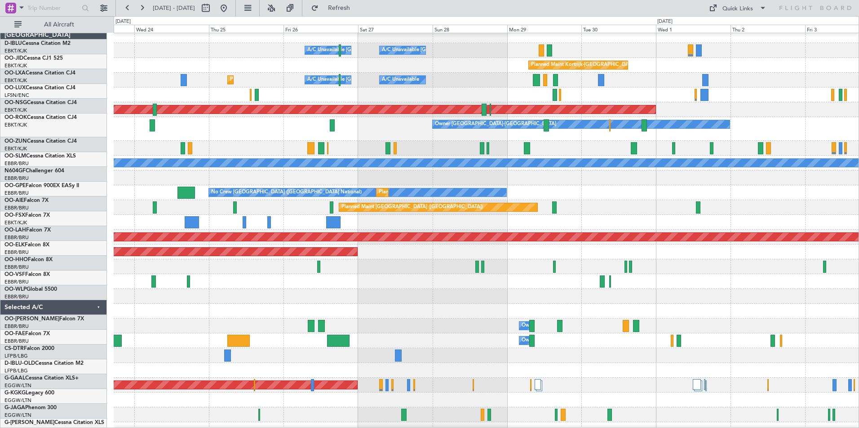
click at [702, 202] on div "Planned Maint [GEOGRAPHIC_DATA] ([GEOGRAPHIC_DATA])" at bounding box center [486, 207] width 745 height 15
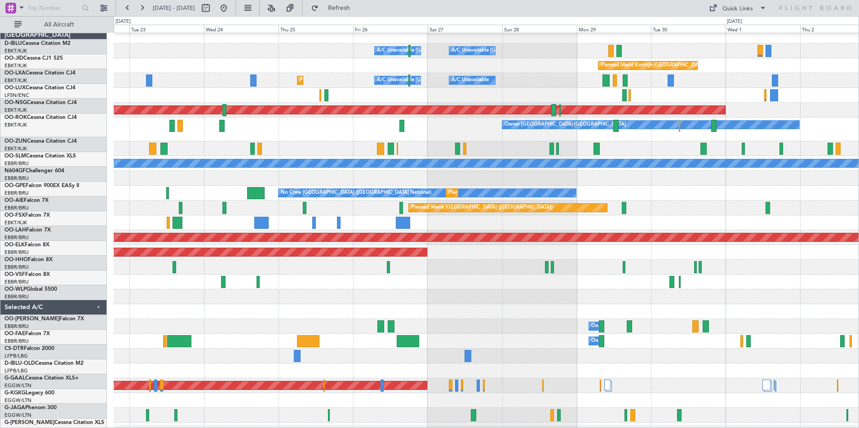
scroll to position [0, 0]
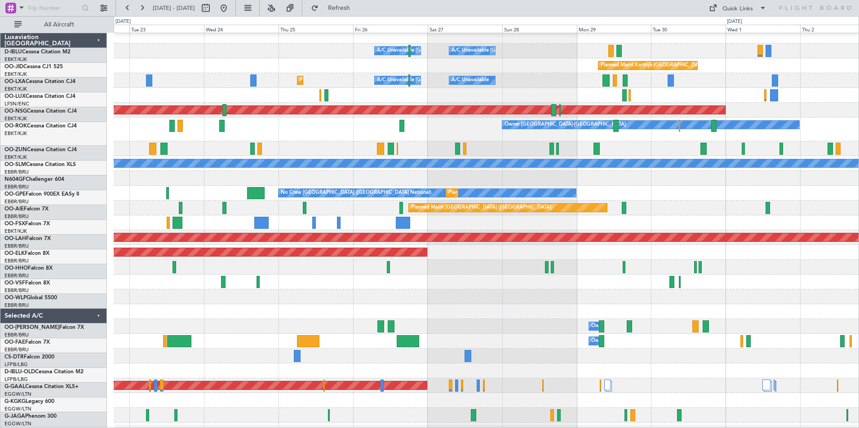
click at [810, 227] on div "A/C Unavailable Kortrijk-Wevelgem A/C Unavailable Brussels (Brussels National) …" at bounding box center [486, 315] width 745 height 572
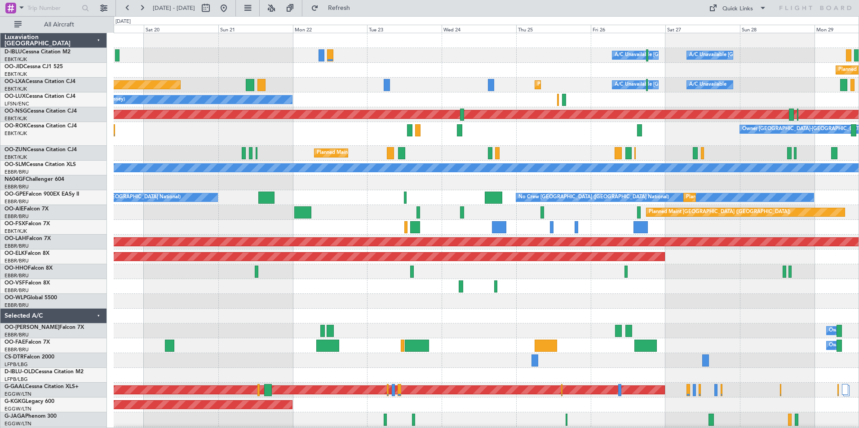
click at [731, 235] on div "A/C Unavailable Kortrijk-Wevelgem A/C Unavailable Brussels (Brussels National) …" at bounding box center [486, 319] width 745 height 572
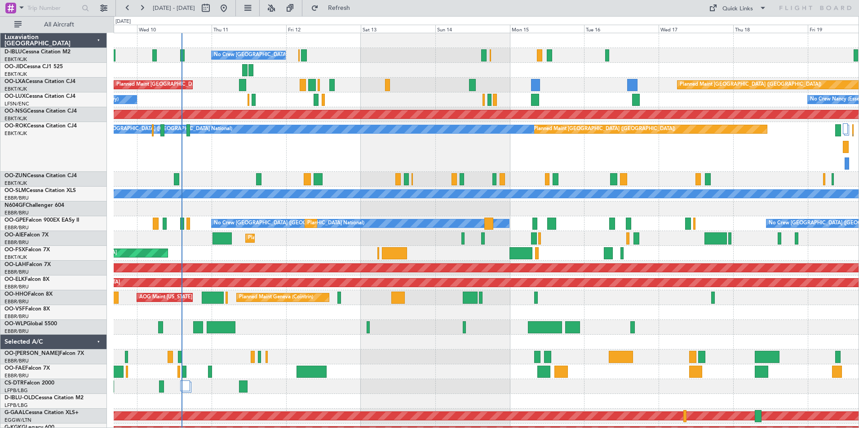
click at [530, 162] on div "Planned Maint Paris (Le Bourget) A/C Unavailable Brussels (Brussels National)" at bounding box center [486, 147] width 745 height 50
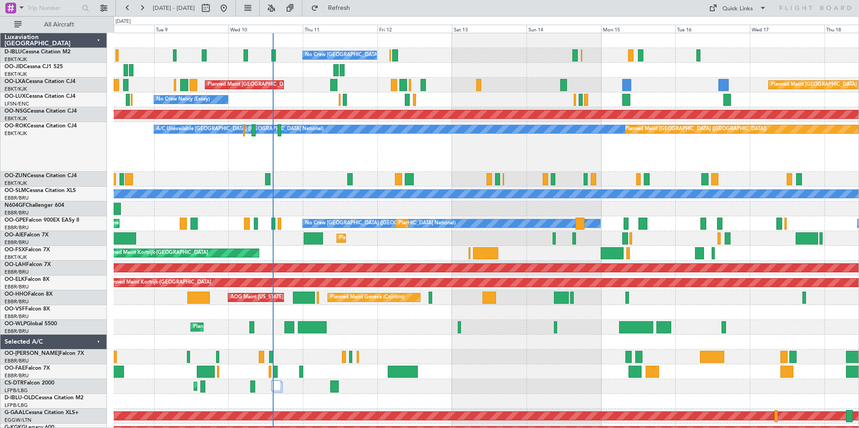
click at [447, 183] on div "No Crew Brussels (Brussels National) Planned Maint Paris (Le Bourget) Planned M…" at bounding box center [486, 347] width 745 height 628
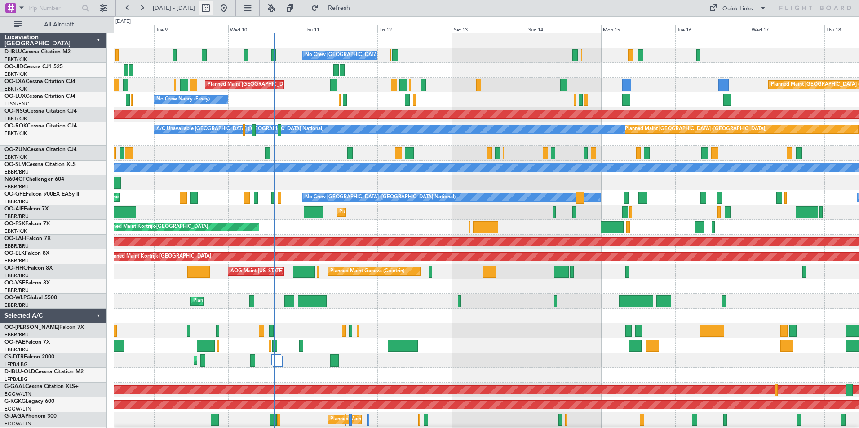
click at [213, 12] on button at bounding box center [205, 8] width 14 height 14
select select "9"
select select "2025"
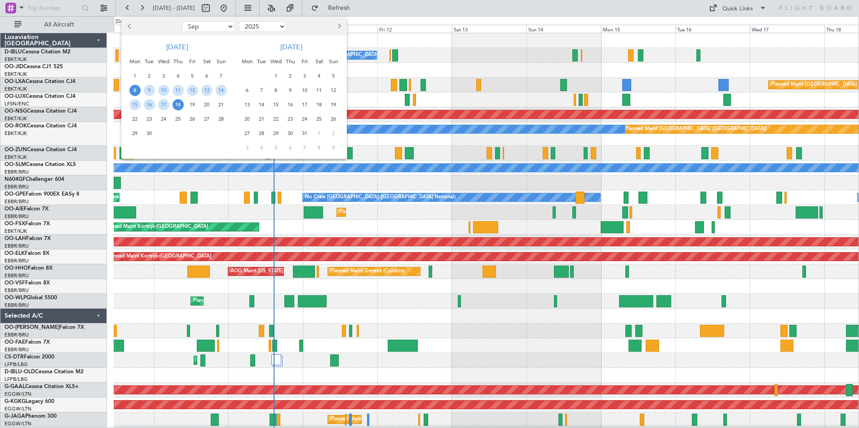
click at [216, 31] on select "Jan Feb Mar Apr May Jun Jul Aug Sep Oct Nov Dec" at bounding box center [208, 26] width 53 height 11
select select "10"
click at [182, 21] on select "Jan Feb Mar Apr May Jun Jul Aug Sep Oct Nov Dec" at bounding box center [208, 26] width 53 height 11
click at [191, 87] on span "10" at bounding box center [192, 90] width 11 height 11
click at [190, 128] on span "31" at bounding box center [192, 133] width 11 height 11
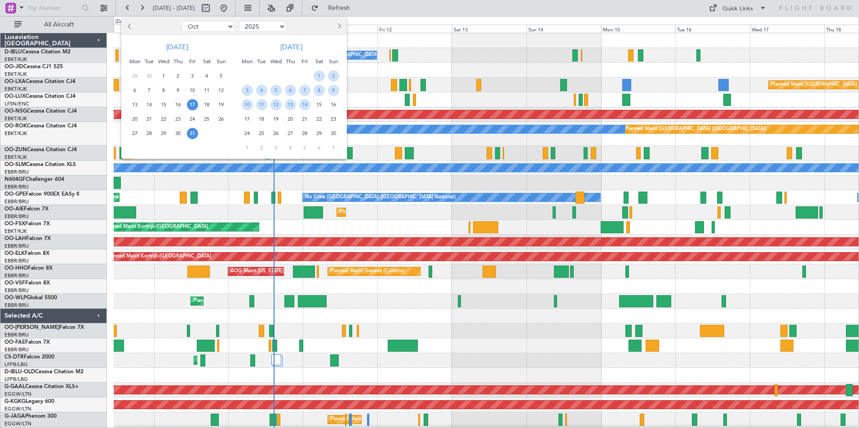
click at [190, 101] on span "17" at bounding box center [192, 104] width 11 height 11
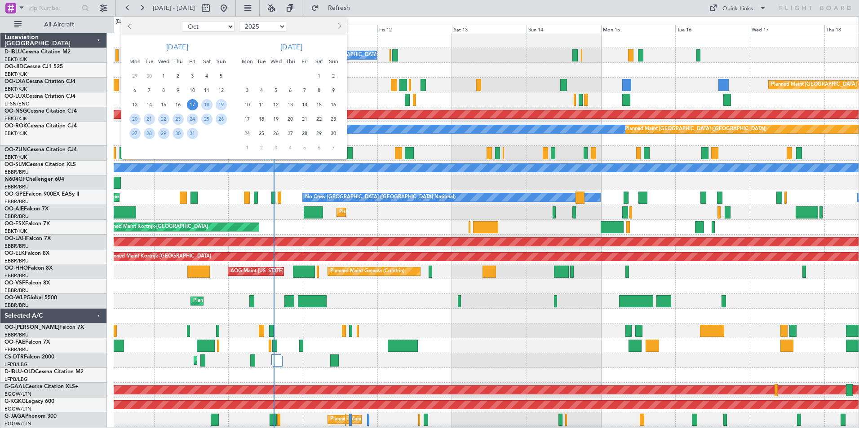
click at [195, 128] on div "31" at bounding box center [192, 133] width 14 height 14
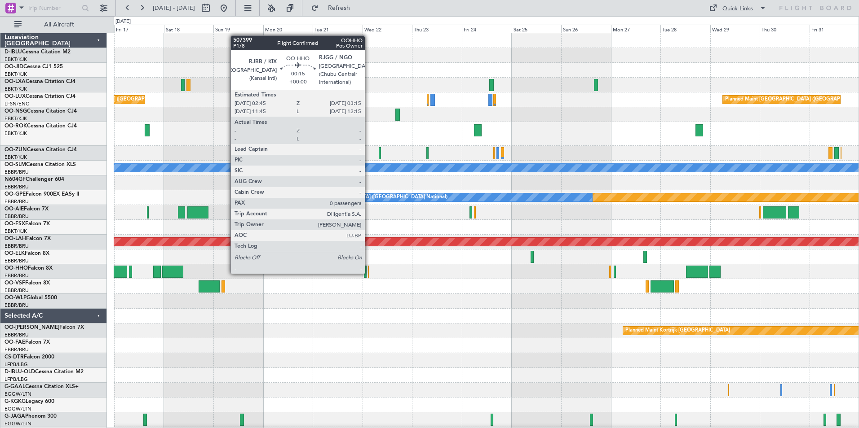
click at [369, 273] on div at bounding box center [368, 272] width 1 height 12
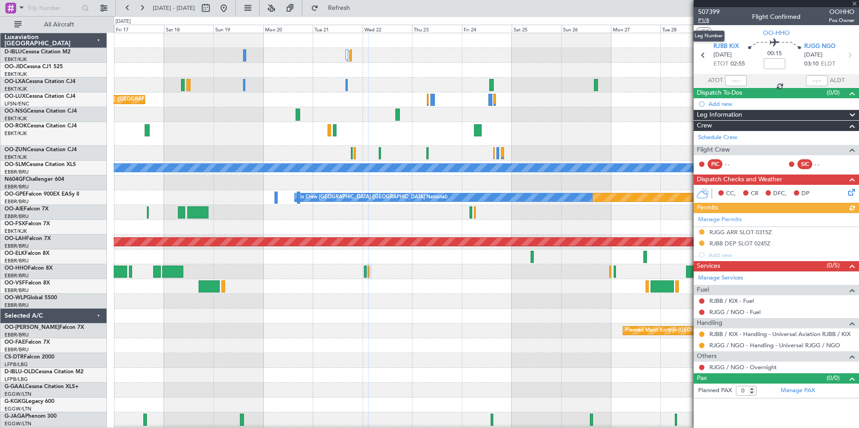
click at [711, 19] on span "P1/8" at bounding box center [709, 21] width 22 height 8
click at [701, 21] on span "P1/8" at bounding box center [709, 21] width 22 height 8
click at [713, 13] on span "507399" at bounding box center [709, 11] width 22 height 9
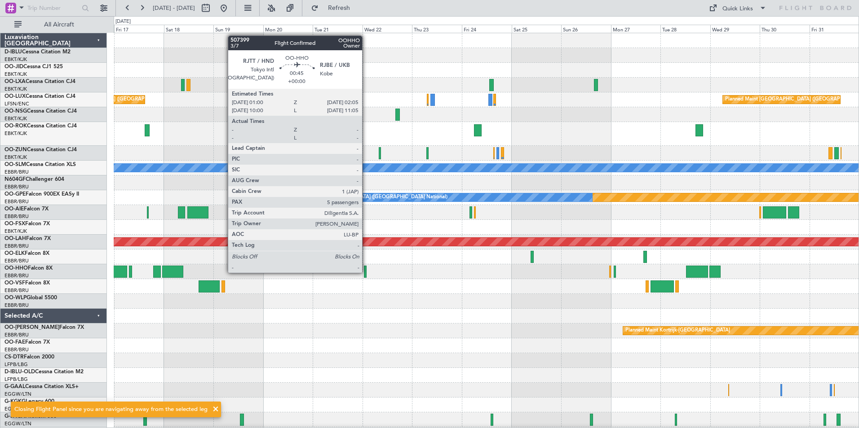
click at [366, 272] on div at bounding box center [365, 272] width 2 height 12
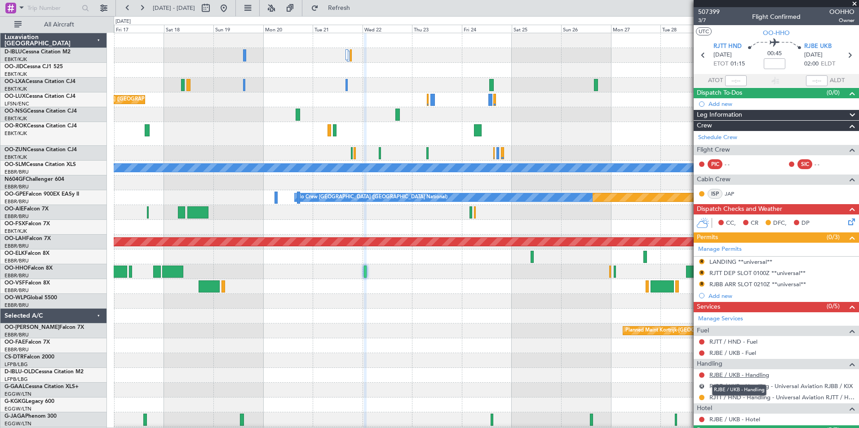
click at [735, 378] on link "RJBE / UKB - Handling" at bounding box center [739, 375] width 60 height 8
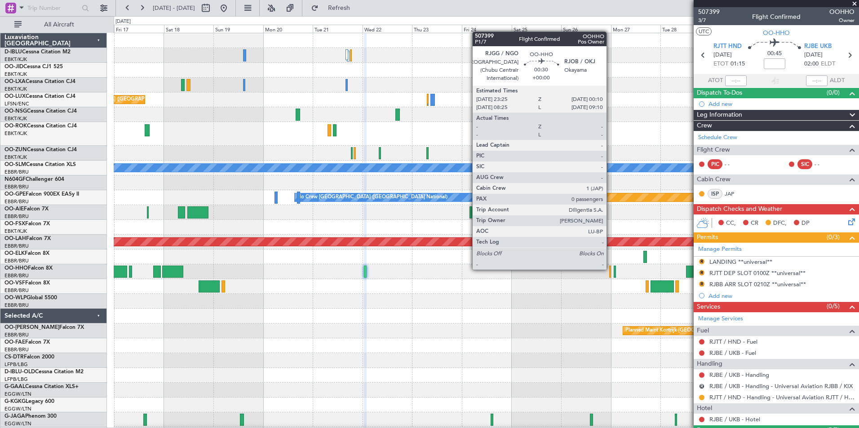
click at [610, 269] on div at bounding box center [610, 272] width 2 height 12
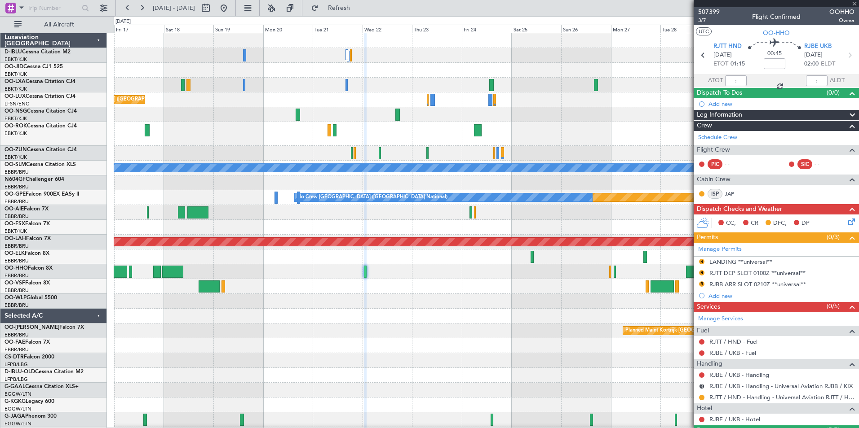
type input "0"
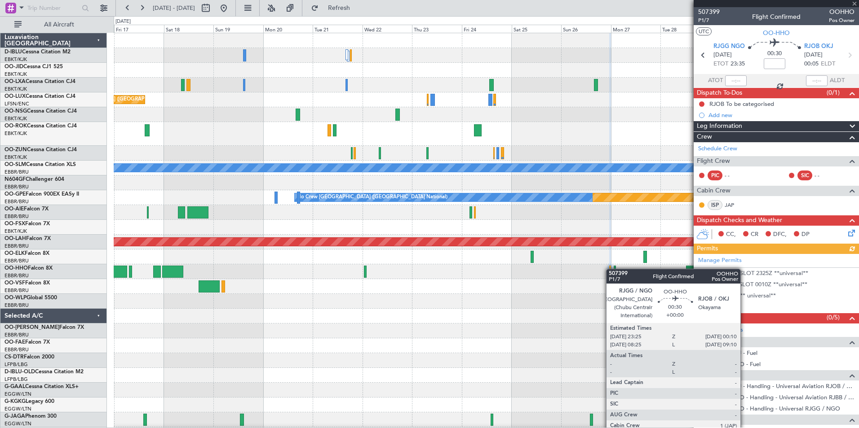
click at [610, 269] on div at bounding box center [610, 272] width 2 height 12
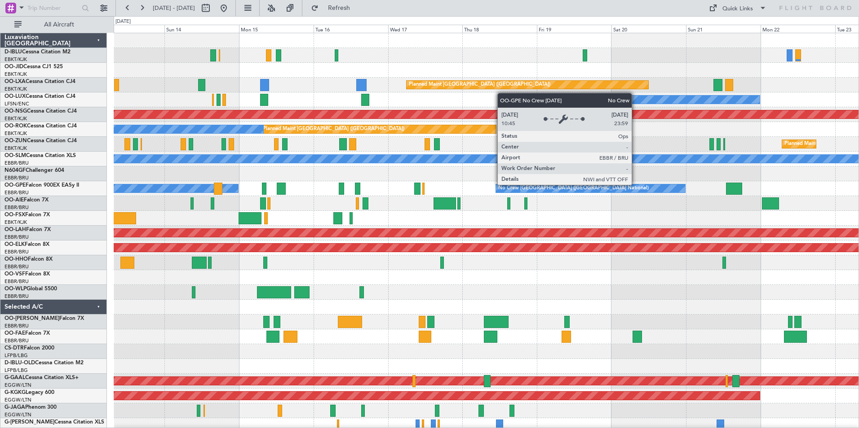
click at [105, 218] on div "No Crew [GEOGRAPHIC_DATA] ([GEOGRAPHIC_DATA] National) Planned Maint [GEOGRAPHI…" at bounding box center [429, 222] width 859 height 412
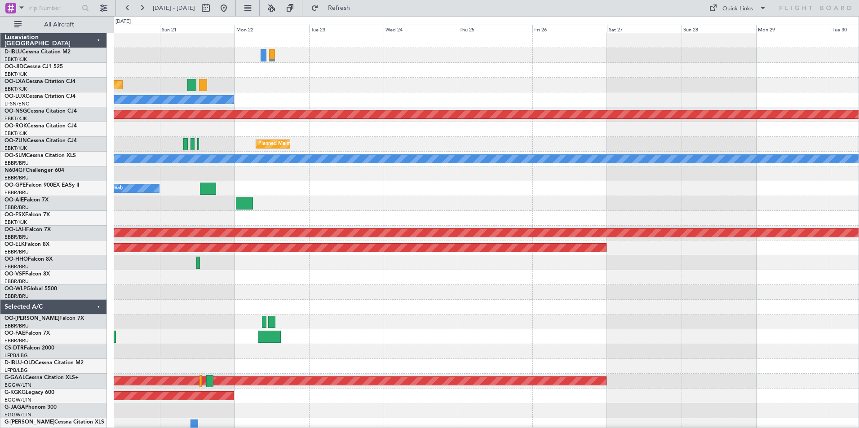
click at [0, 238] on html "[DATE] - [DATE] Refresh Quick Links All Aircraft Planned Maint [GEOGRAPHIC_DATA…" at bounding box center [429, 214] width 859 height 428
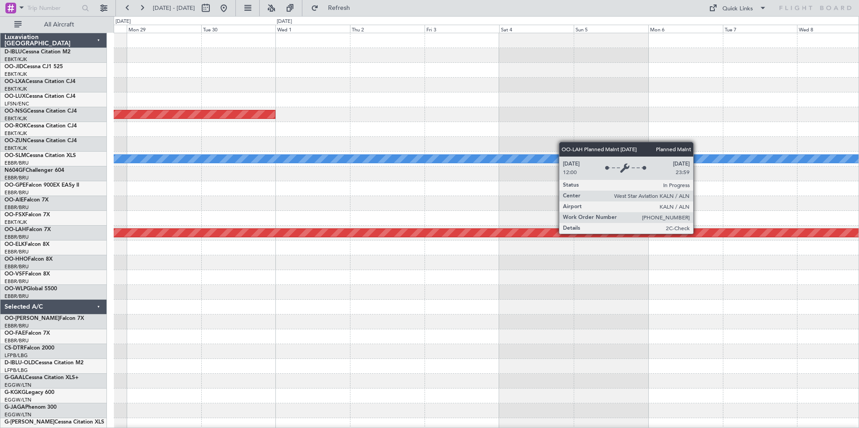
click at [2, 248] on div "Planned Maint [GEOGRAPHIC_DATA] ([GEOGRAPHIC_DATA]) A/C Unavailable [GEOGRAPHIC…" at bounding box center [429, 222] width 859 height 412
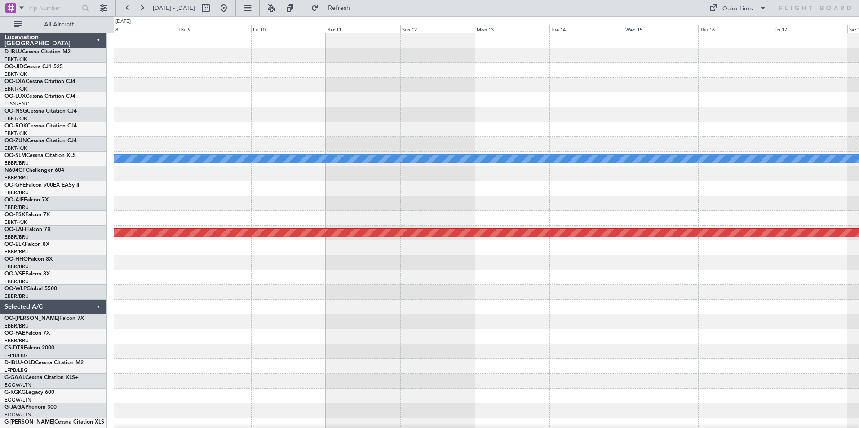
click at [163, 272] on div "A/C Unavailable [GEOGRAPHIC_DATA] Planned [GEOGRAPHIC_DATA][PERSON_NAME]-[GEOGR…" at bounding box center [486, 337] width 745 height 608
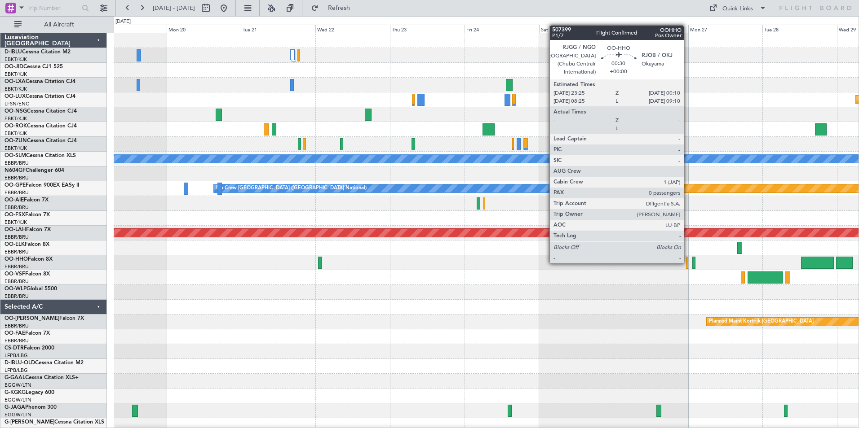
click at [687, 263] on div at bounding box center [687, 263] width 3 height 12
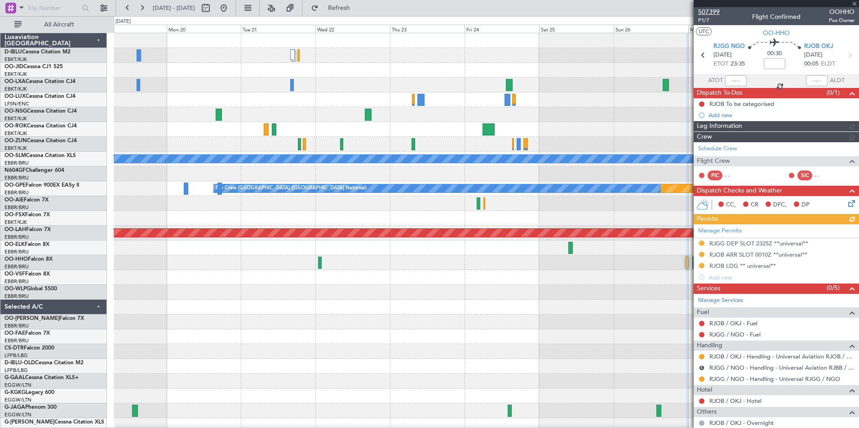
click at [712, 10] on span "507399" at bounding box center [709, 11] width 22 height 9
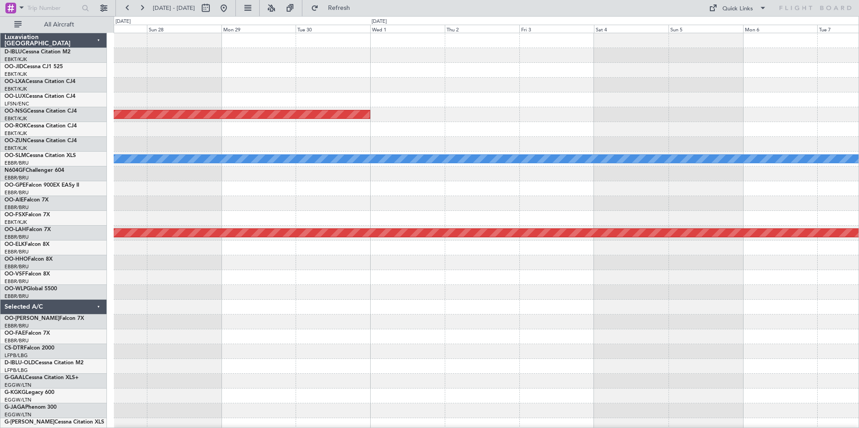
click at [0, 308] on html "[DATE] - [DATE] Refresh Quick Links All Aircraft Planned Maint [GEOGRAPHIC_DATA…" at bounding box center [429, 214] width 859 height 428
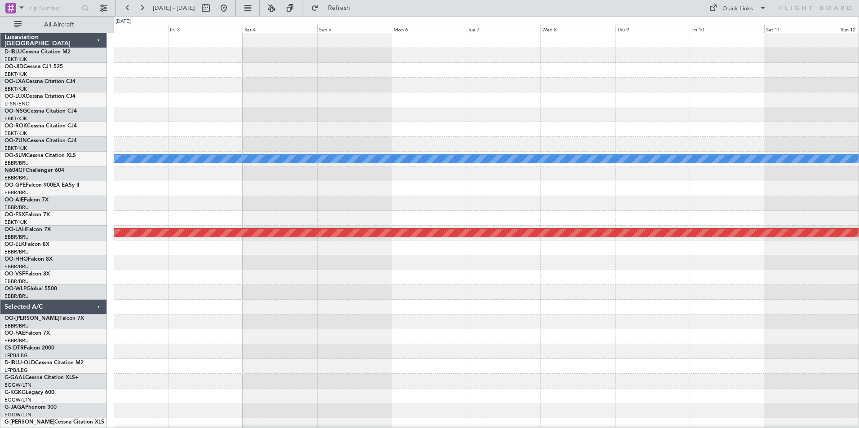
click at [248, 306] on div at bounding box center [486, 307] width 745 height 15
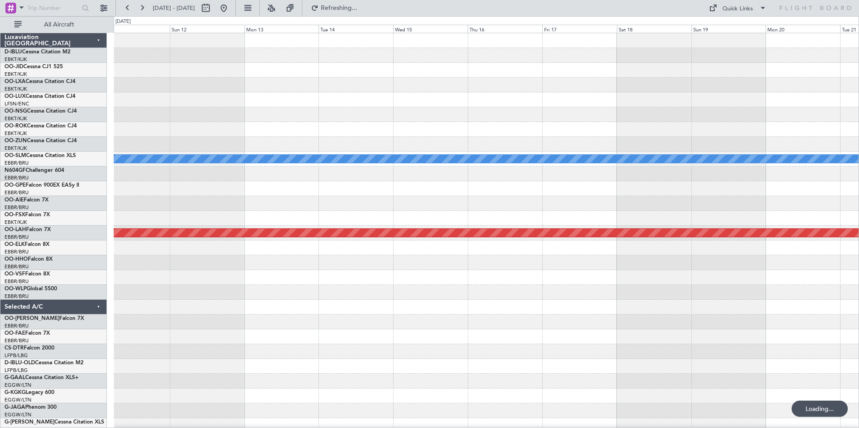
click at [277, 333] on div "A/C Unavailable [GEOGRAPHIC_DATA] Planned [GEOGRAPHIC_DATA][PERSON_NAME]-[GEOGR…" at bounding box center [486, 314] width 745 height 563
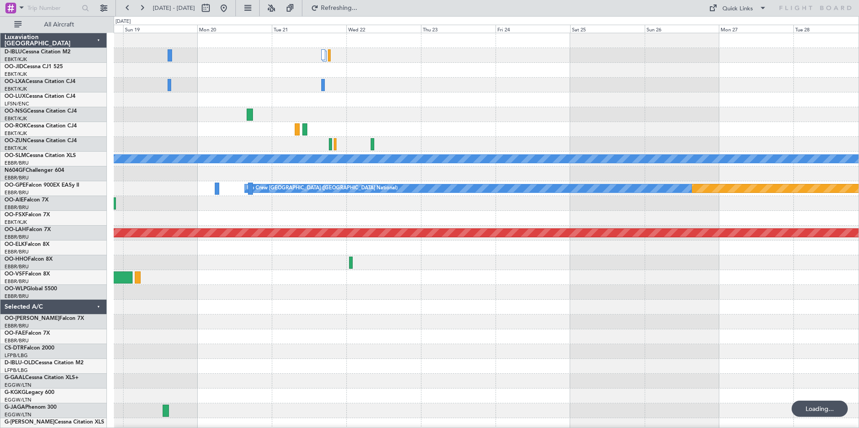
click at [243, 319] on div at bounding box center [486, 322] width 745 height 15
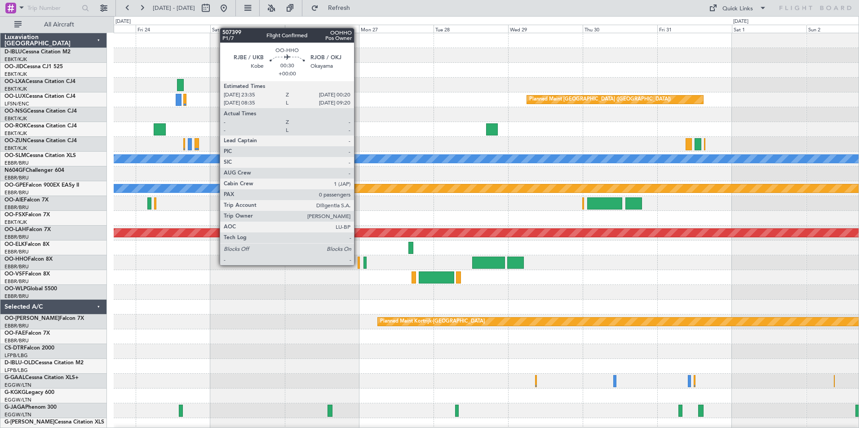
click at [358, 265] on div at bounding box center [358, 263] width 3 height 12
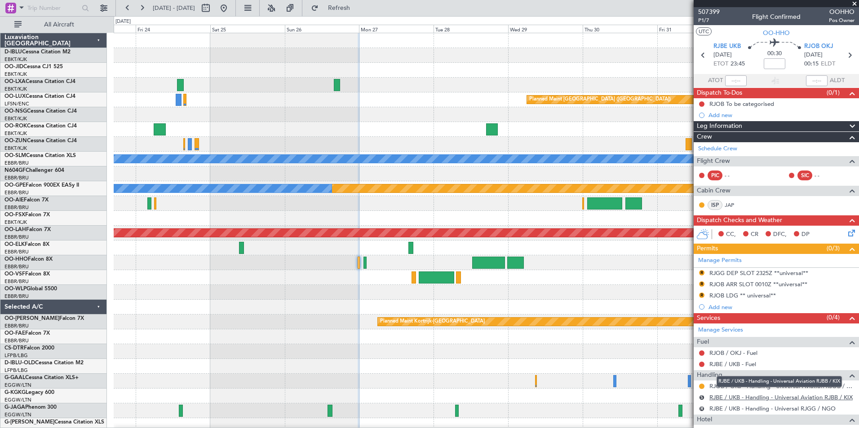
click at [723, 396] on link "RJBE / UKB - Handling - Universal Aviation RJBB / KIX" at bounding box center [780, 398] width 143 height 8
click at [701, 396] on button "S" at bounding box center [701, 397] width 5 height 5
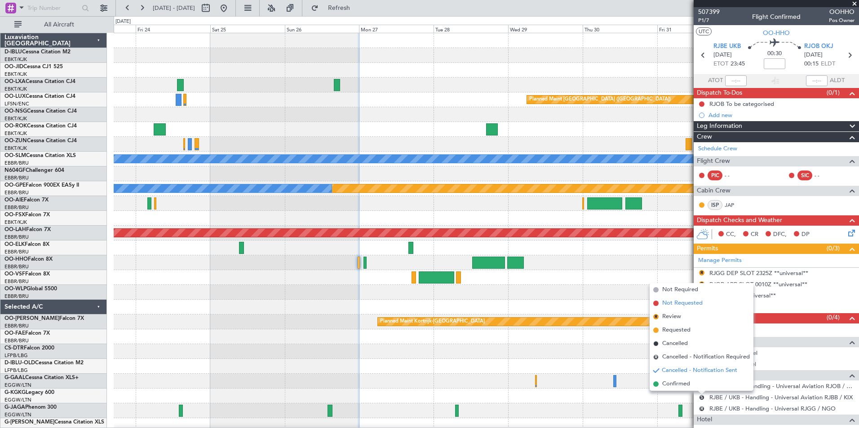
click at [680, 298] on li "Not Requested" at bounding box center [701, 303] width 104 height 13
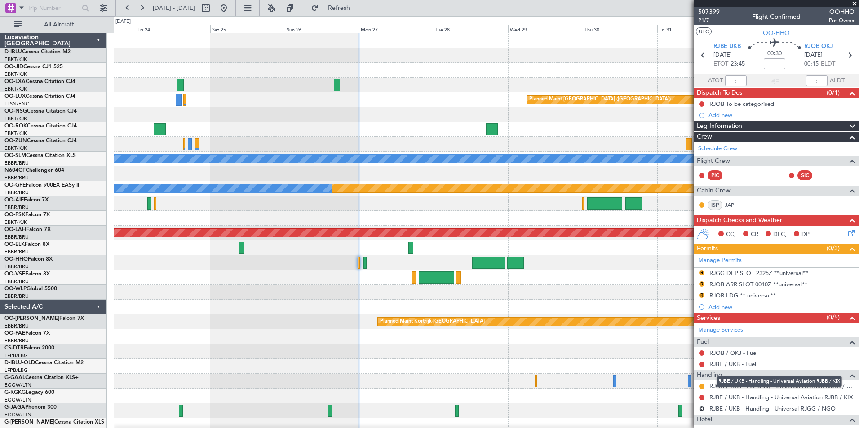
click at [776, 397] on link "RJBE / UKB - Handling - Universal Aviation RJBB / KIX" at bounding box center [780, 398] width 143 height 8
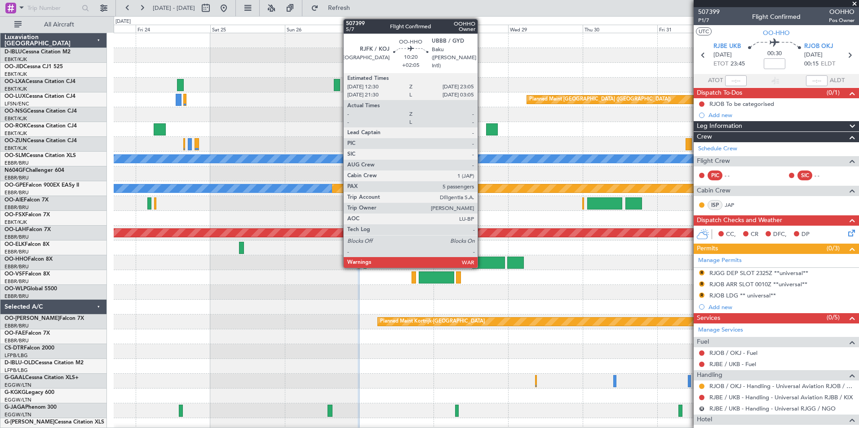
click at [481, 266] on div at bounding box center [488, 263] width 33 height 12
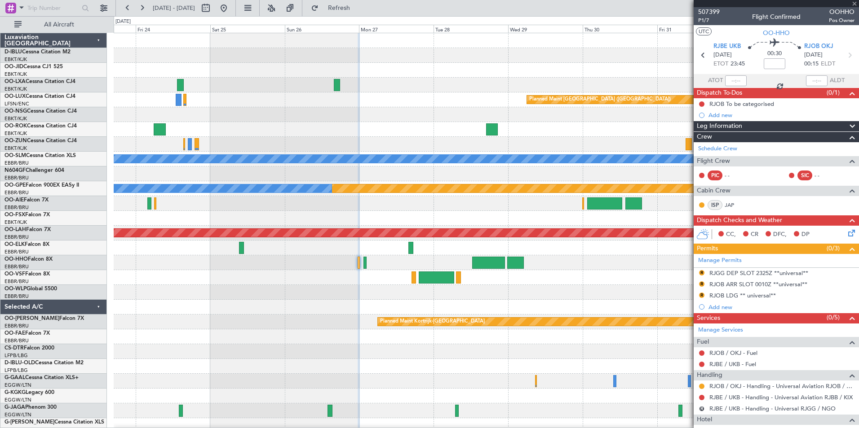
type input "+02:05"
type input "5"
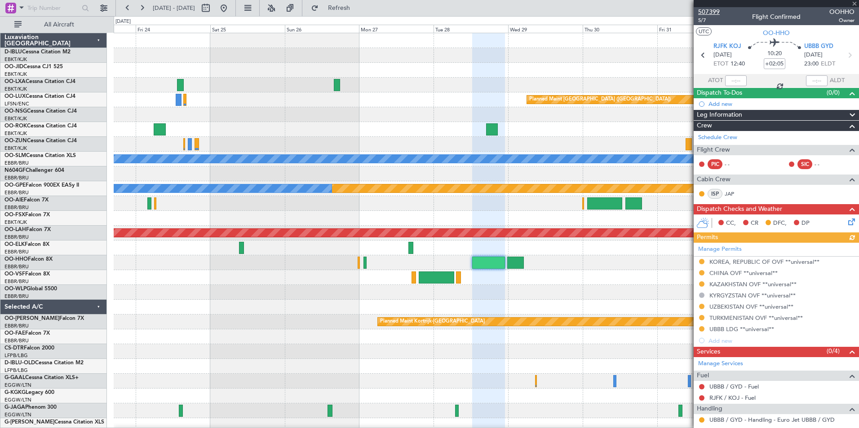
click at [707, 10] on span "507399" at bounding box center [709, 11] width 22 height 9
click at [231, 12] on button at bounding box center [223, 8] width 14 height 14
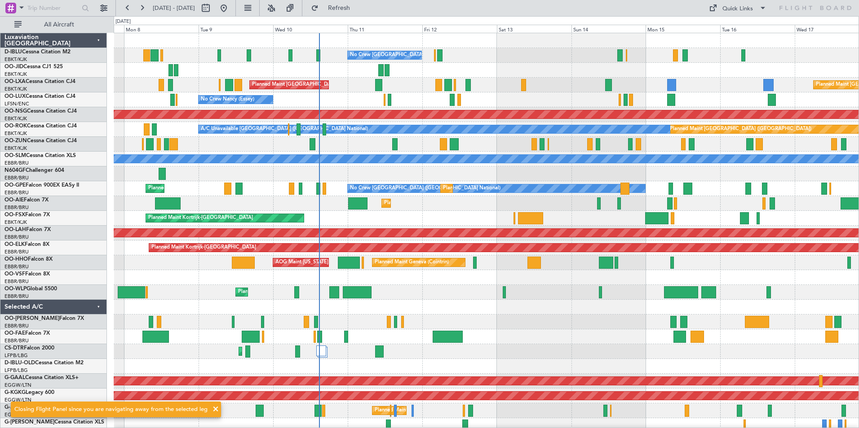
click at [566, 343] on div "No Crew [GEOGRAPHIC_DATA] ([GEOGRAPHIC_DATA] National) Planned Maint [GEOGRAPHI…" at bounding box center [486, 337] width 745 height 608
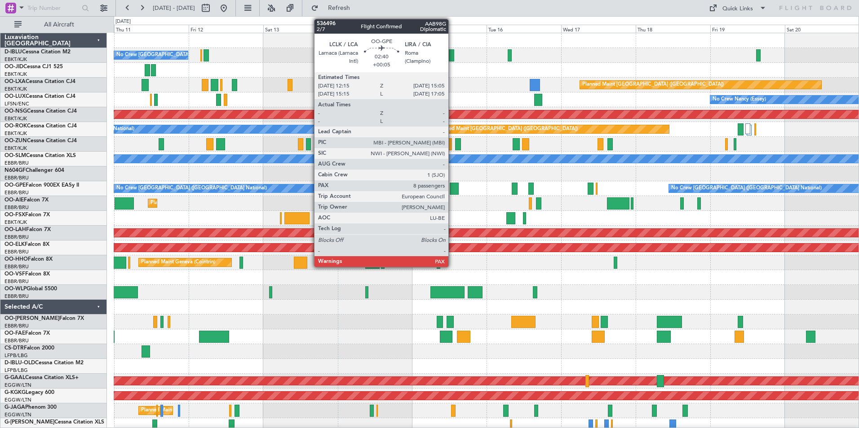
click at [452, 192] on div at bounding box center [454, 189] width 9 height 12
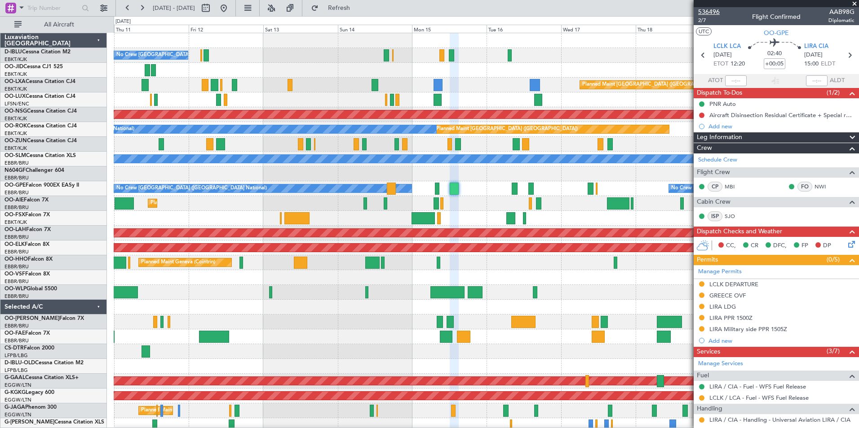
click at [706, 13] on span "536496" at bounding box center [709, 11] width 22 height 9
